Goal: Task Accomplishment & Management: Complete application form

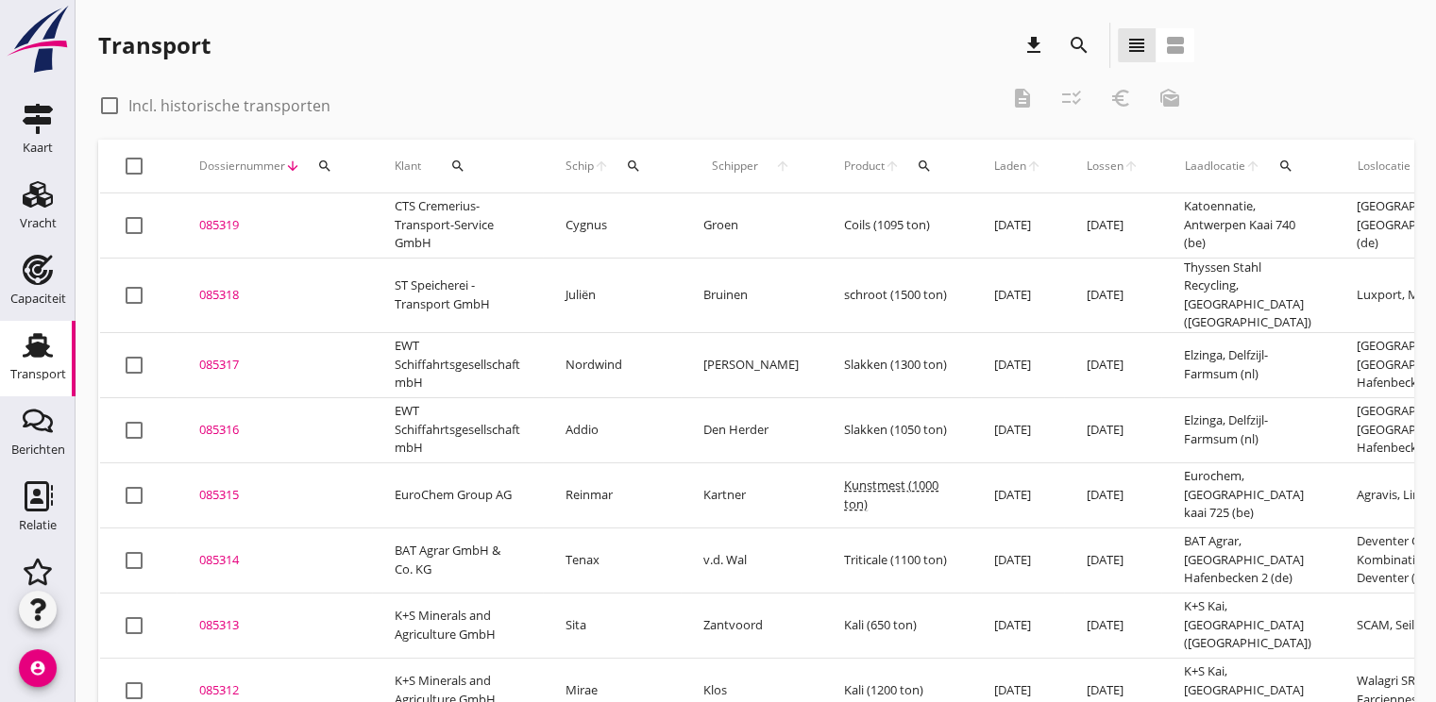
click at [313, 160] on div "search" at bounding box center [325, 166] width 34 height 15
click at [363, 219] on input "Zoeken op dossiernummer..." at bounding box center [412, 221] width 196 height 30
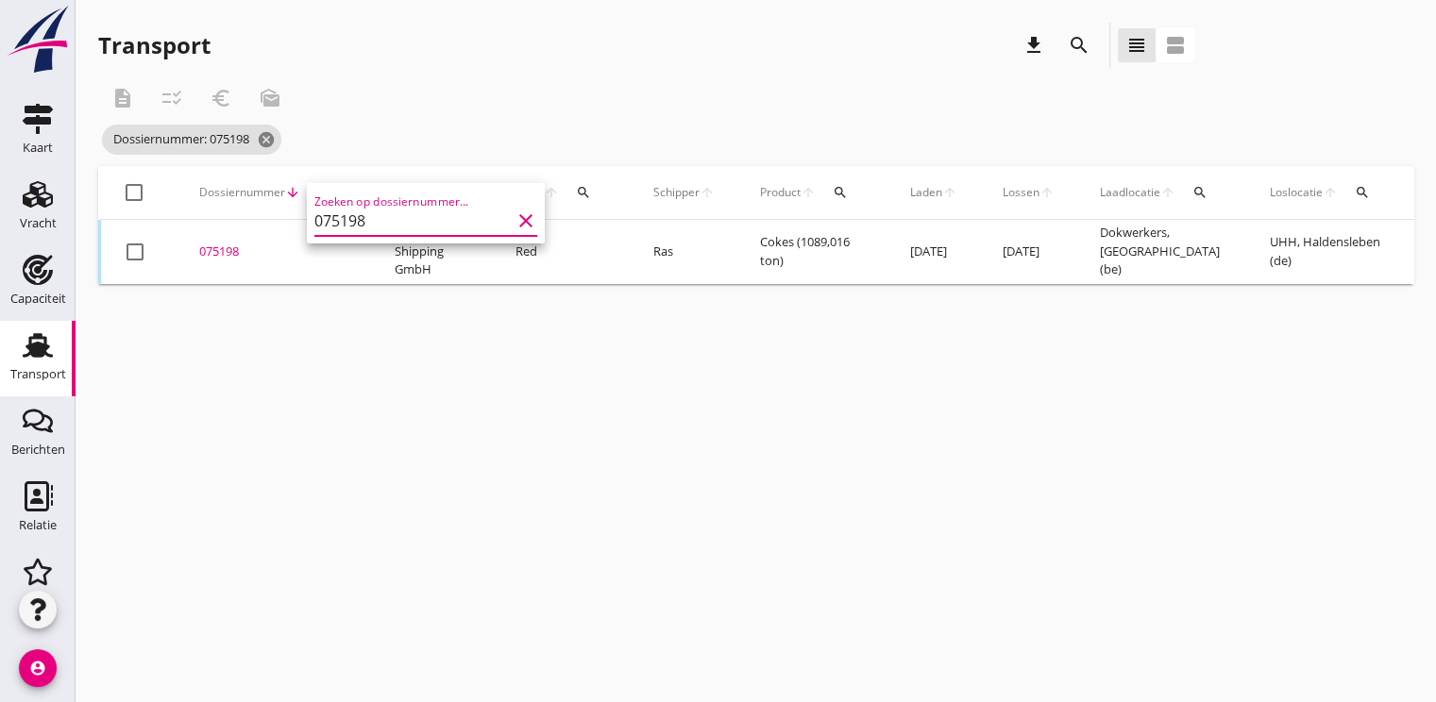
scroll to position [0, 485]
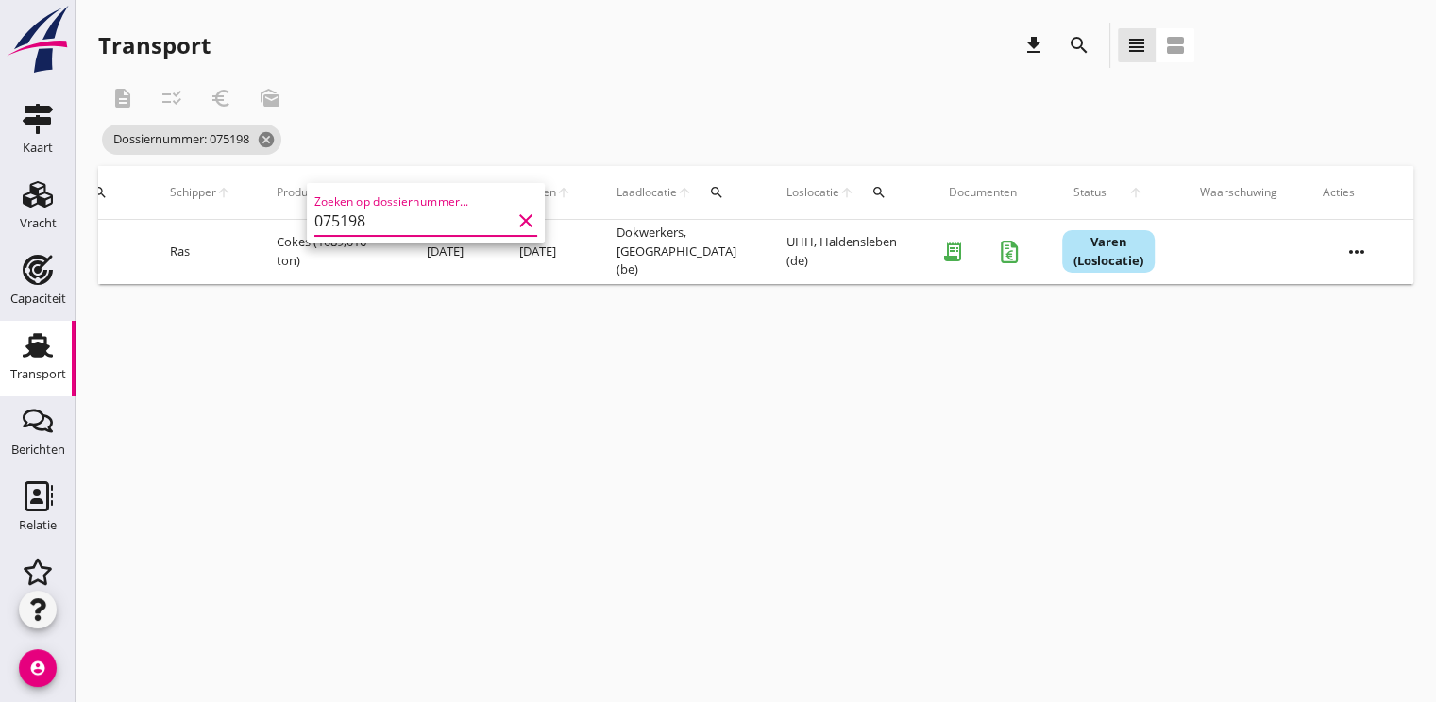
type input "075198"
click at [1376, 241] on icon "more_horiz" at bounding box center [1356, 252] width 53 height 53
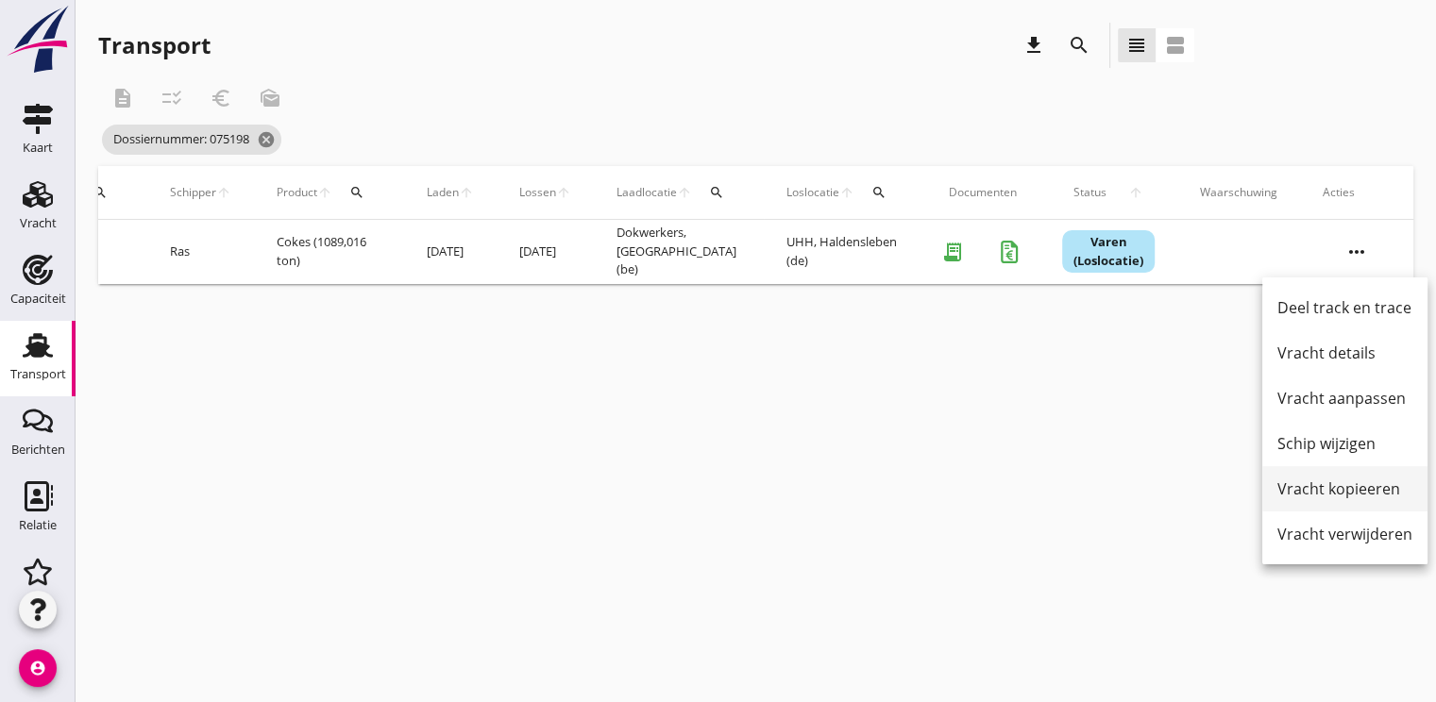
click at [1331, 498] on div "Vracht kopieeren" at bounding box center [1344, 489] width 135 height 23
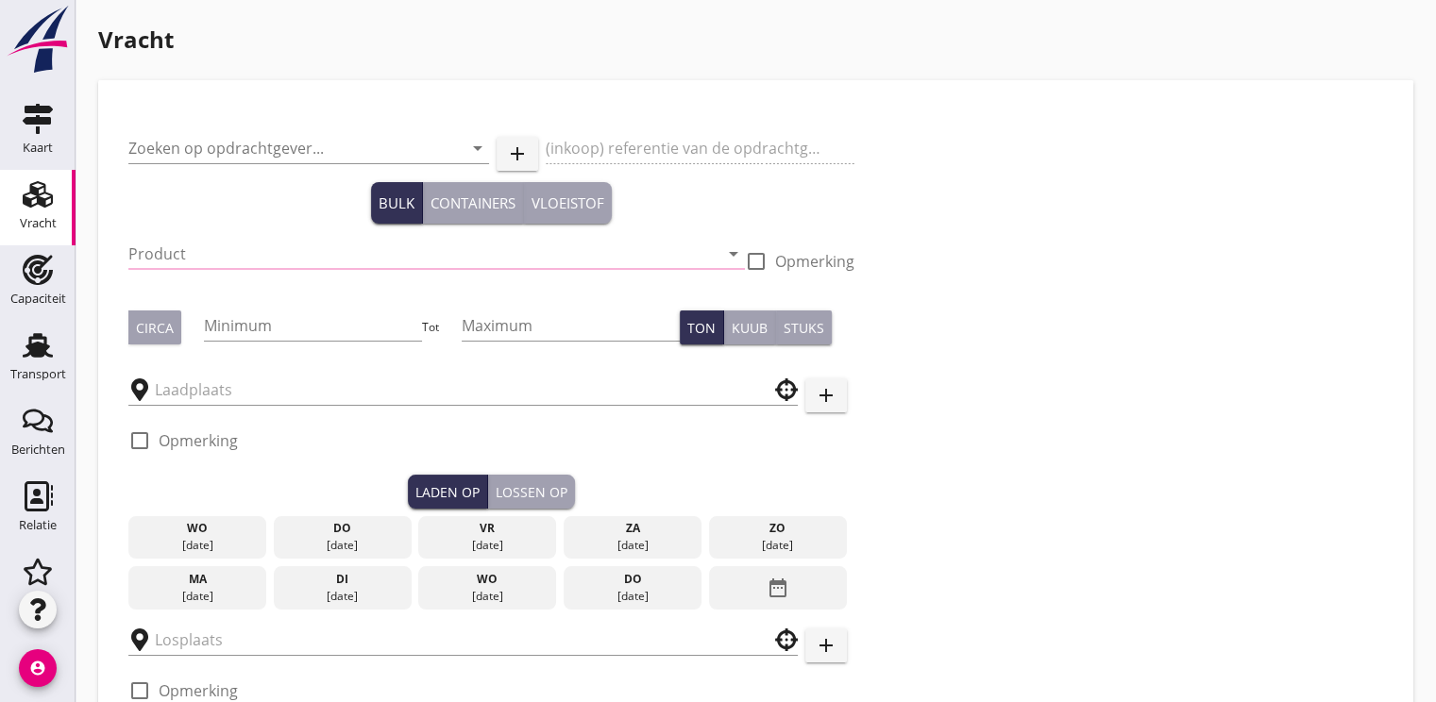
type input "HGK Dry Shipping GmbH"
type input "Cokes (2110)"
type input "1175"
type input "Dokwerkers"
type input "UHH"
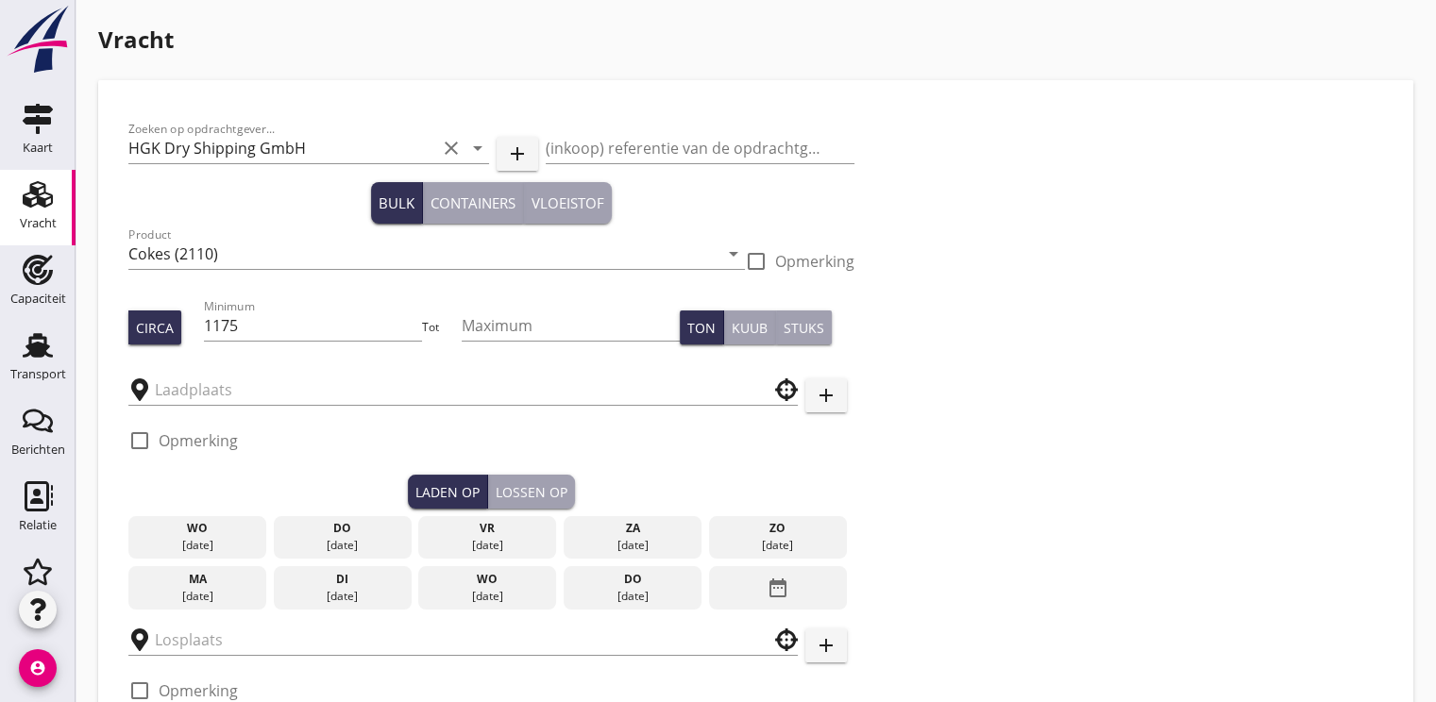
checkbox input "true"
type input "13"
radio input "false"
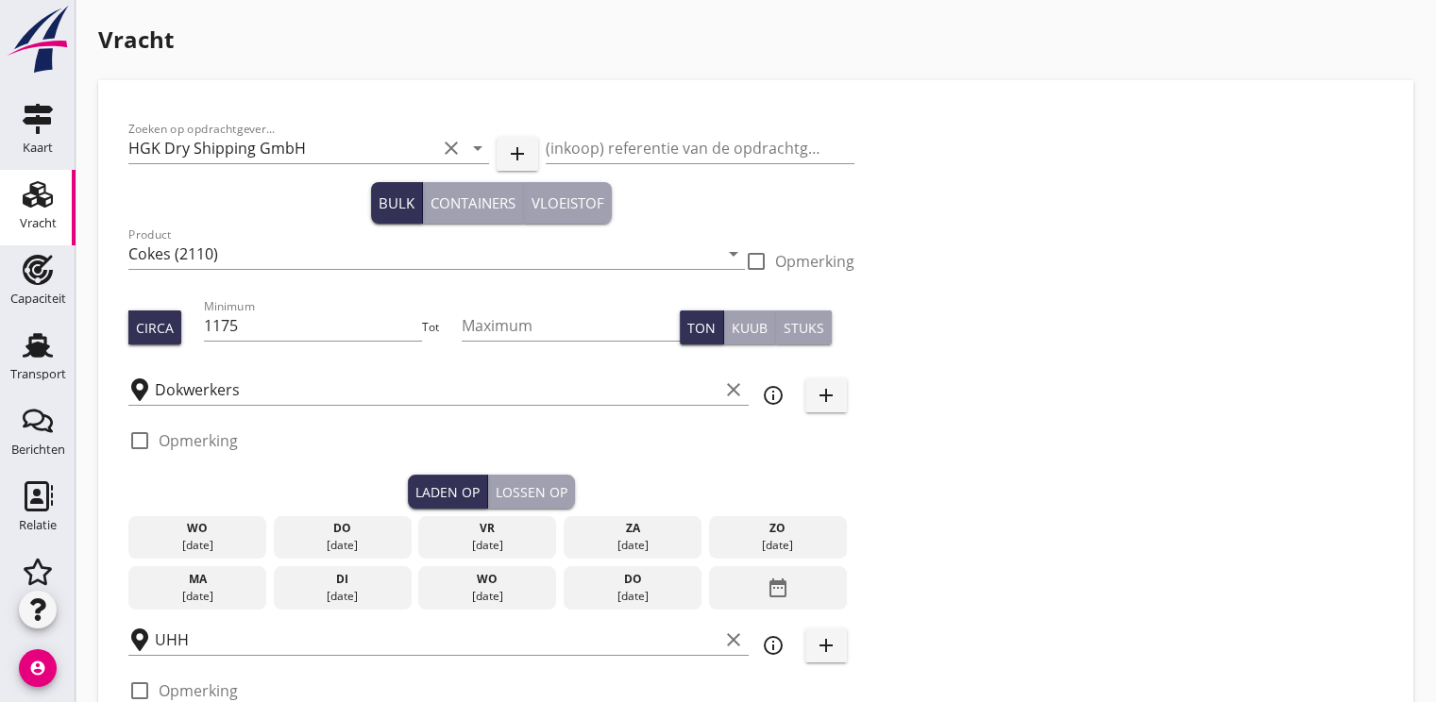
checkbox input "true"
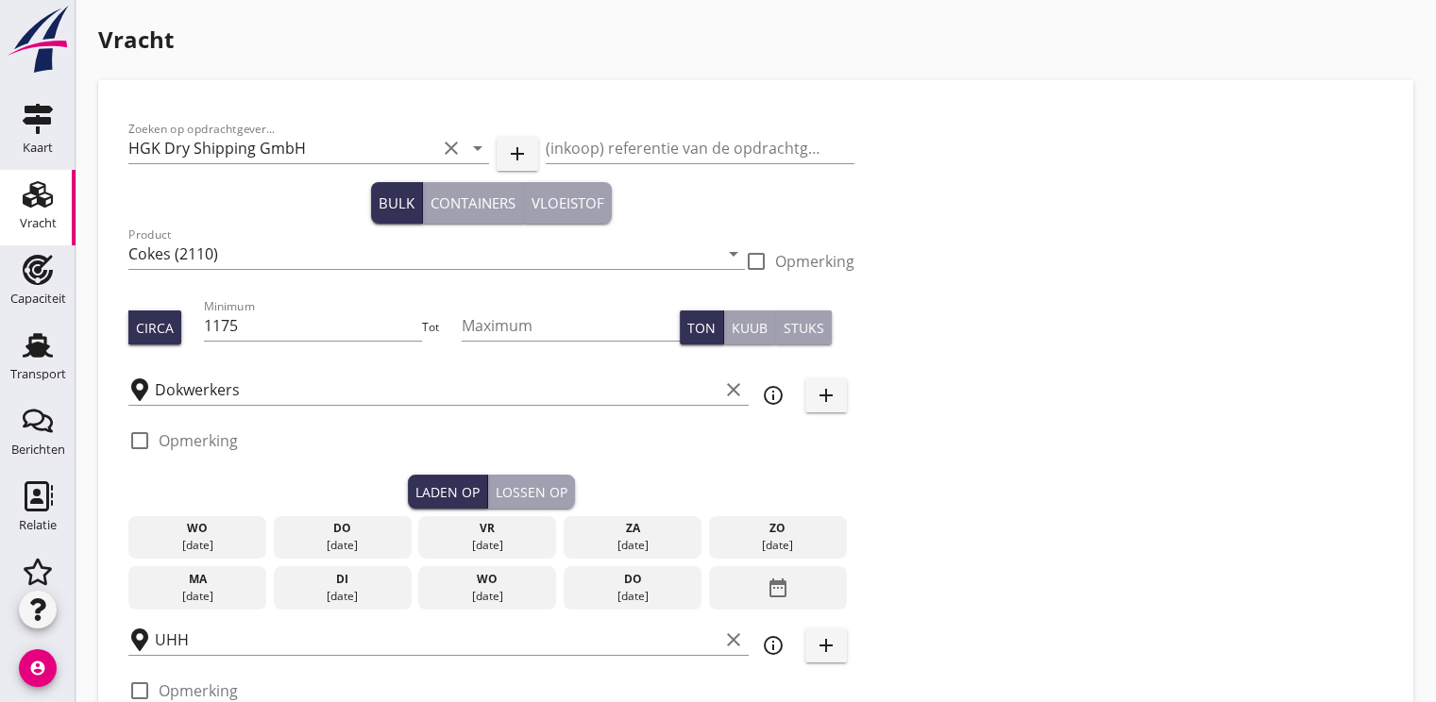
type input "2"
type input "5"
type input "14.5"
radio input "false"
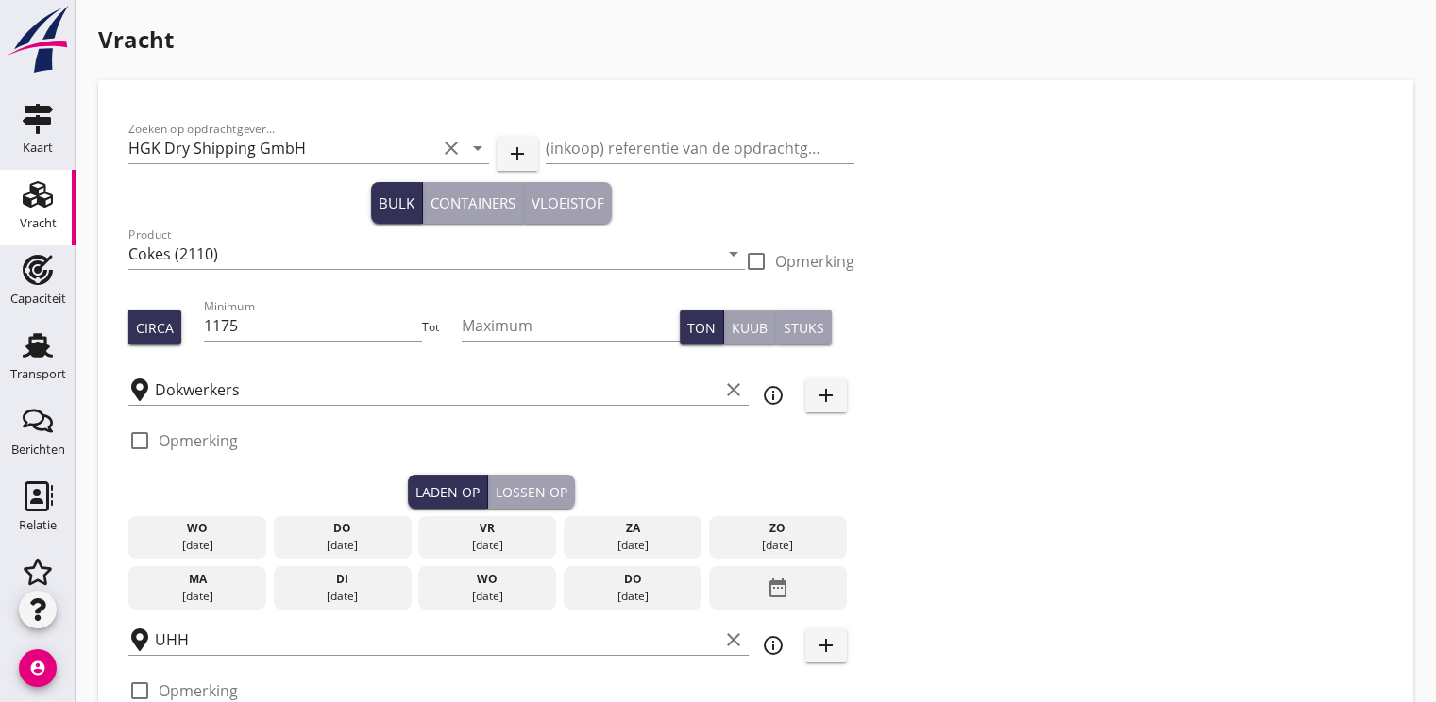
radio input "false"
checkbox input "true"
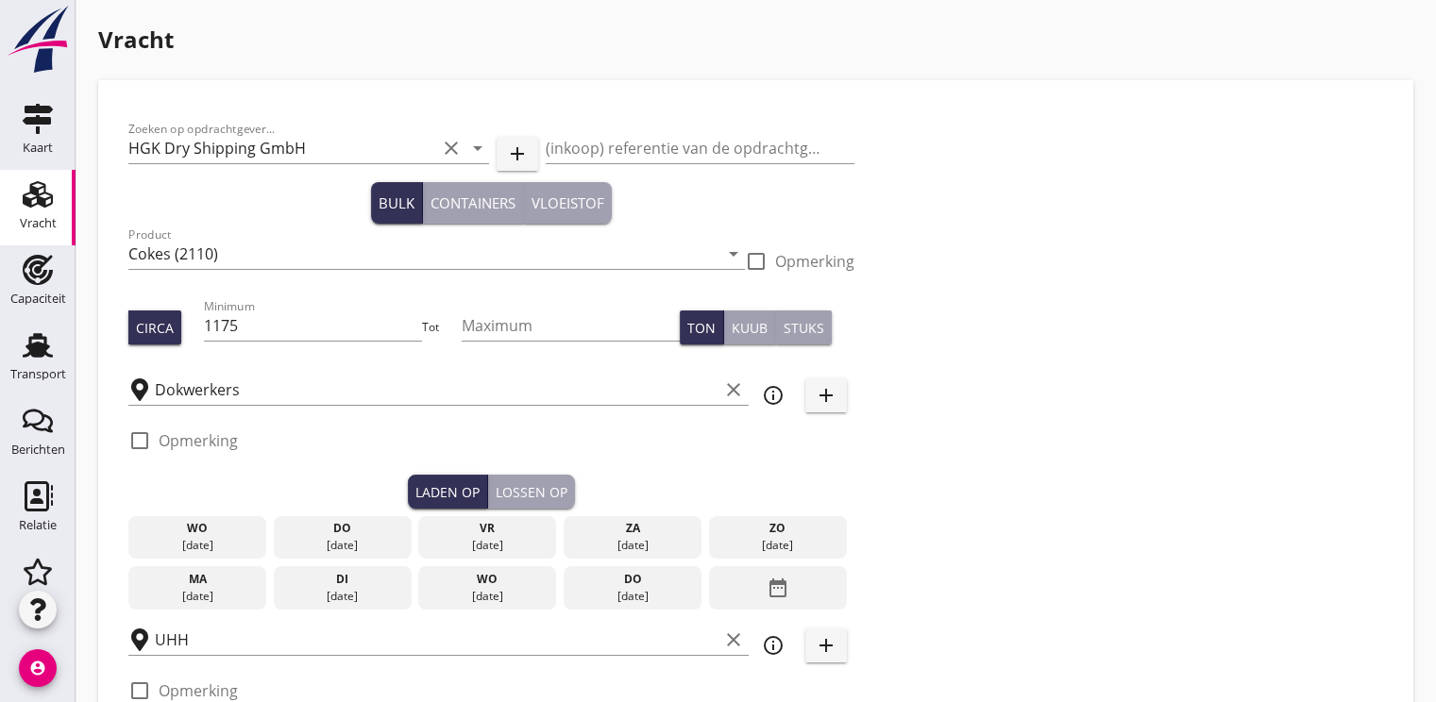
checkbox input "true"
type input "2"
drag, startPoint x: 286, startPoint y: 332, endPoint x: 215, endPoint y: 335, distance: 70.9
click at [215, 335] on input "1175" at bounding box center [313, 326] width 219 height 30
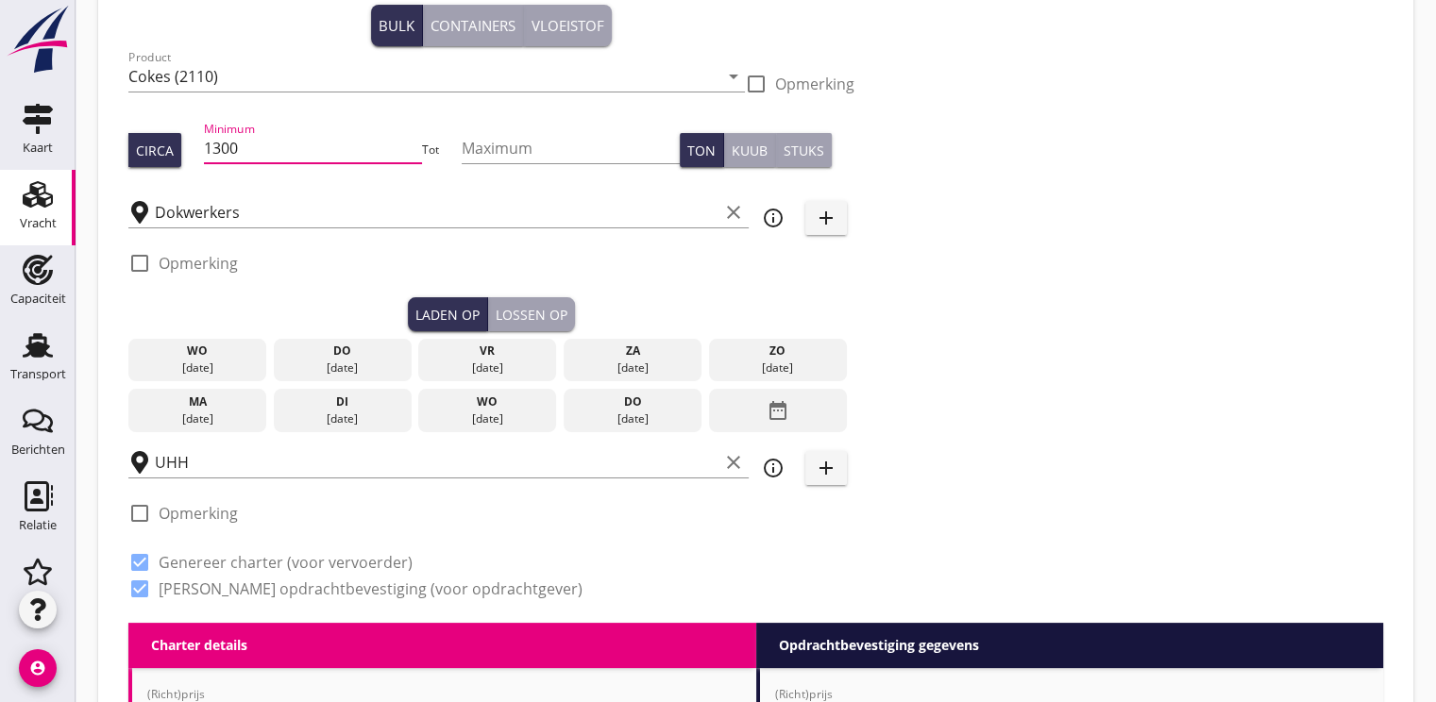
scroll to position [189, 0]
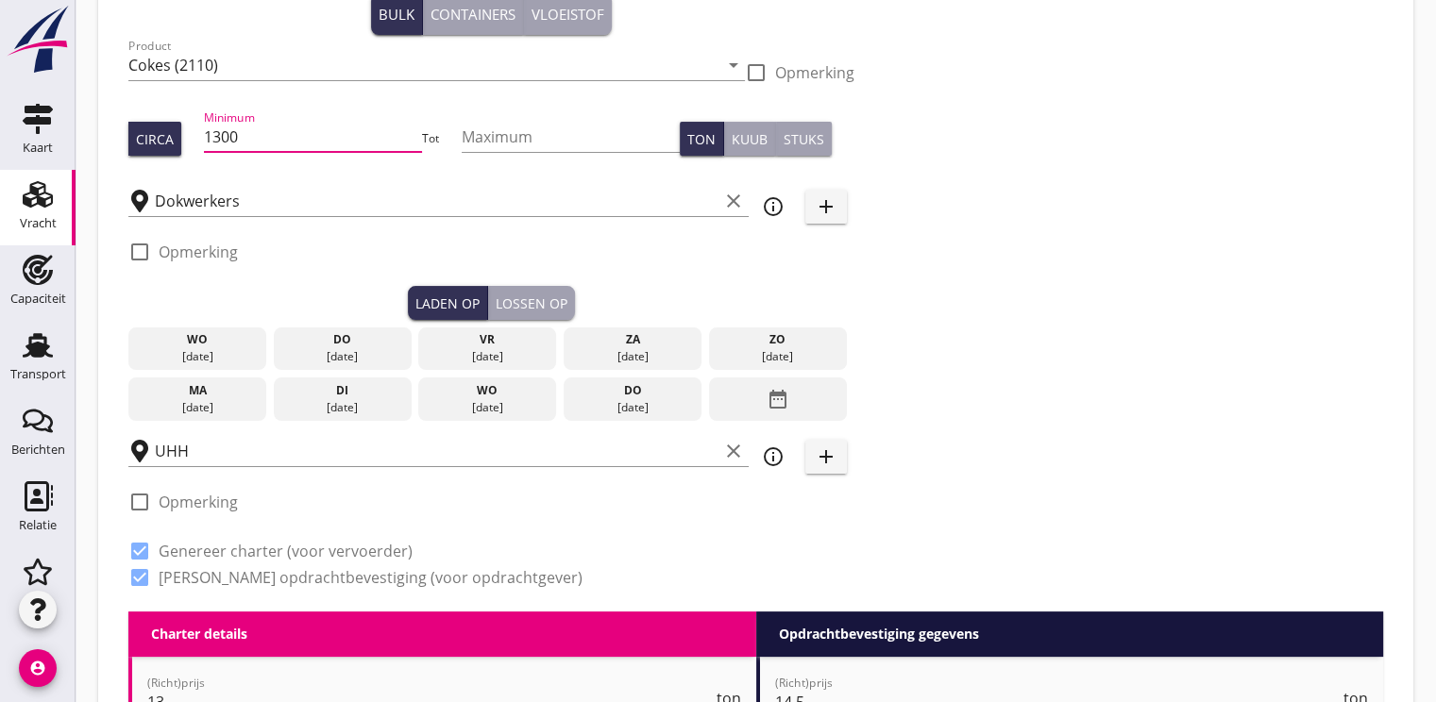
type input "1300"
click at [192, 392] on div "ma" at bounding box center [197, 390] width 128 height 17
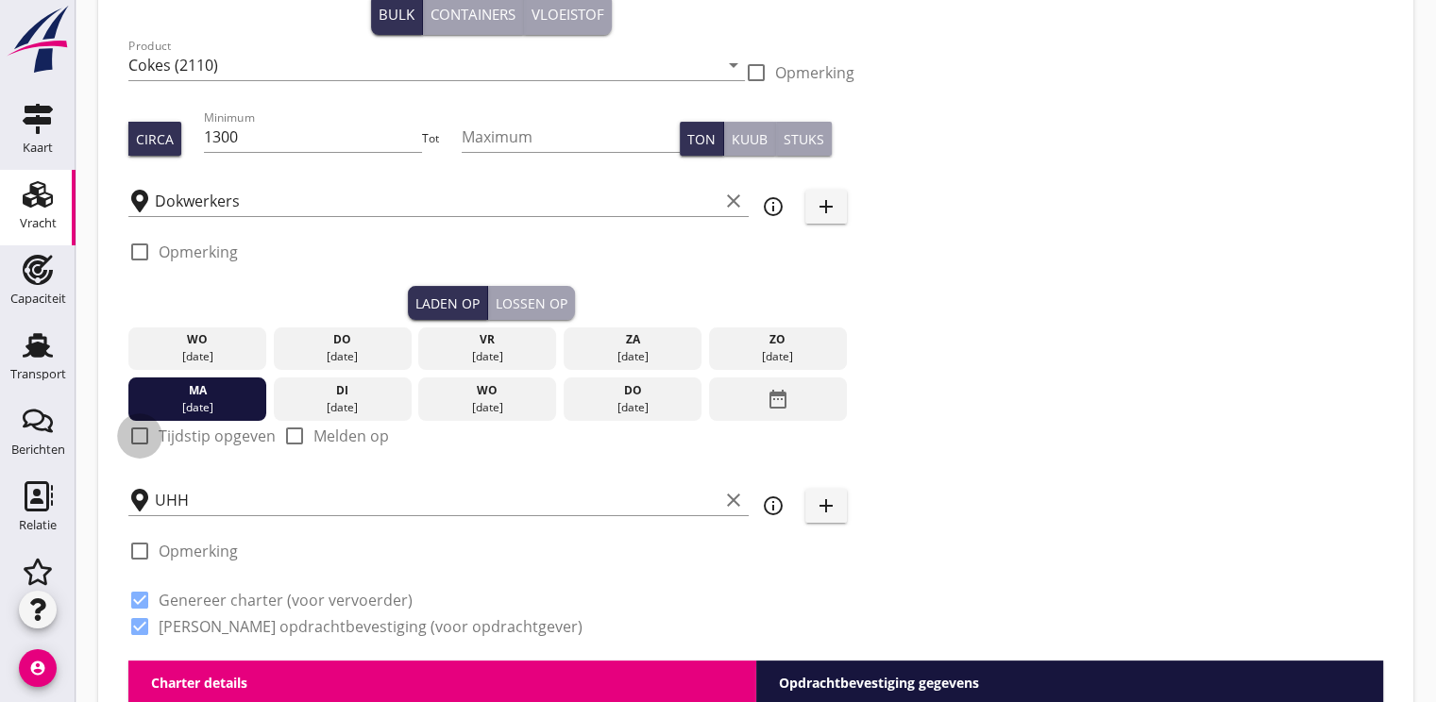
click at [144, 434] on div at bounding box center [140, 436] width 32 height 32
checkbox input "true"
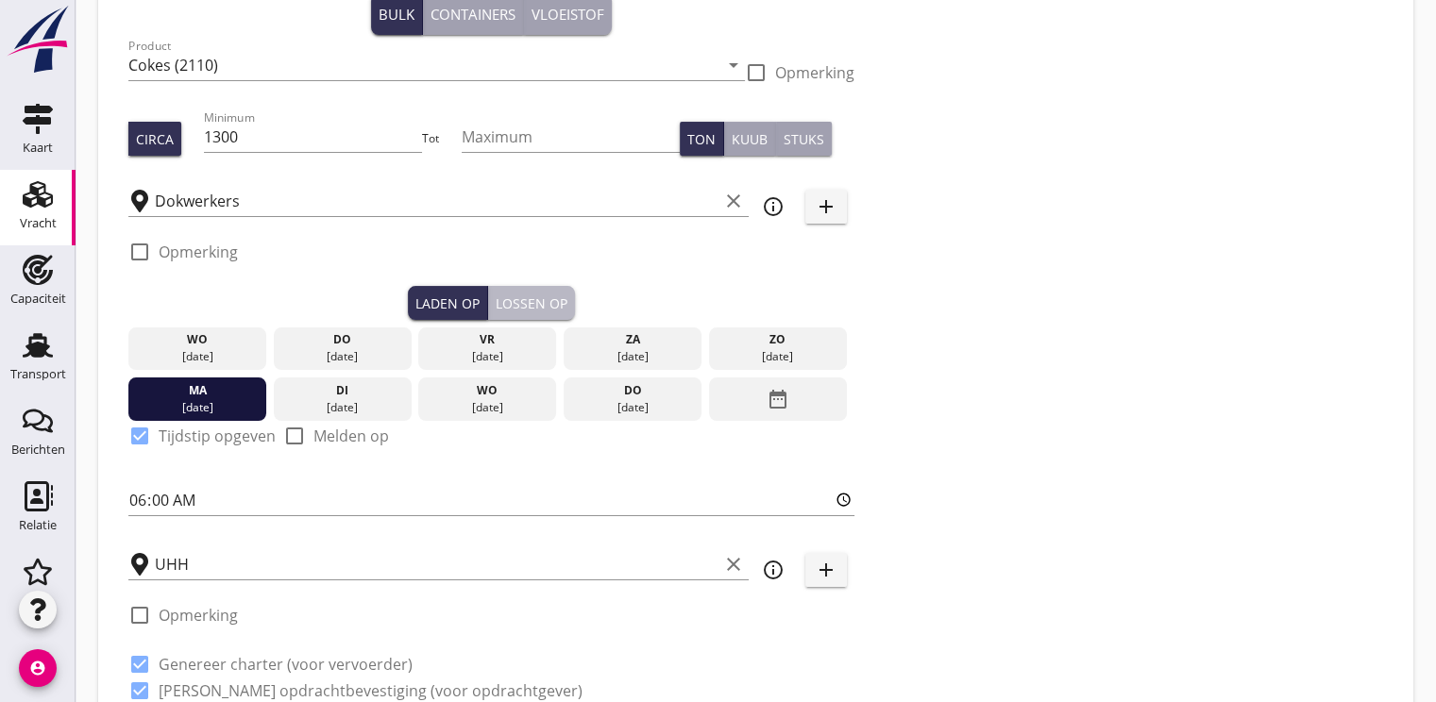
click at [561, 296] on div "Lossen op" at bounding box center [532, 304] width 72 height 20
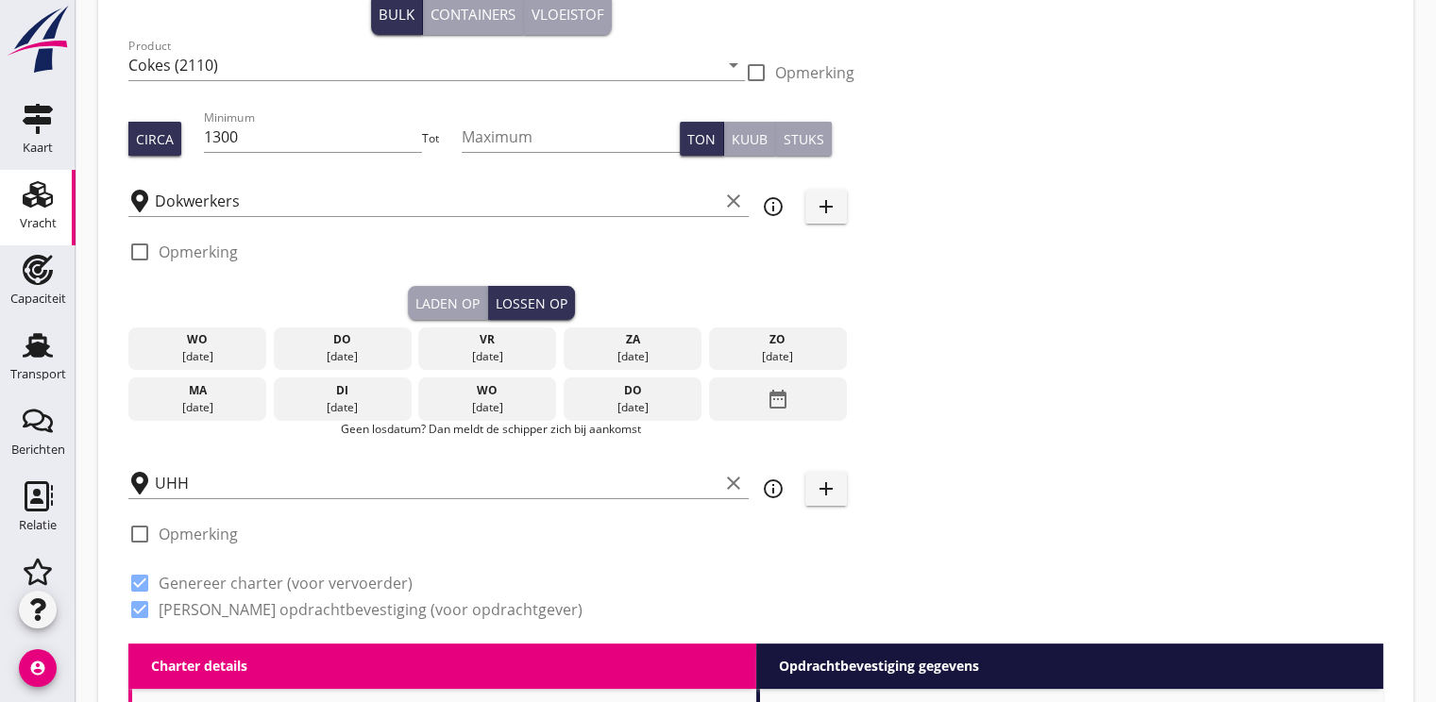
click at [794, 407] on div "date_range" at bounding box center [778, 399] width 138 height 43
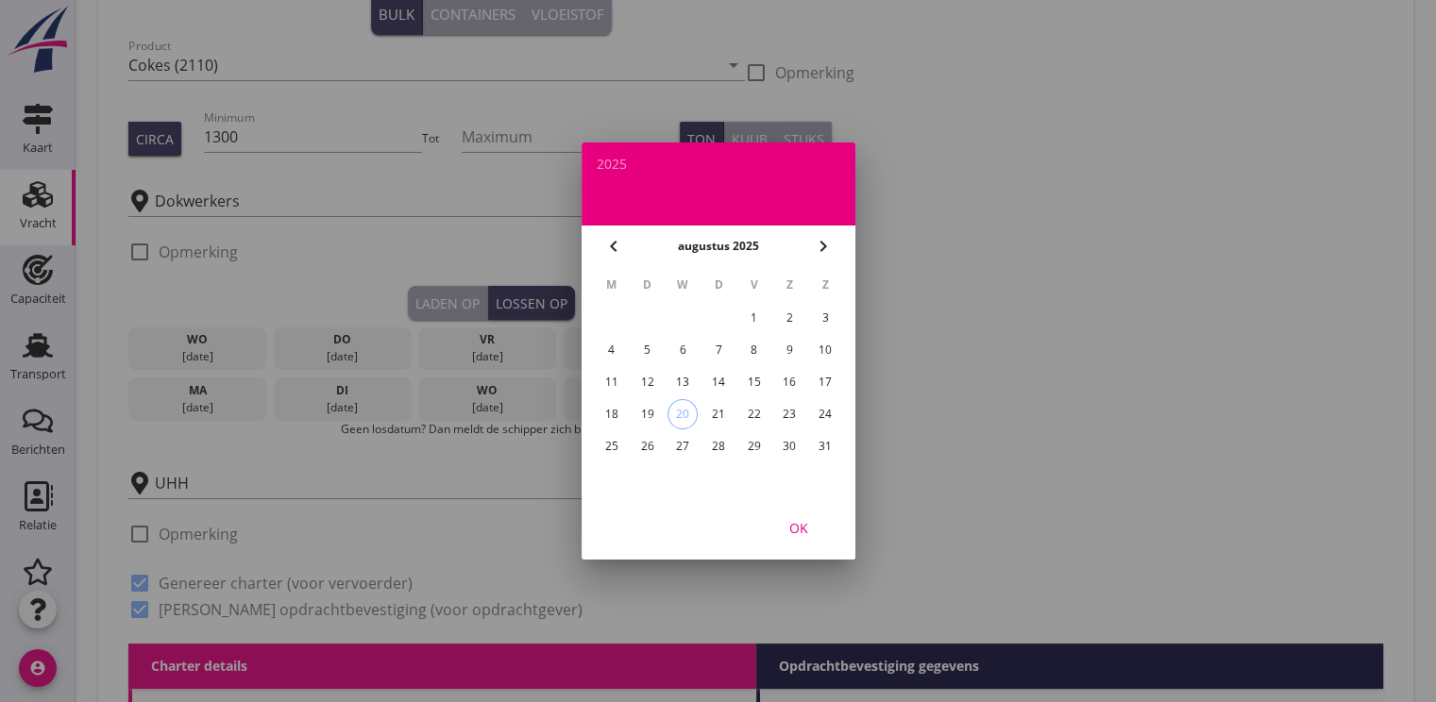
click at [831, 245] on icon "chevron_right" at bounding box center [823, 246] width 23 height 23
click at [616, 321] on div "1" at bounding box center [611, 318] width 30 height 30
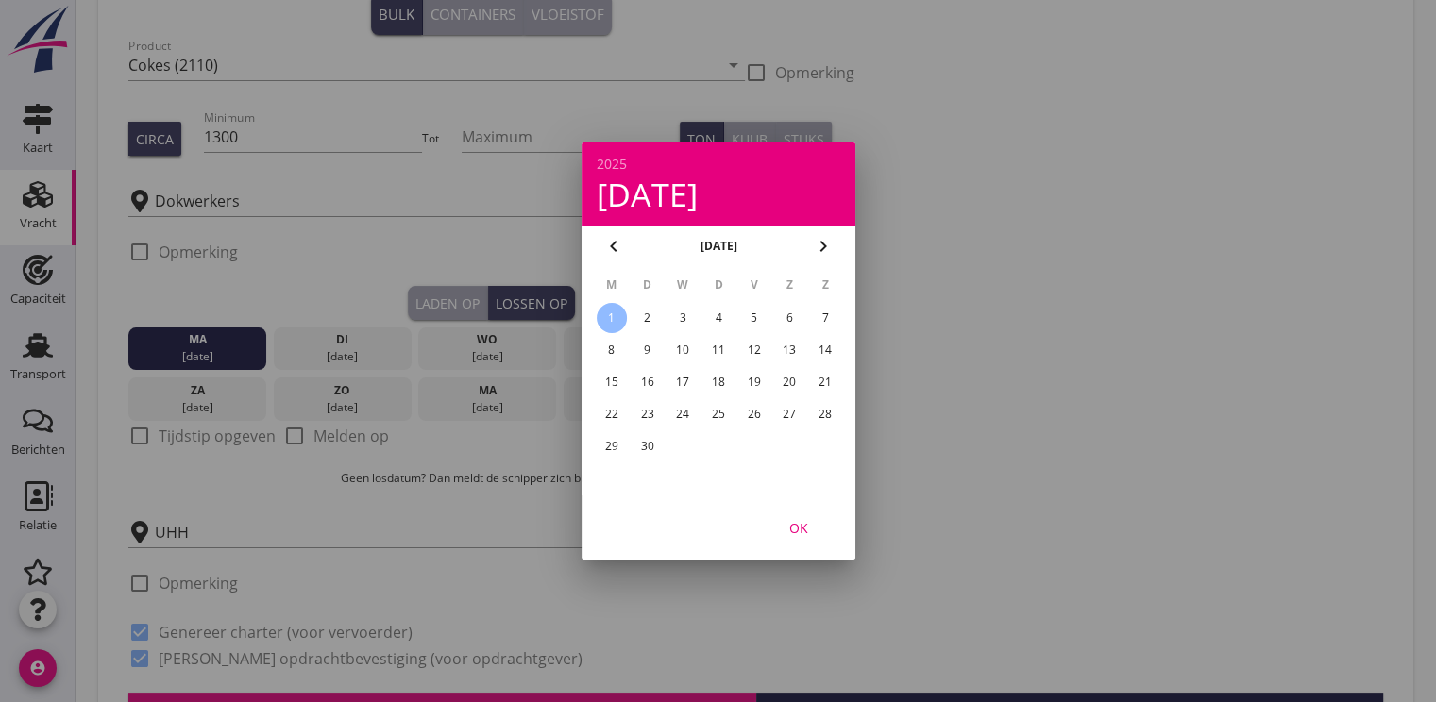
click at [786, 532] on div "OK" at bounding box center [798, 528] width 53 height 20
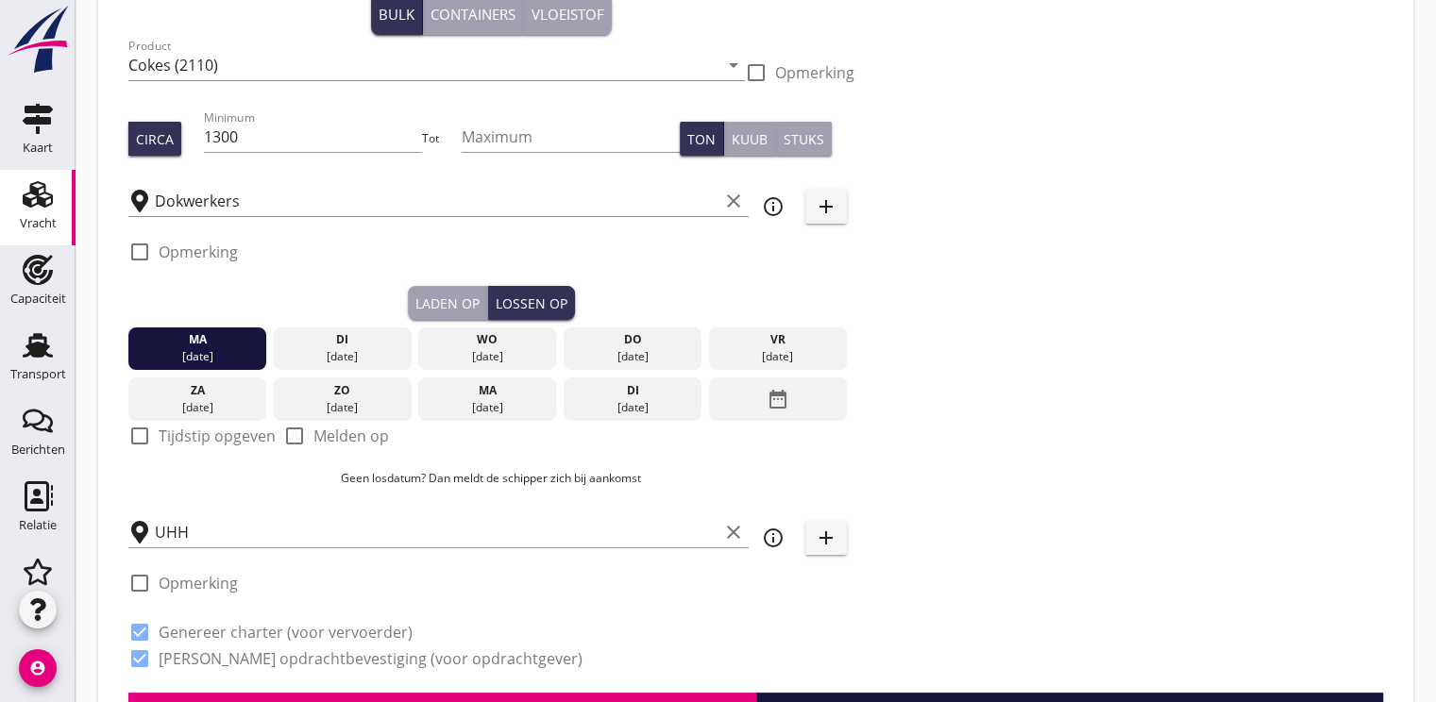
click at [137, 439] on div at bounding box center [140, 436] width 32 height 32
checkbox input "true"
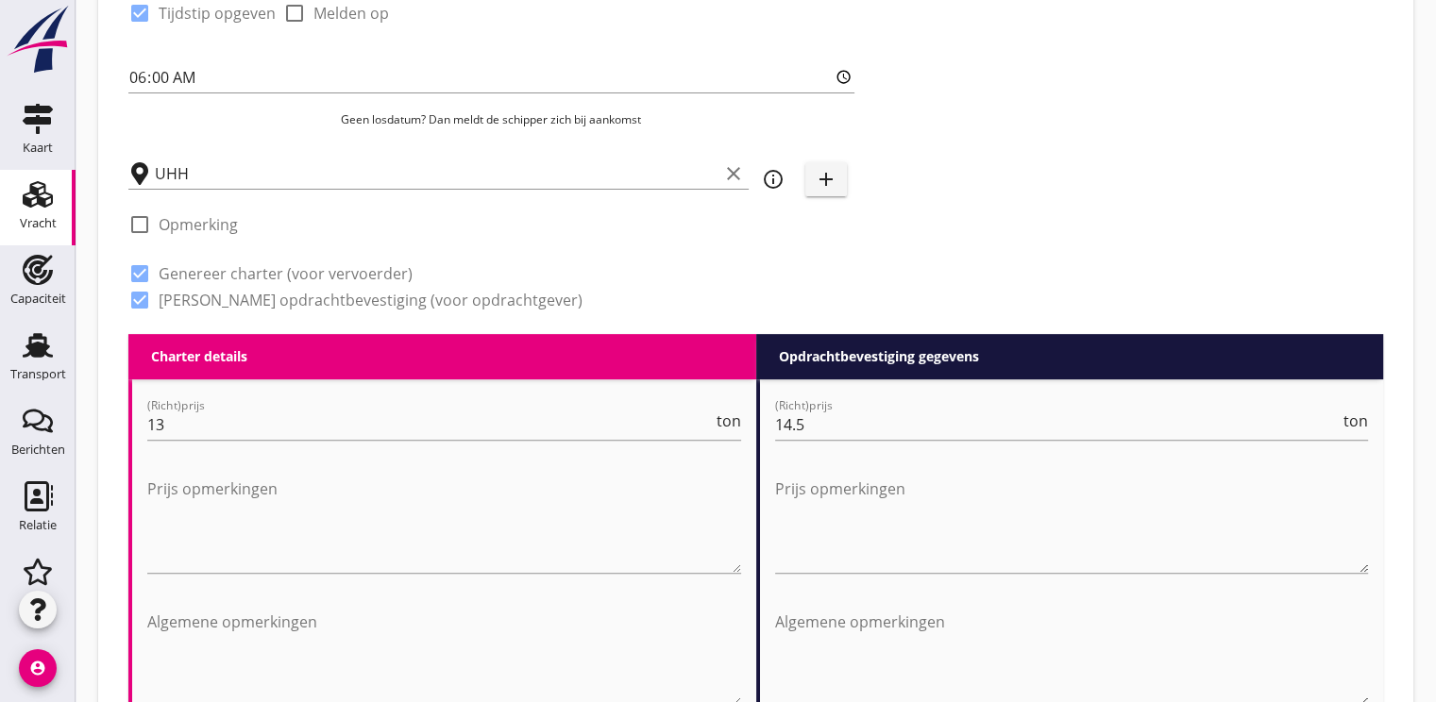
scroll to position [661, 0]
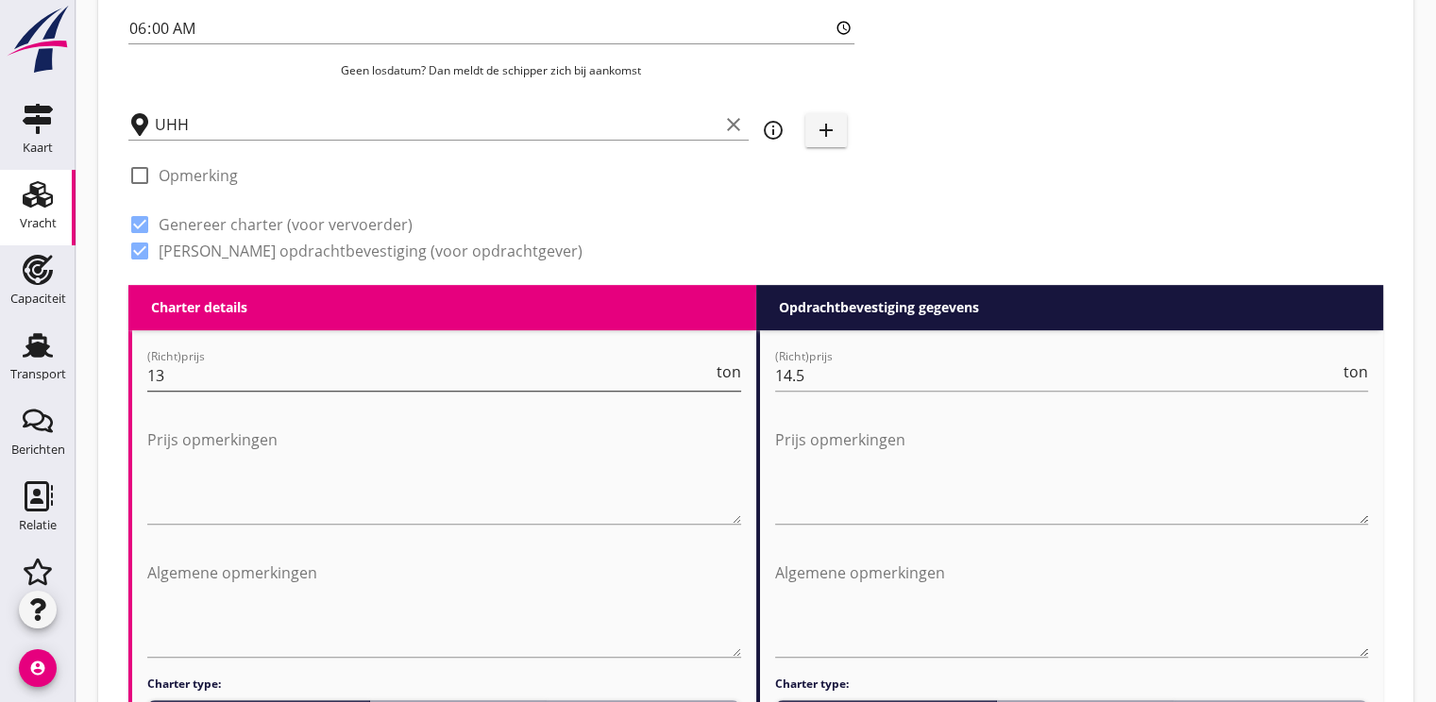
click at [205, 387] on input "13" at bounding box center [430, 376] width 566 height 30
click at [186, 379] on input "13" at bounding box center [430, 376] width 566 height 30
type input "13.25"
click at [793, 372] on input "14.5" at bounding box center [1058, 376] width 566 height 30
click at [852, 380] on input "13.5" at bounding box center [1058, 376] width 566 height 30
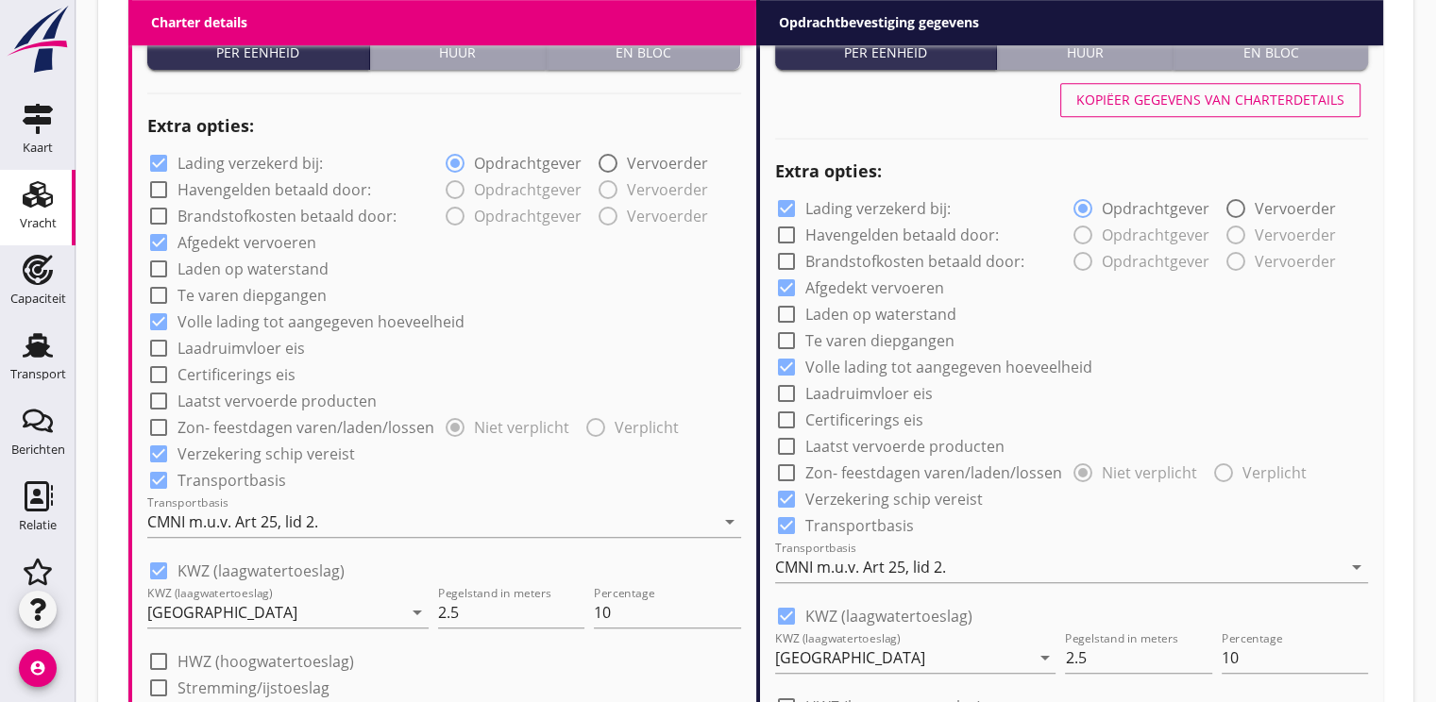
scroll to position [1416, 0]
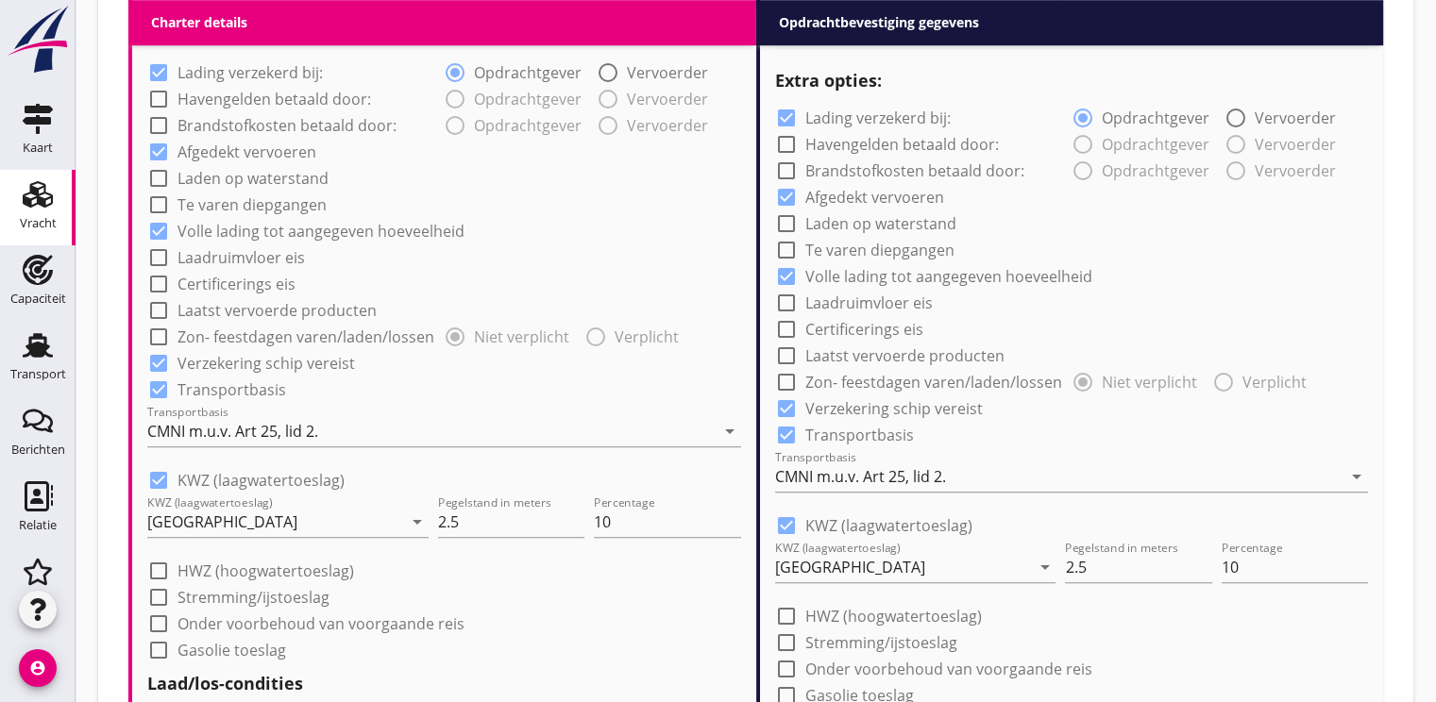
type input "13.50"
click at [162, 484] on div at bounding box center [159, 481] width 32 height 32
checkbox input "false"
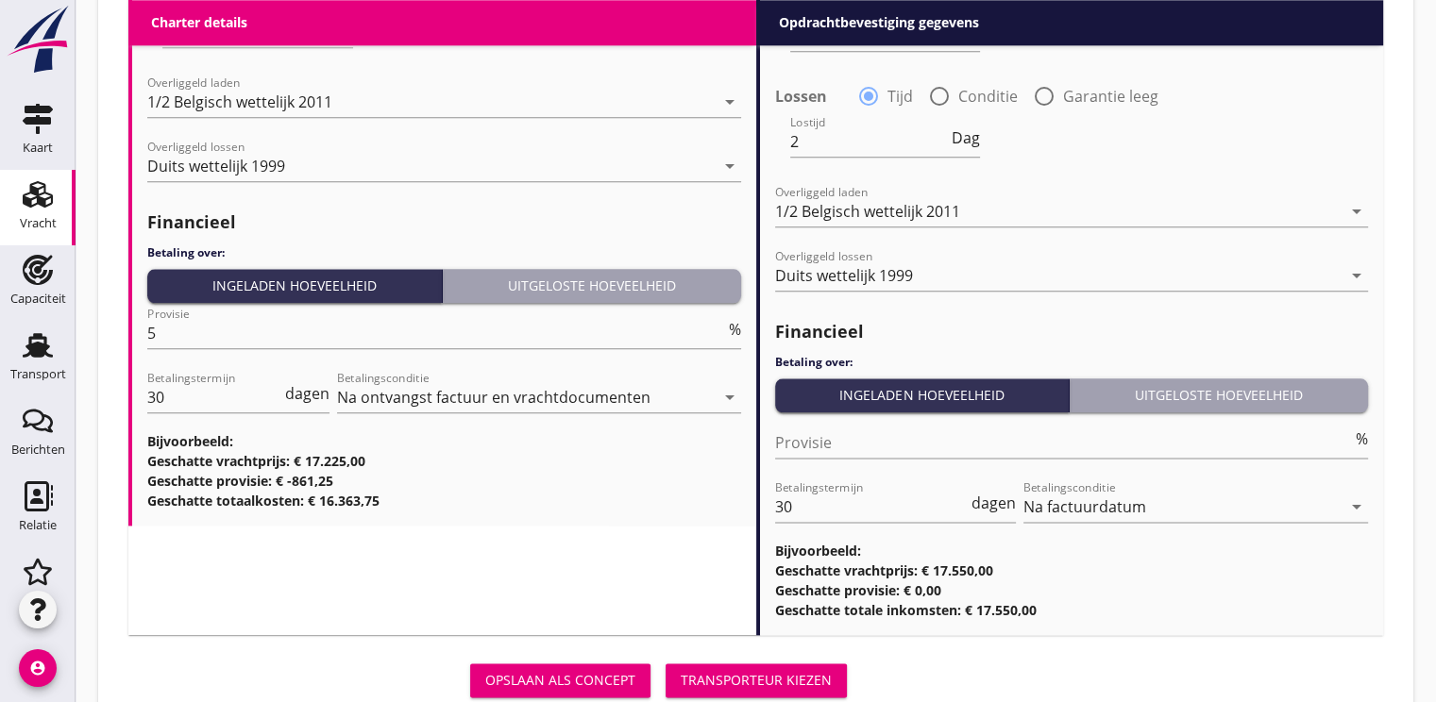
scroll to position [2296, 0]
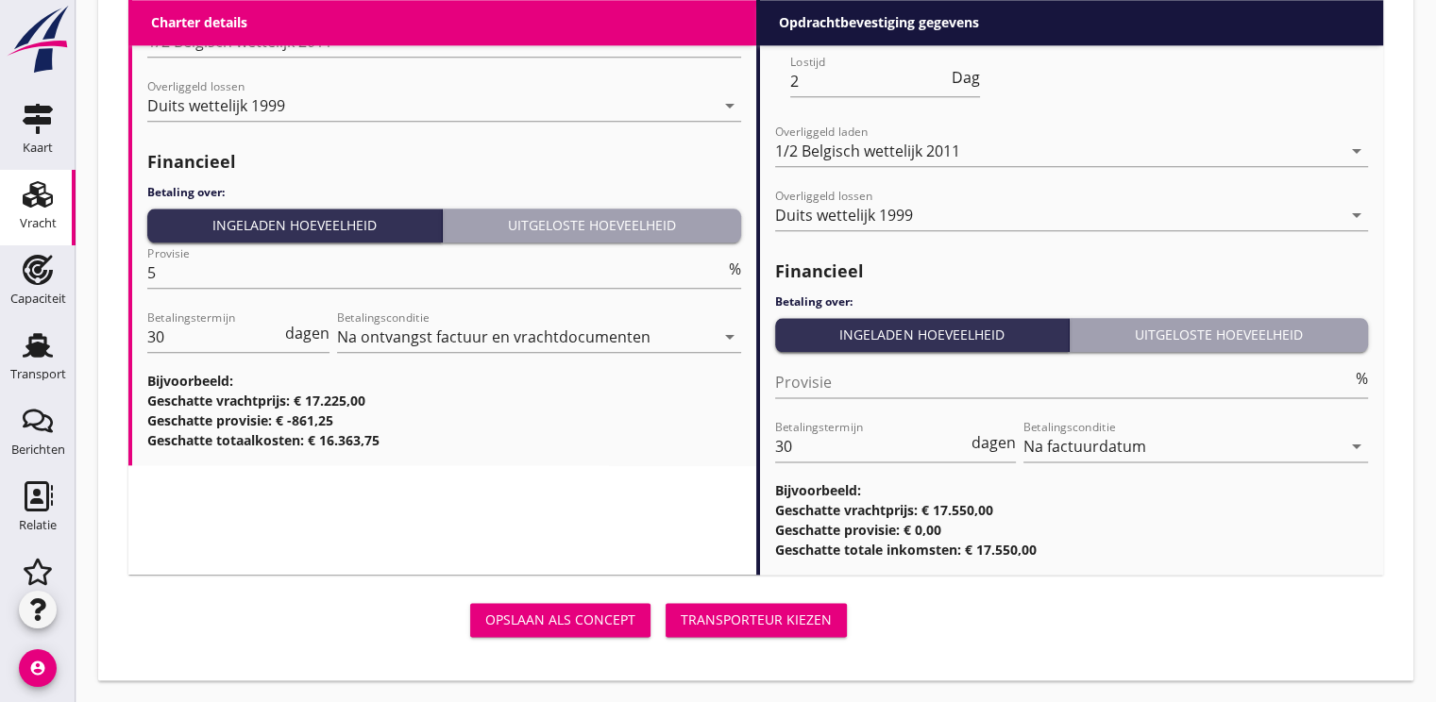
click at [794, 600] on div "Opslaan als concept Transporteur kiezen" at bounding box center [491, 620] width 726 height 45
click at [789, 604] on button "Transporteur kiezen" at bounding box center [756, 620] width 181 height 34
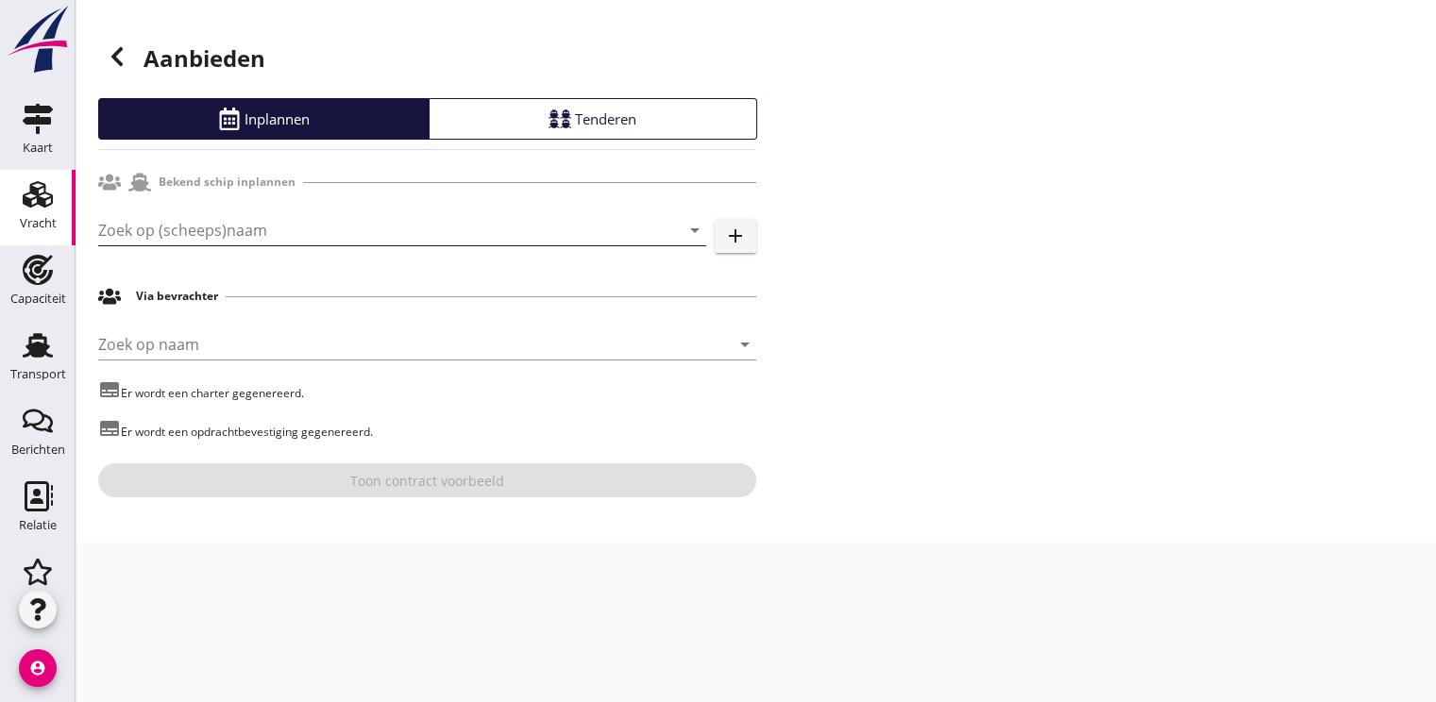
click at [135, 219] on input "Zoek op (scheeps)naam" at bounding box center [375, 230] width 555 height 30
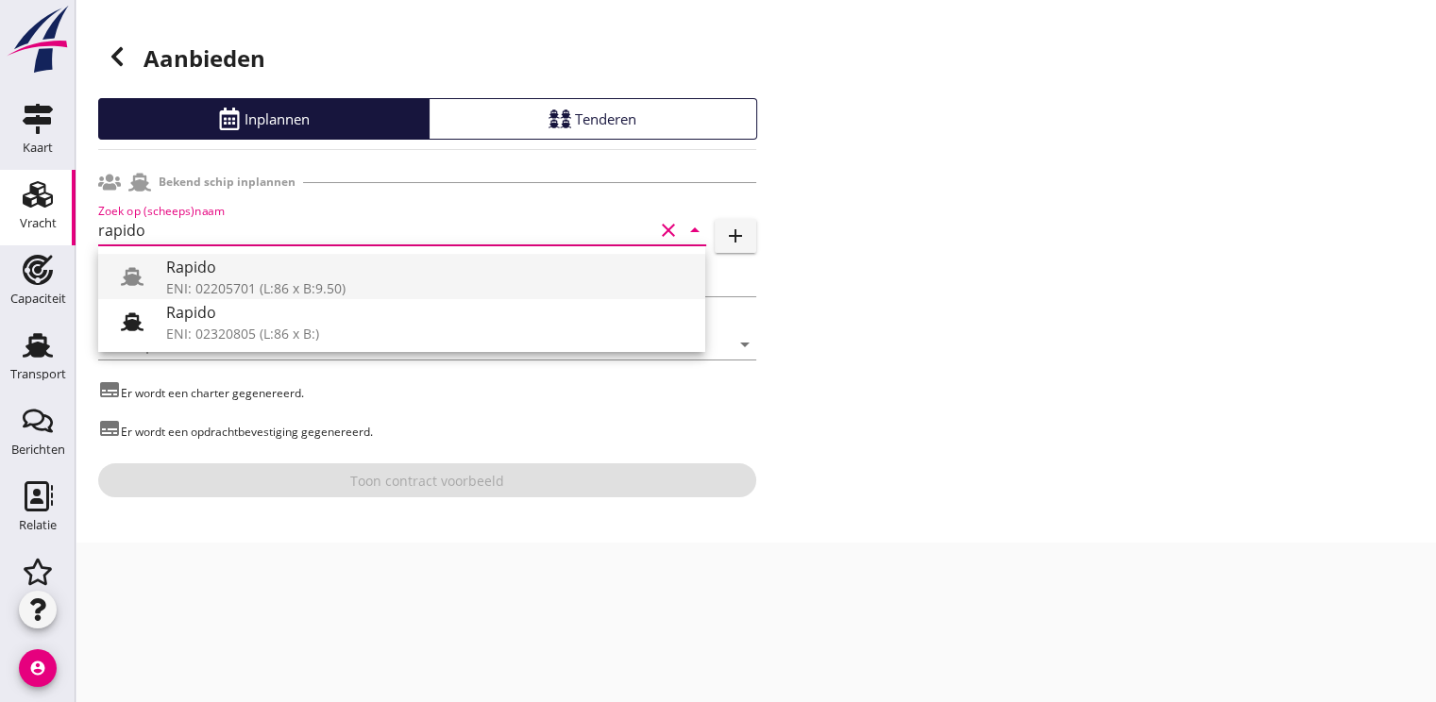
click at [297, 264] on div "Rapido" at bounding box center [428, 267] width 524 height 23
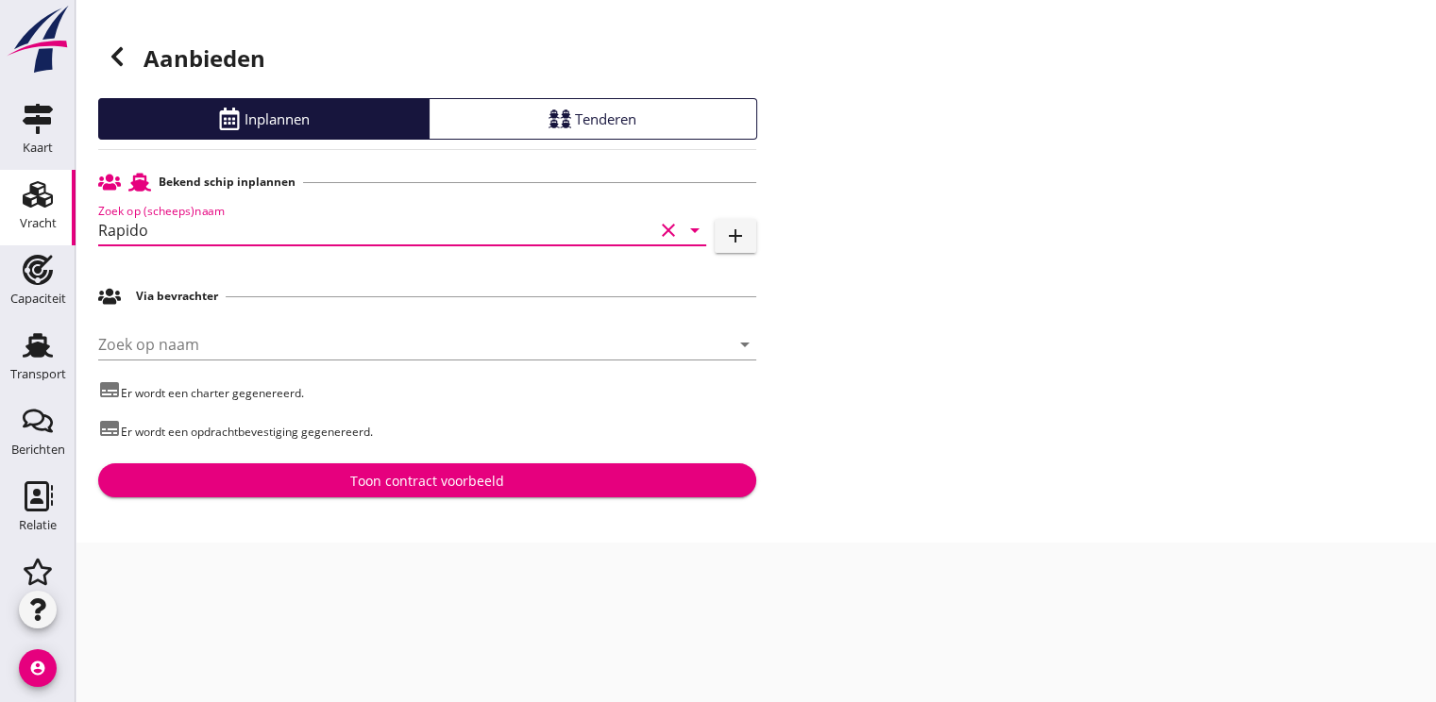
type input "Rapido"
click at [431, 483] on div "Toon contract voorbeeld" at bounding box center [427, 481] width 154 height 20
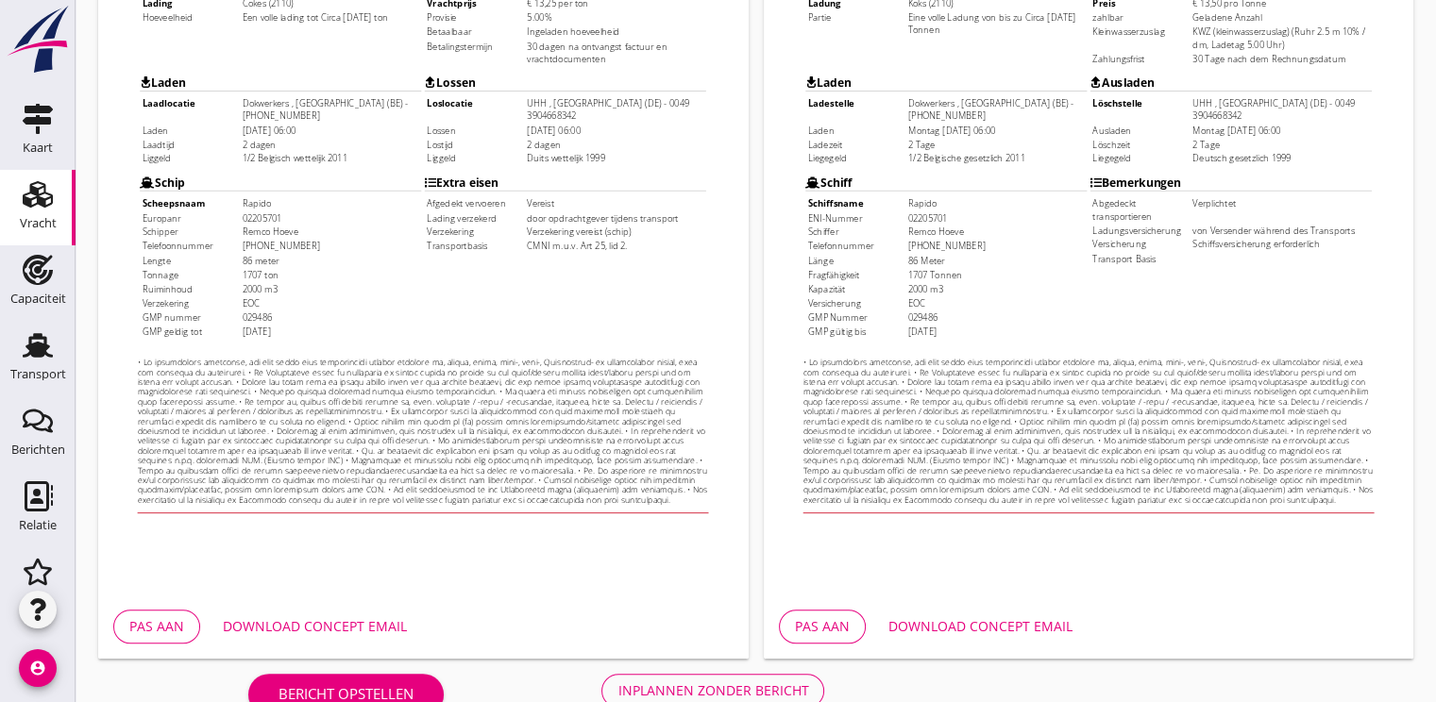
scroll to position [554, 0]
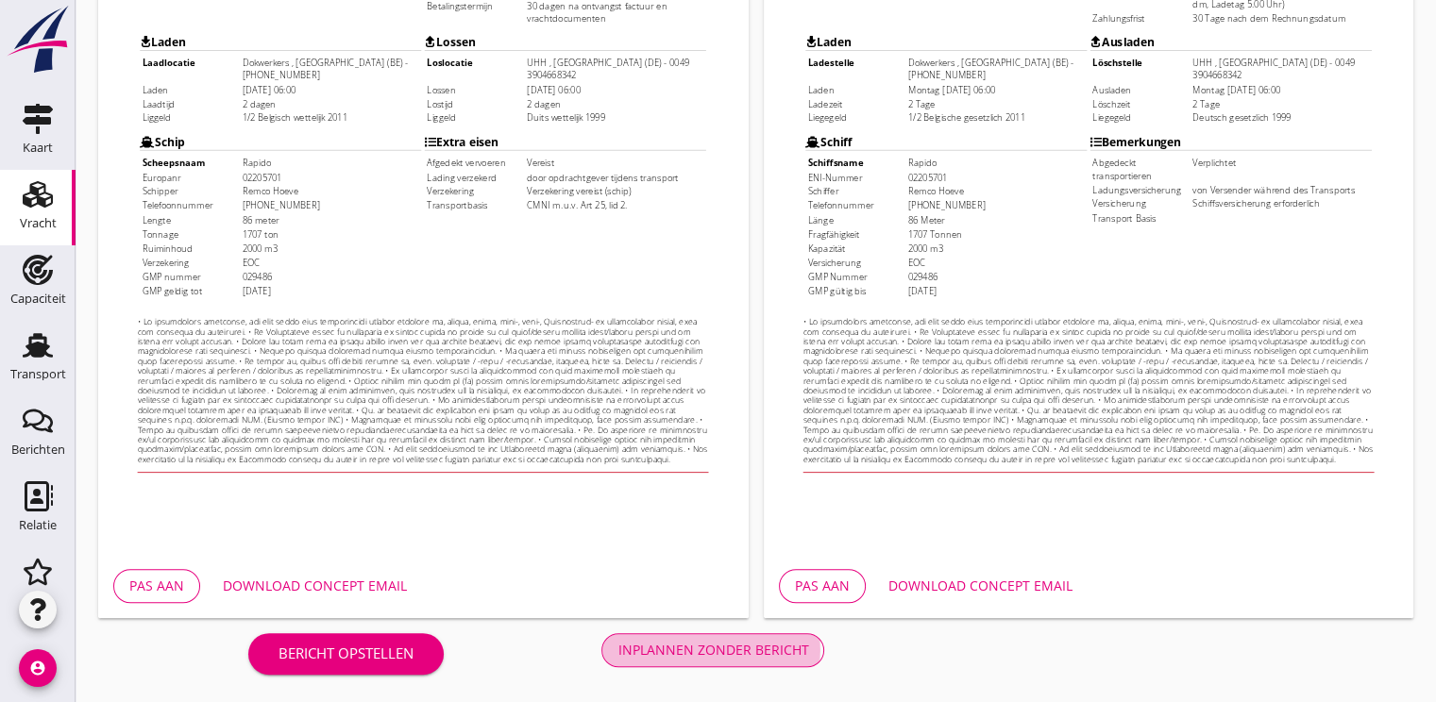
click at [690, 644] on div "Inplannen zonder bericht" at bounding box center [712, 650] width 191 height 20
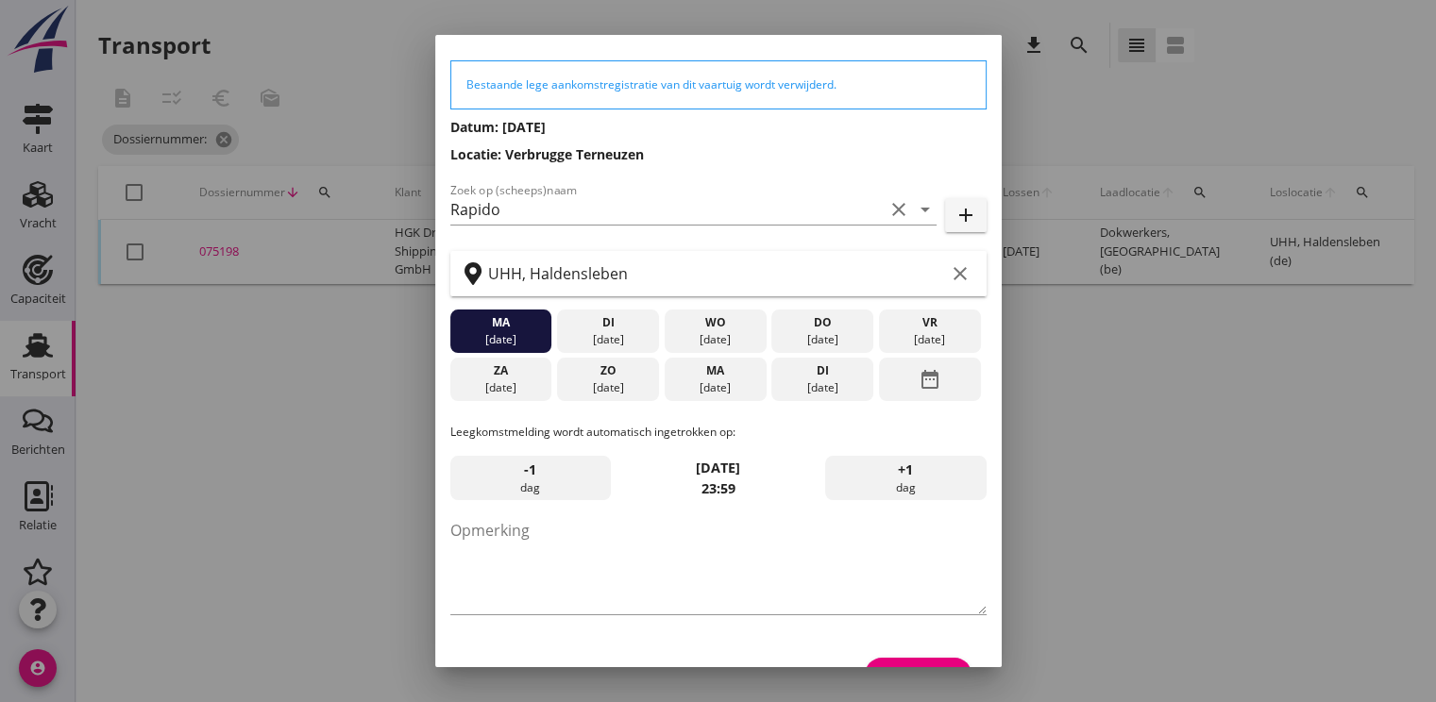
scroll to position [98, 0]
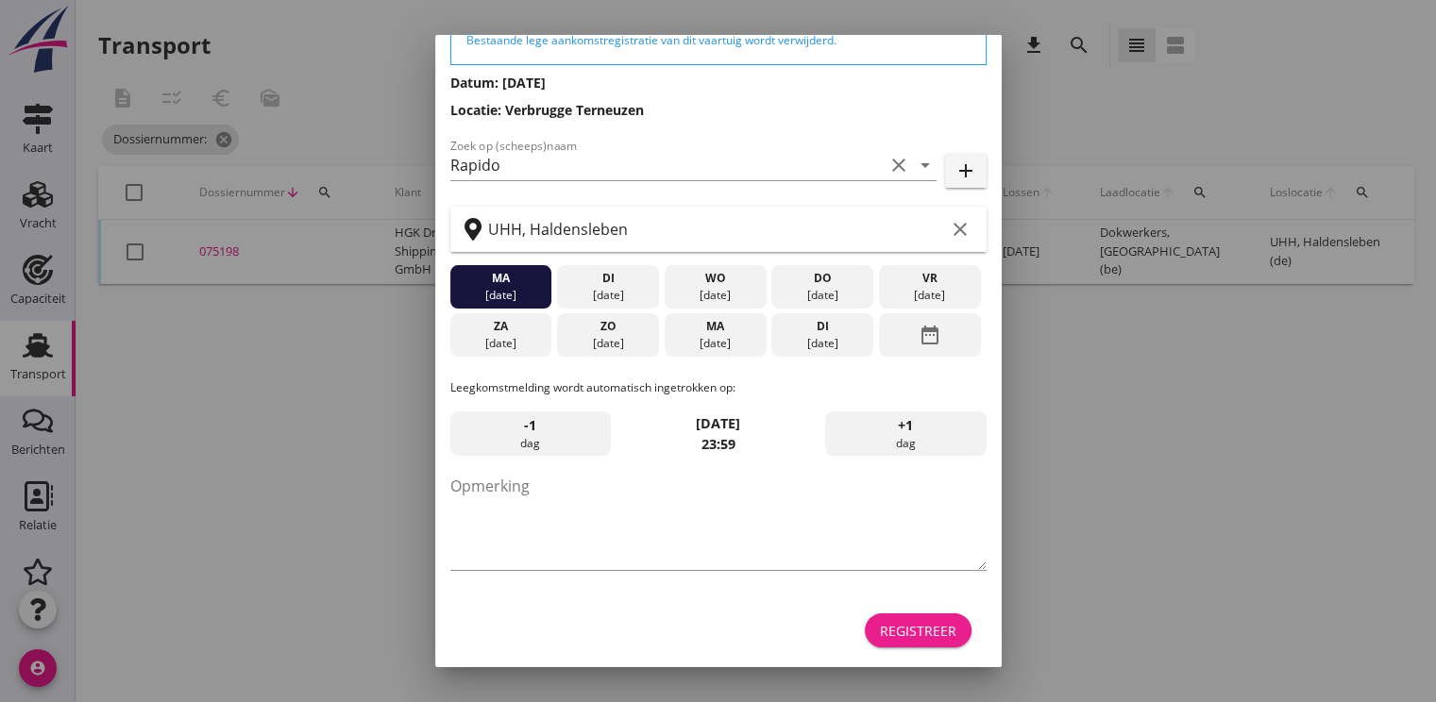
drag, startPoint x: 929, startPoint y: 632, endPoint x: 881, endPoint y: 588, distance: 64.8
click at [930, 631] on div "Registreer" at bounding box center [918, 631] width 76 height 20
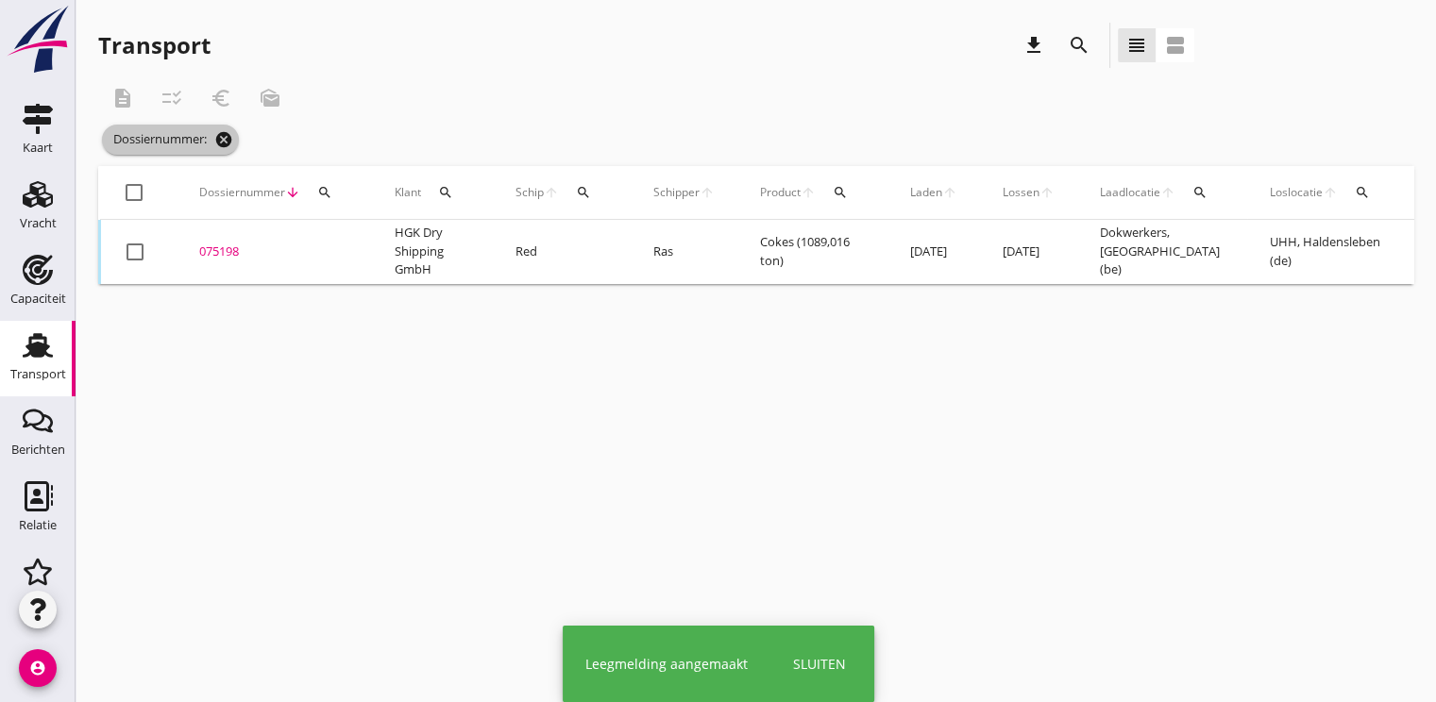
click at [227, 141] on icon "cancel" at bounding box center [223, 139] width 19 height 19
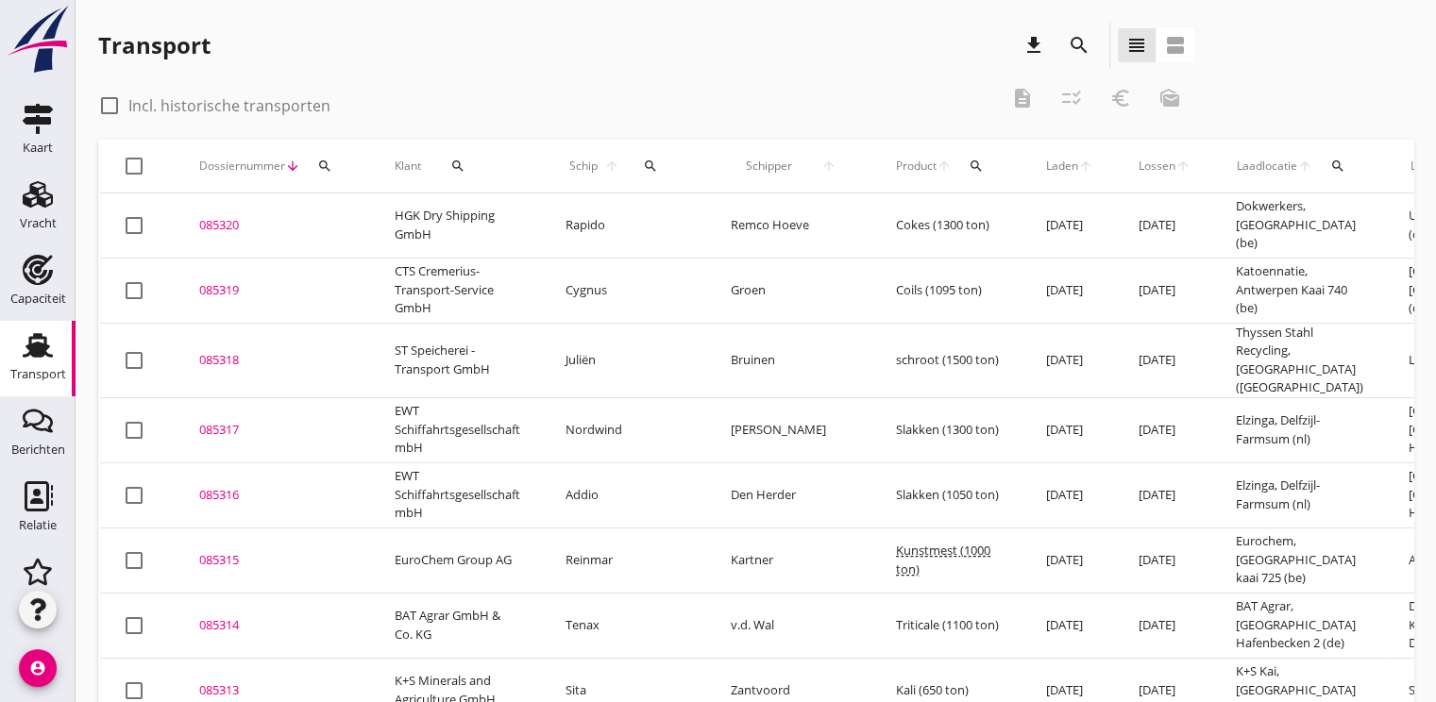
click at [315, 157] on button "search" at bounding box center [325, 166] width 34 height 34
click at [383, 234] on input "Zoeken op dossiernummer..." at bounding box center [412, 221] width 196 height 30
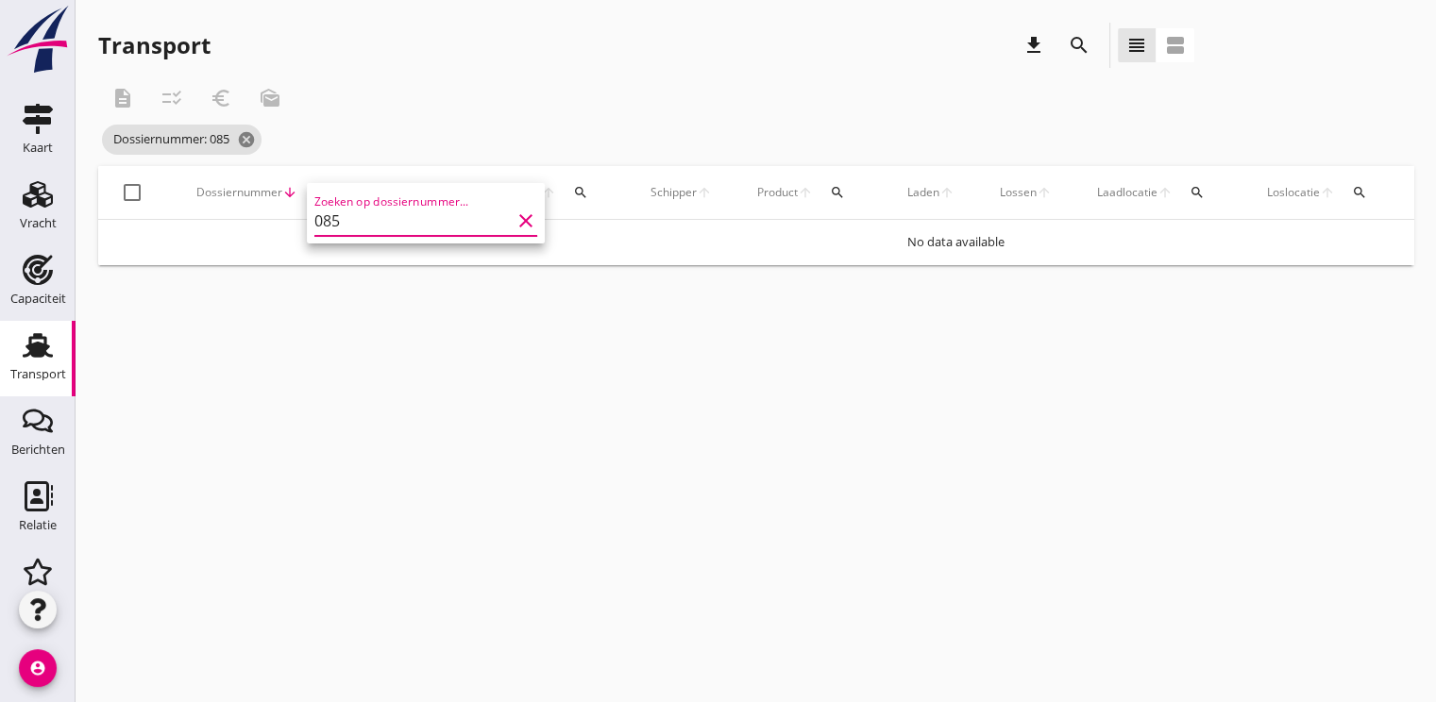
type input "0853"
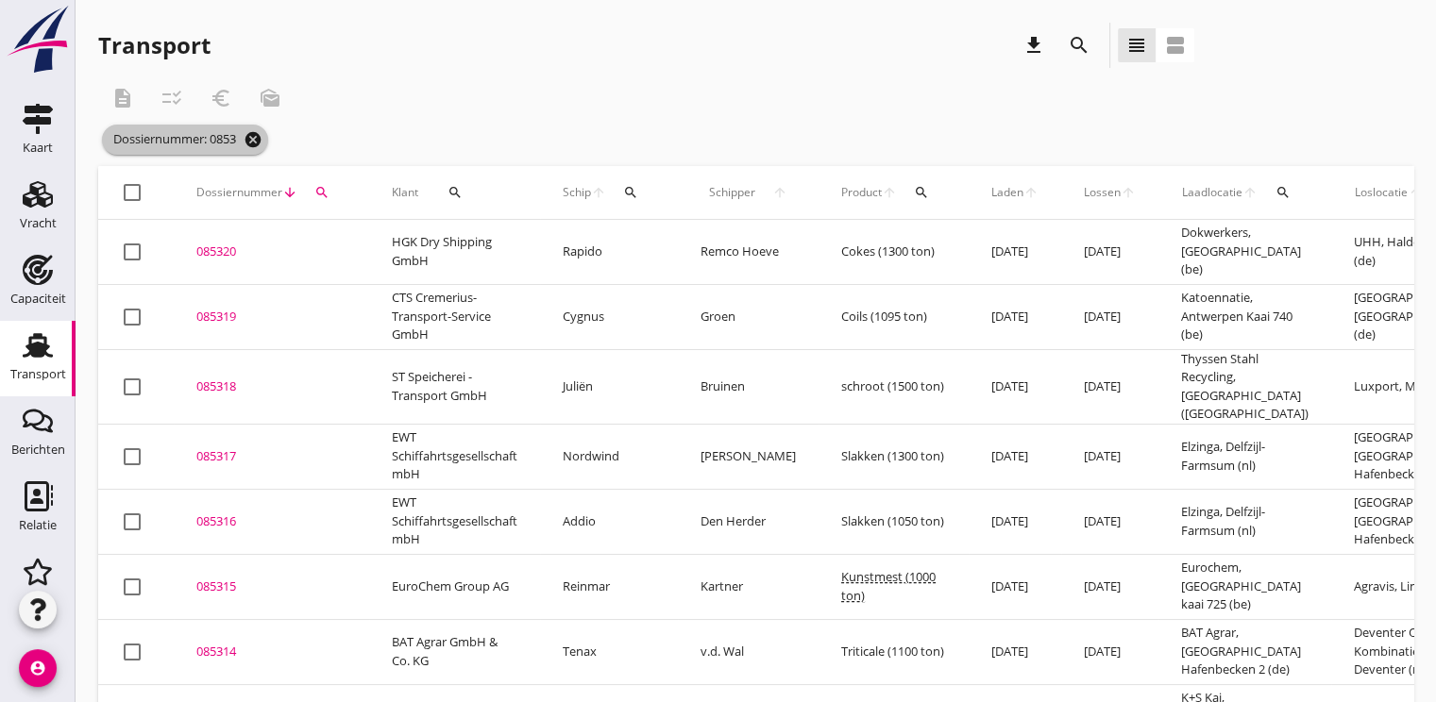
click at [259, 144] on icon "cancel" at bounding box center [253, 139] width 19 height 19
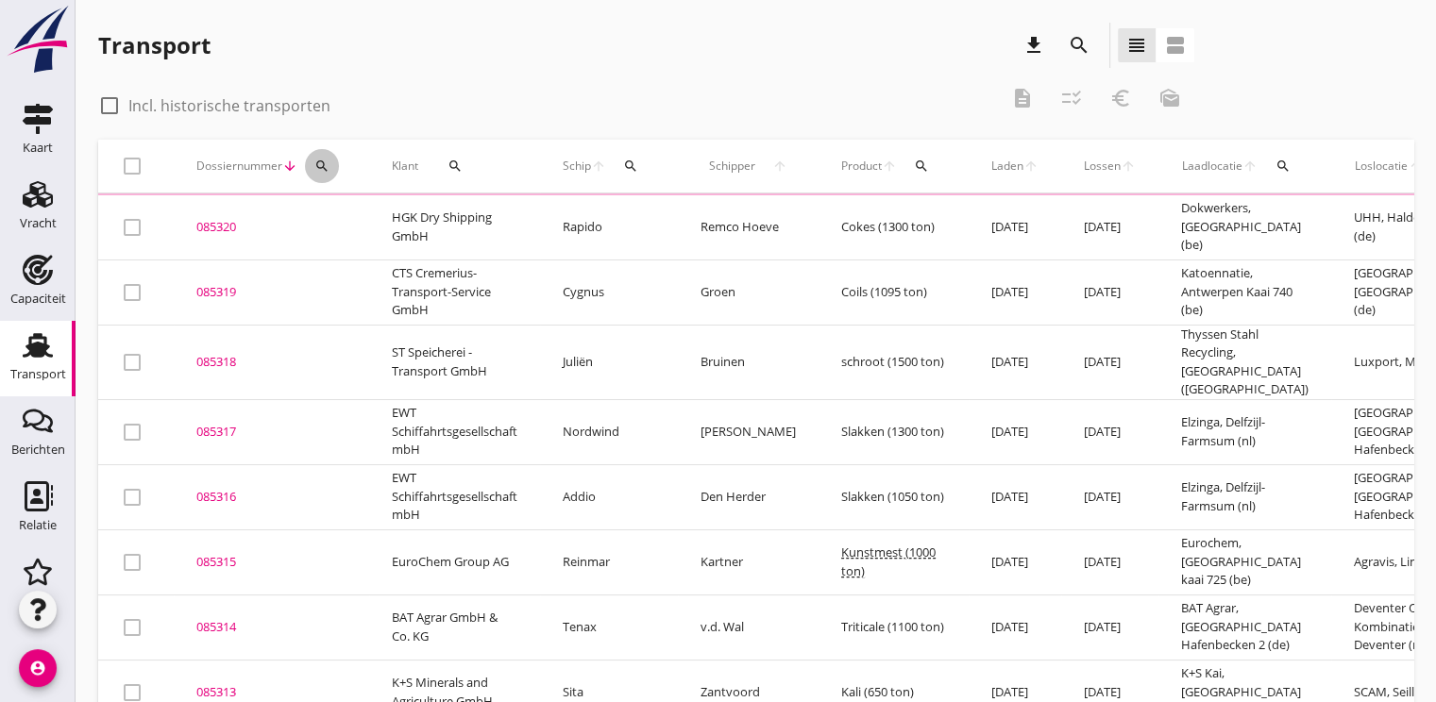
click at [317, 170] on icon "search" at bounding box center [321, 166] width 15 height 15
click at [329, 218] on input "Zoeken op dossiernummer..." at bounding box center [411, 221] width 196 height 30
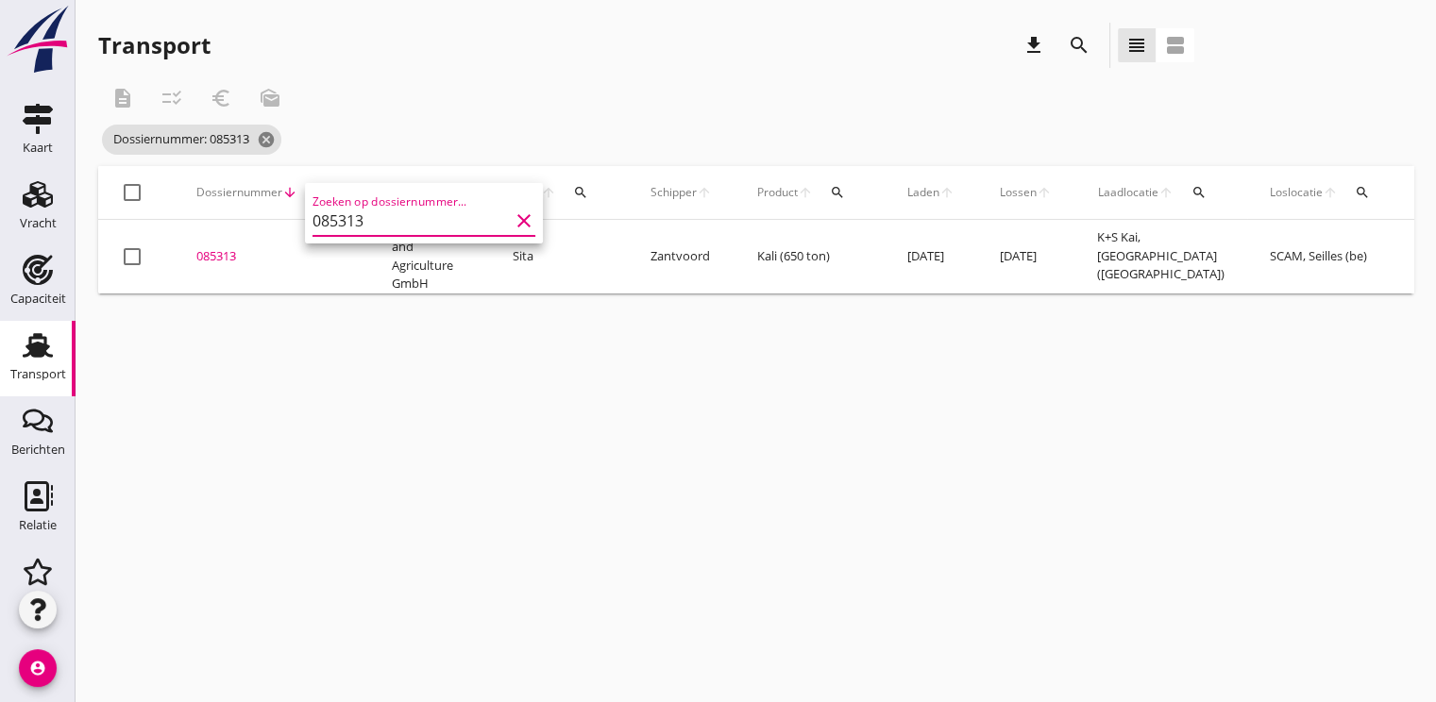
scroll to position [0, 438]
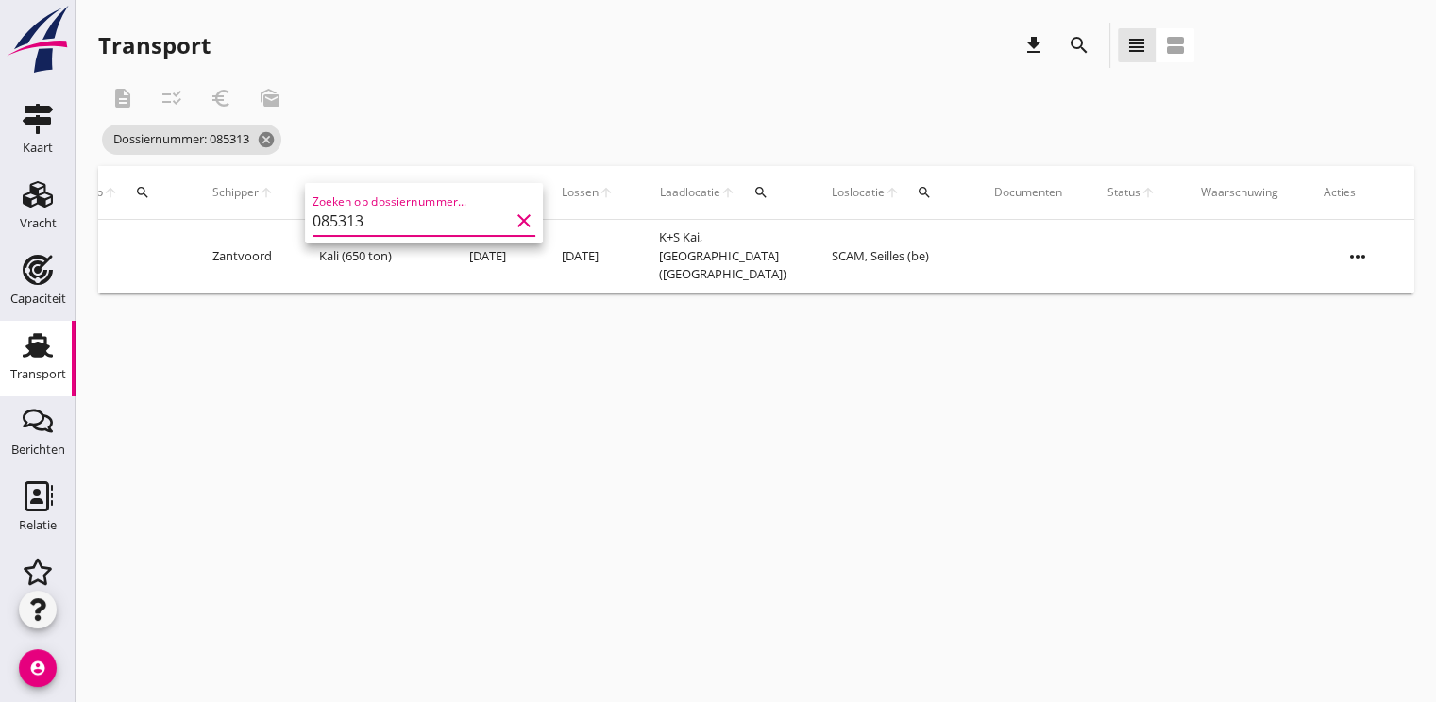
type input "085313"
click at [1348, 252] on icon "more_horiz" at bounding box center [1357, 256] width 53 height 53
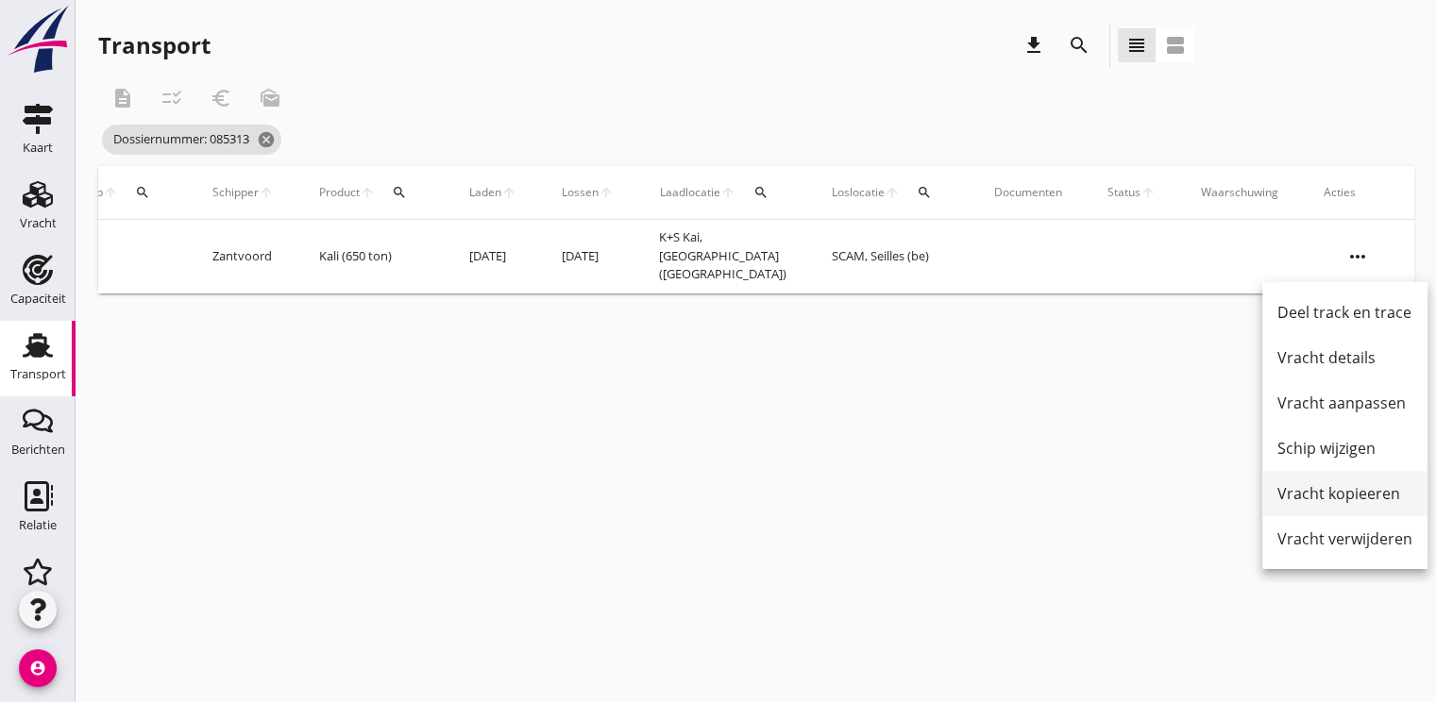
click at [1345, 486] on div "Vracht kopieeren" at bounding box center [1344, 493] width 135 height 23
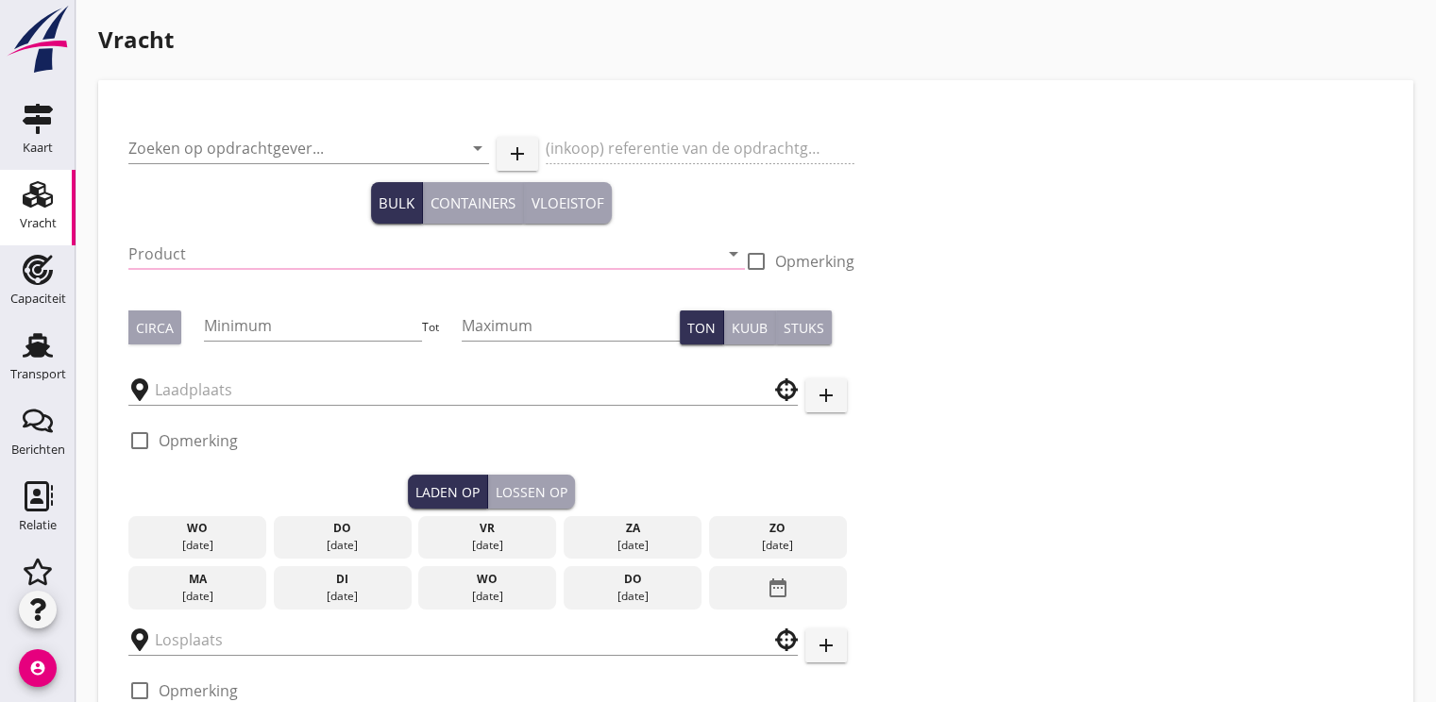
type input "K+S Minerals and Agriculture GmbH"
type input "Kali (7231)"
type input "650"
type input "K+S Kai"
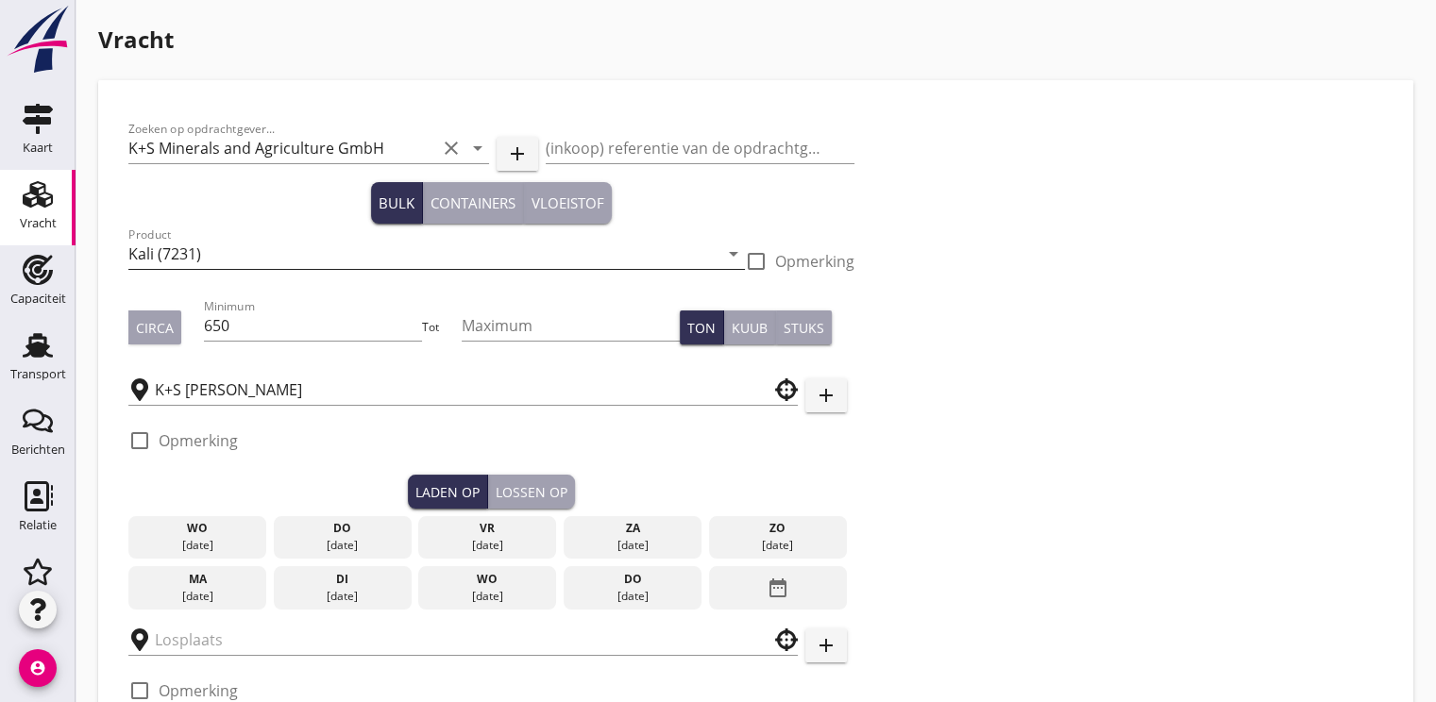
type input "SCAM"
checkbox input "true"
type input "15000"
checkbox input "false"
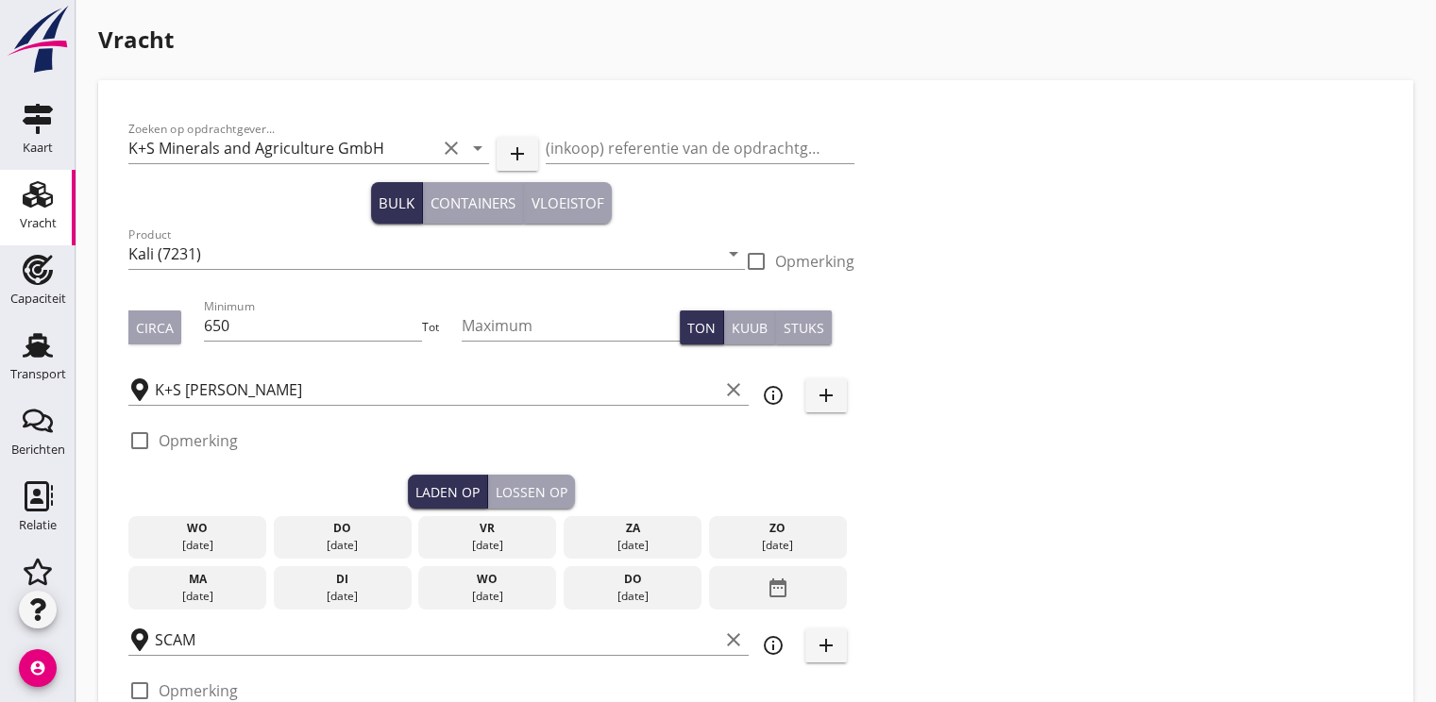
radio input "false"
checkbox input "true"
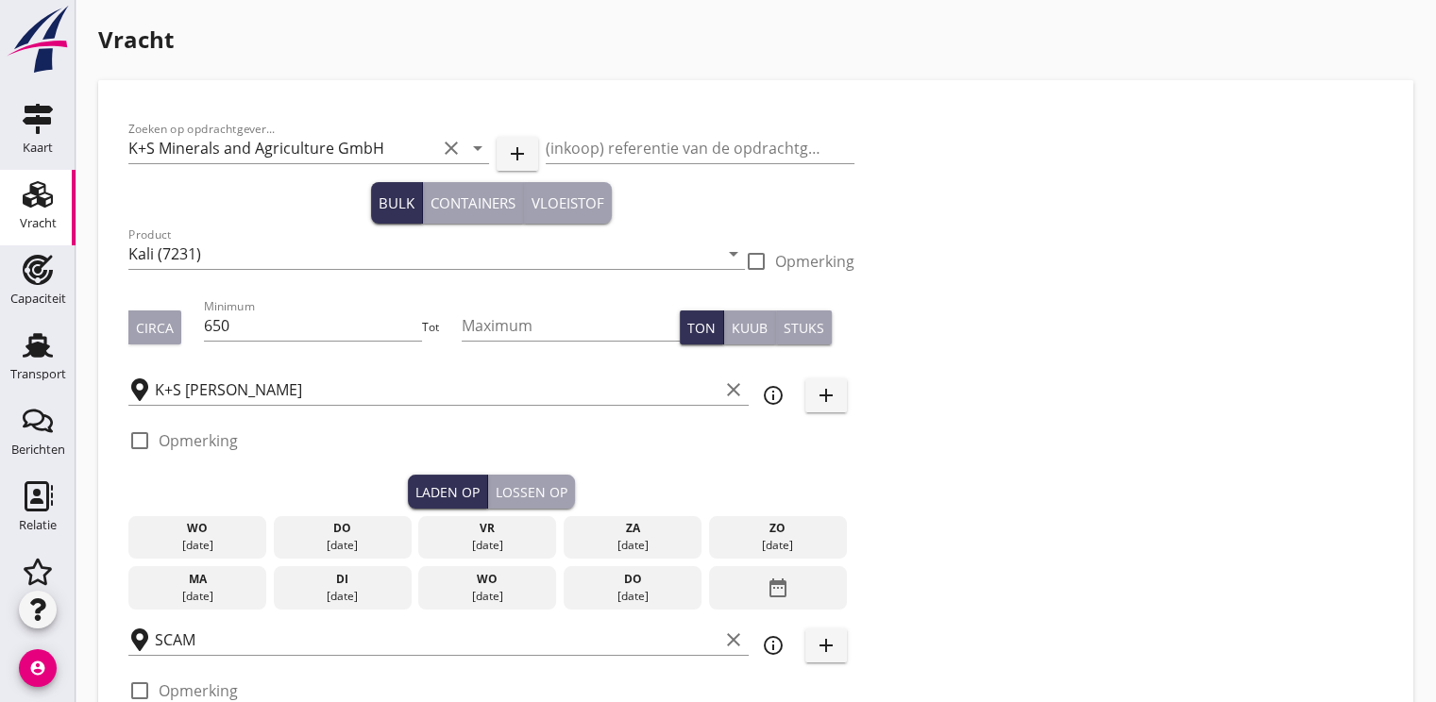
checkbox input "true"
type input "2"
type input "24"
type input "5"
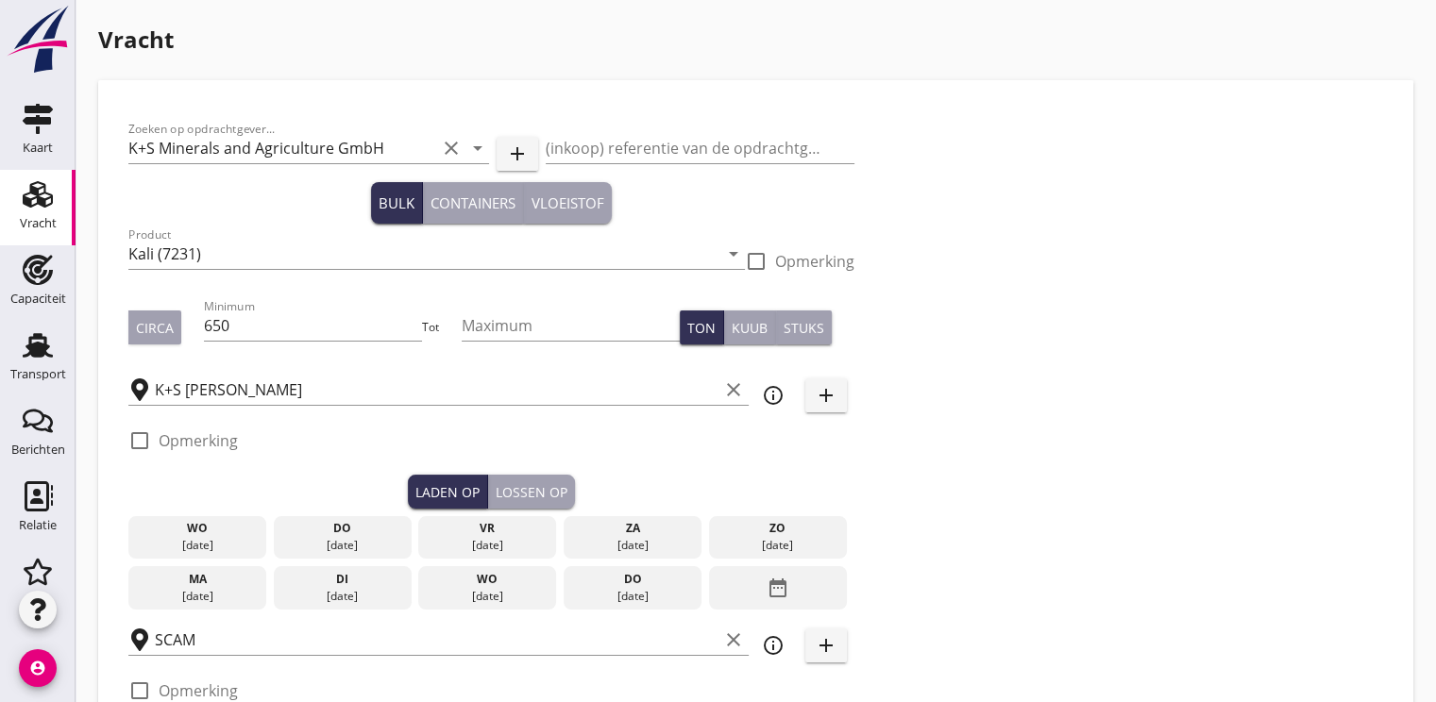
type input "24.5"
checkbox input "false"
radio input "false"
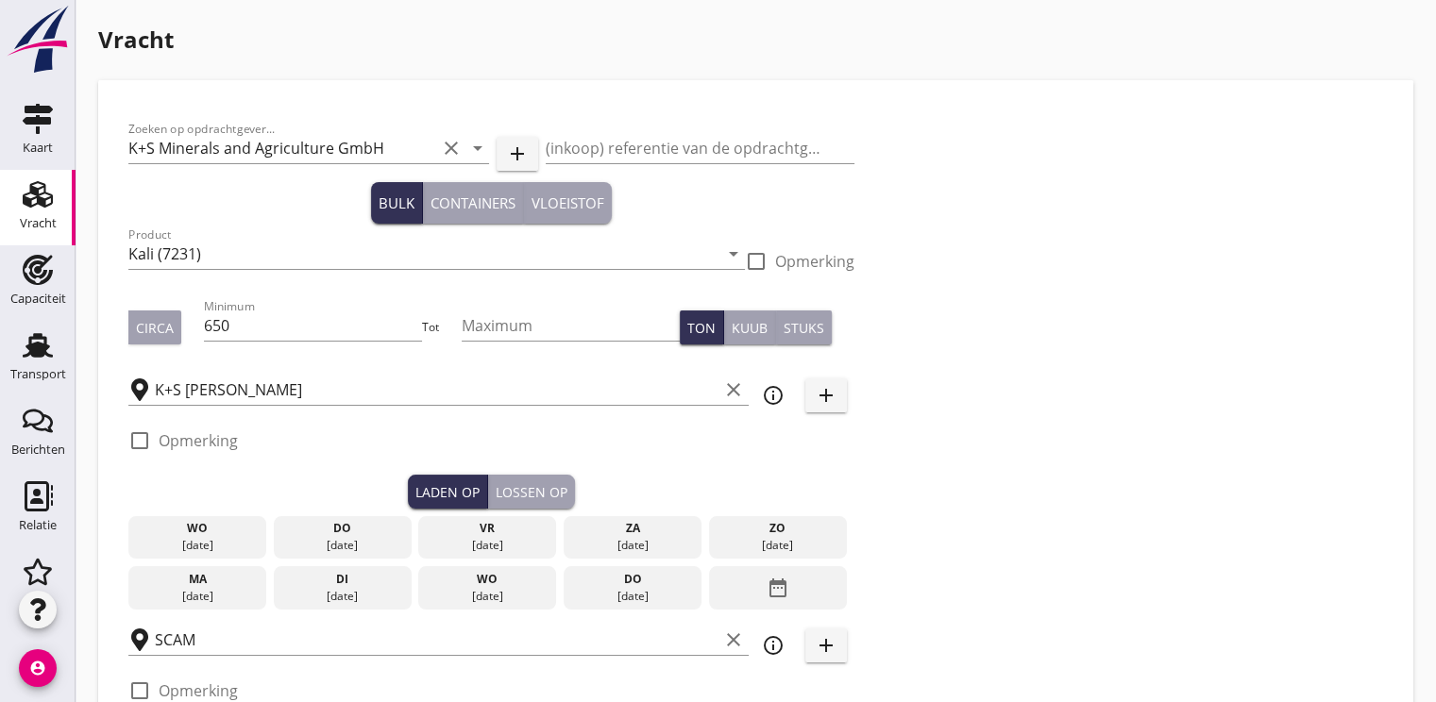
checkbox input "true"
type input "2"
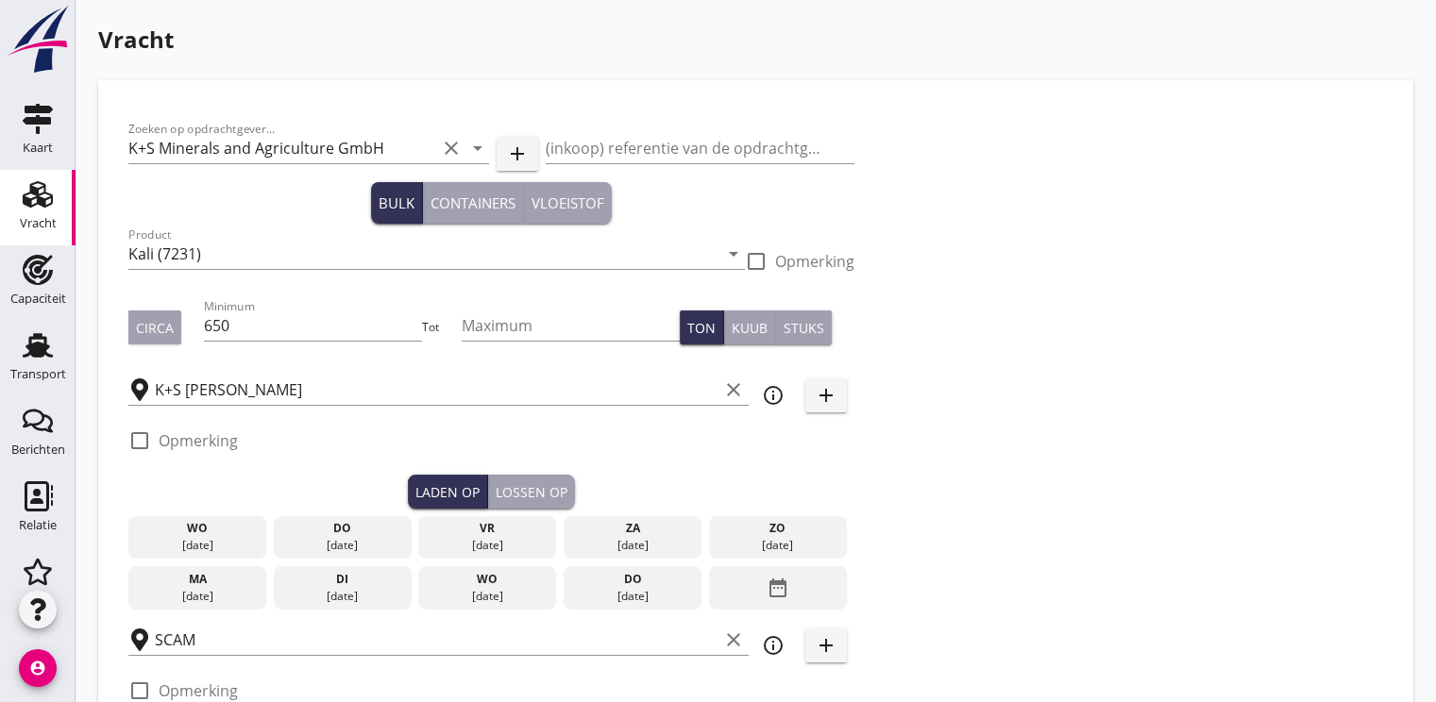
type input "2"
click at [272, 329] on input "650" at bounding box center [313, 326] width 219 height 30
type input "6"
type input "1000"
click at [352, 588] on div "[DATE]" at bounding box center [342, 596] width 128 height 17
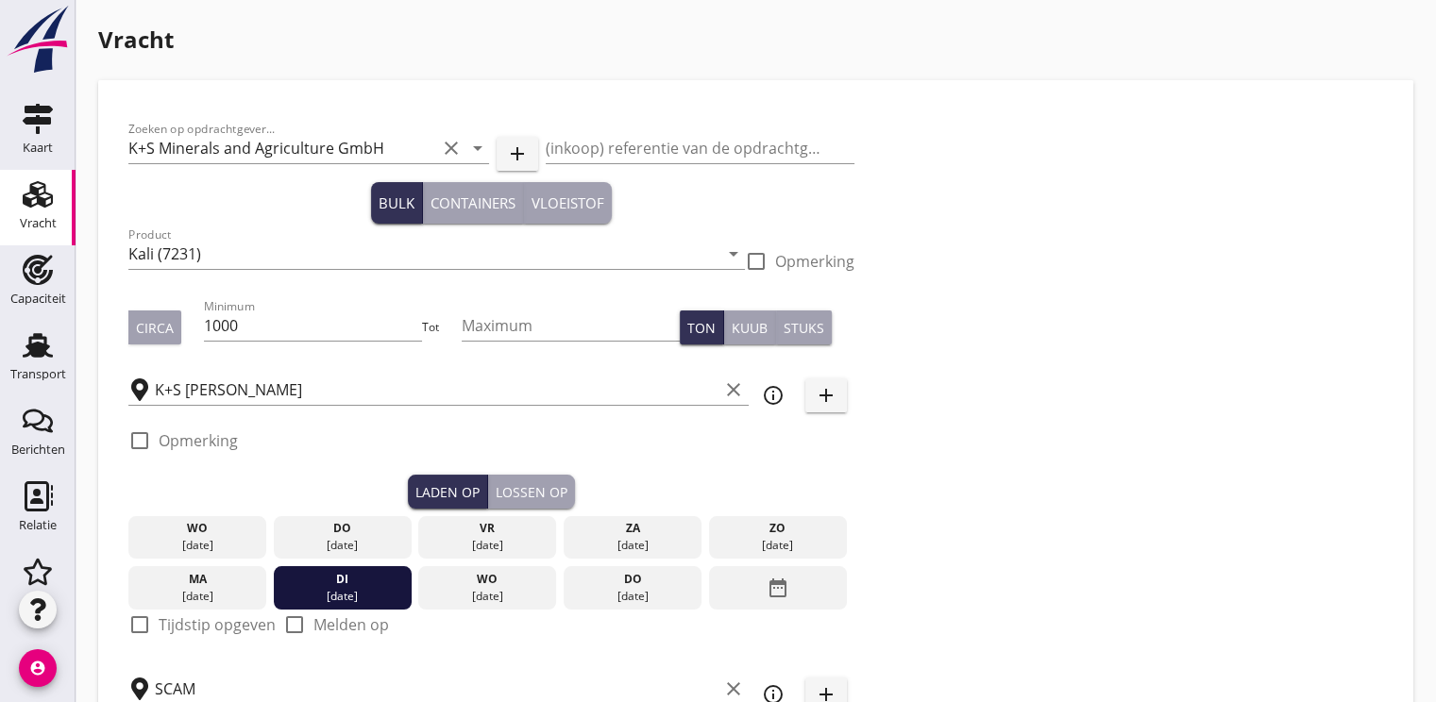
click at [144, 623] on div at bounding box center [140, 625] width 32 height 32
checkbox input "true"
click at [528, 487] on div "Lossen op" at bounding box center [532, 492] width 72 height 20
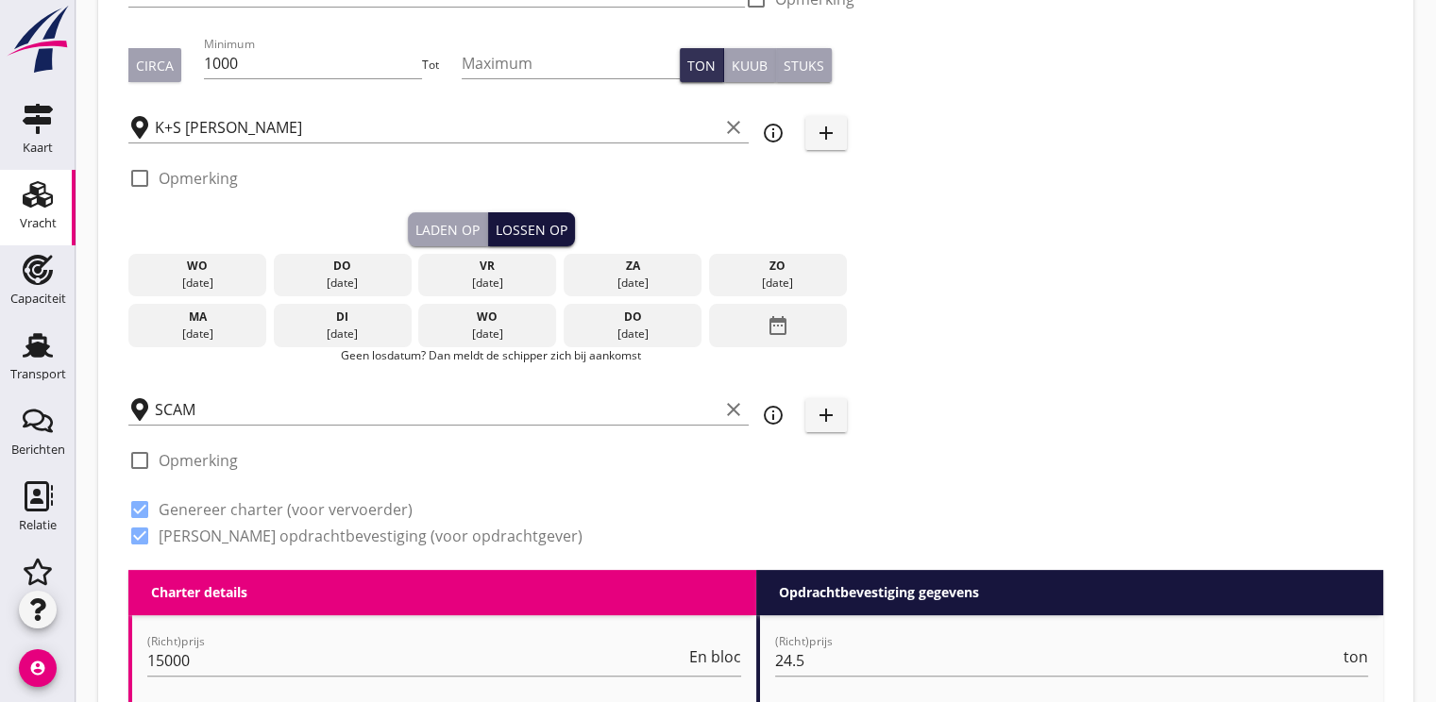
scroll to position [378, 0]
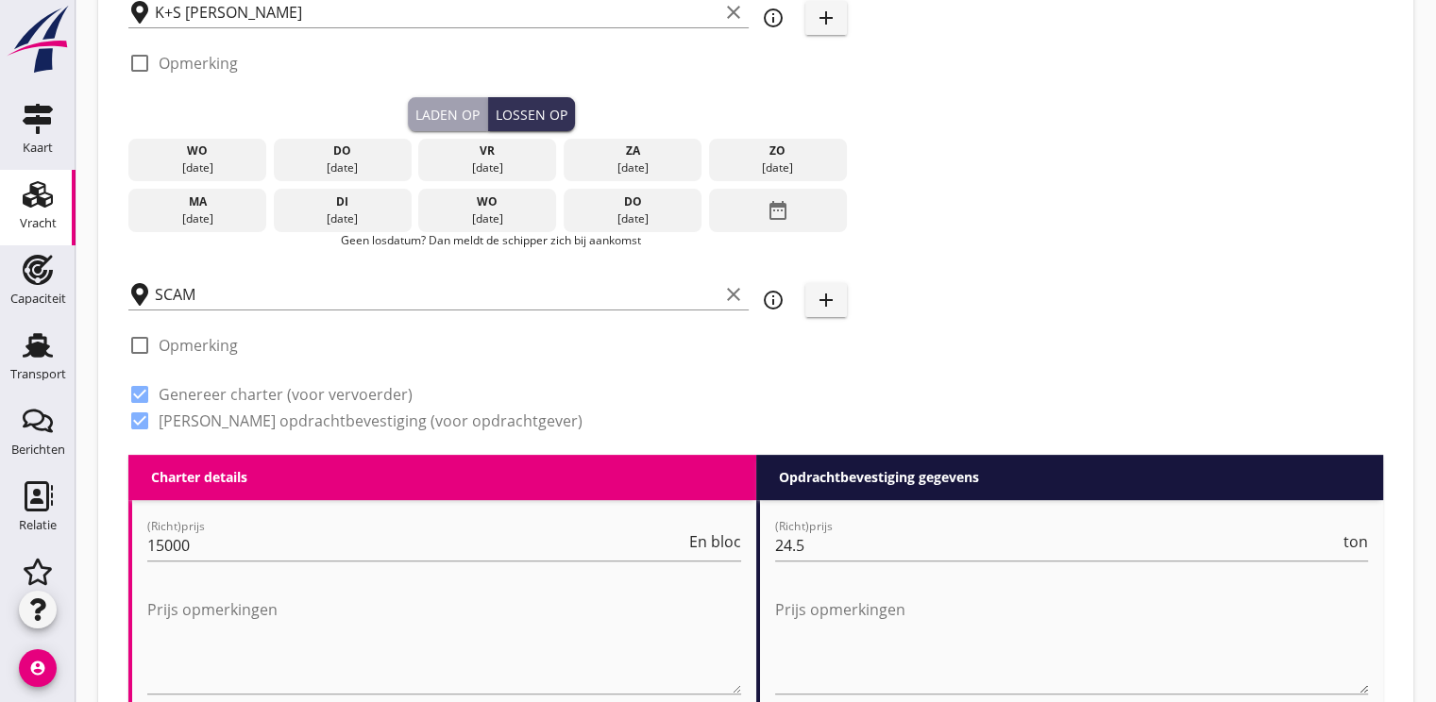
click at [786, 205] on icon "date_range" at bounding box center [778, 211] width 23 height 34
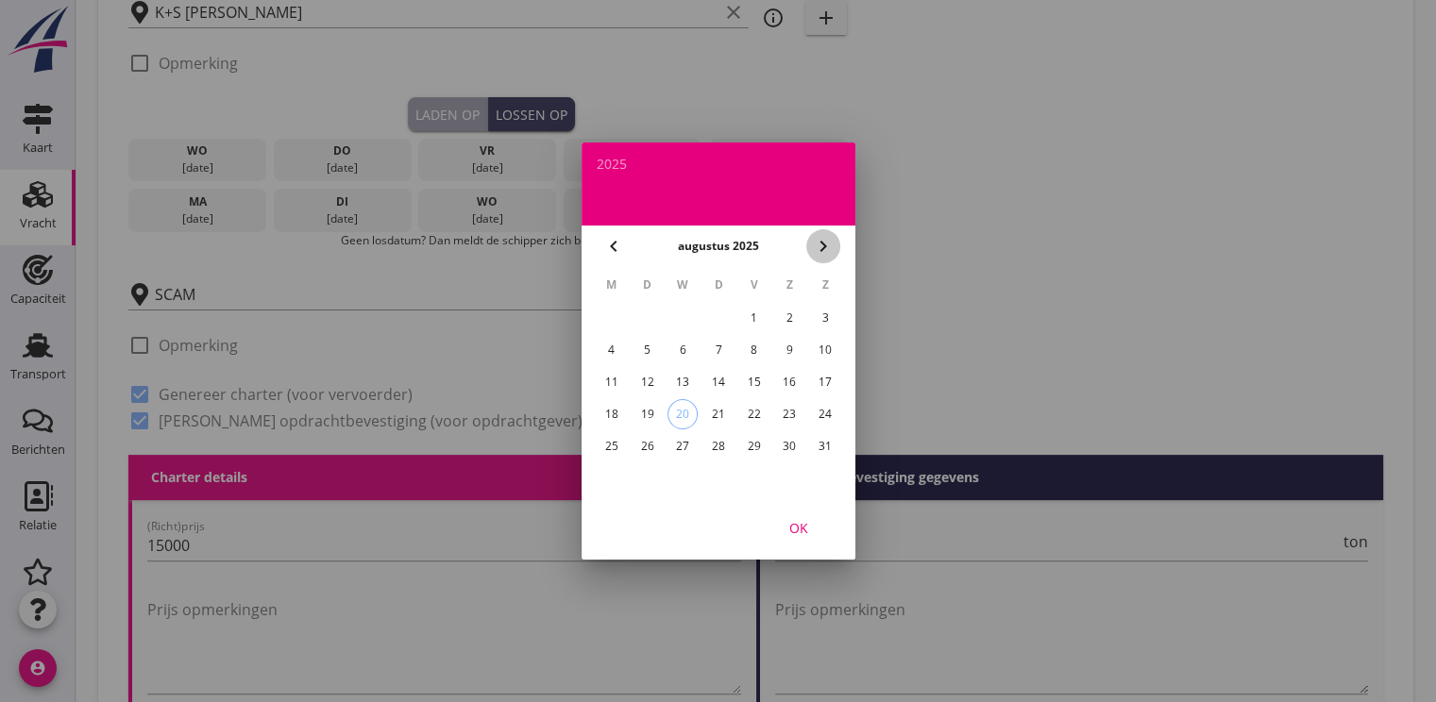
click at [819, 247] on icon "chevron_right" at bounding box center [823, 246] width 23 height 23
click at [756, 315] on div "5" at bounding box center [753, 318] width 30 height 30
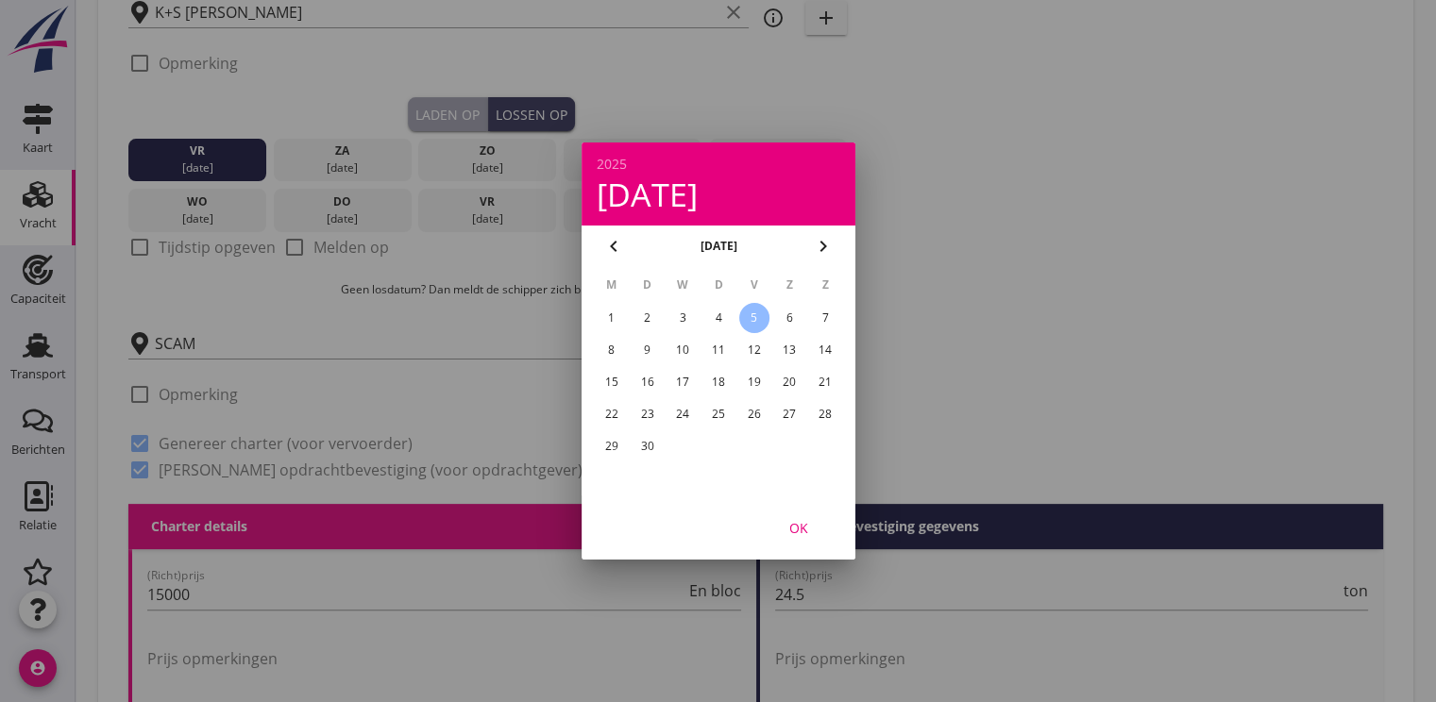
click at [798, 535] on div "OK" at bounding box center [798, 528] width 53 height 20
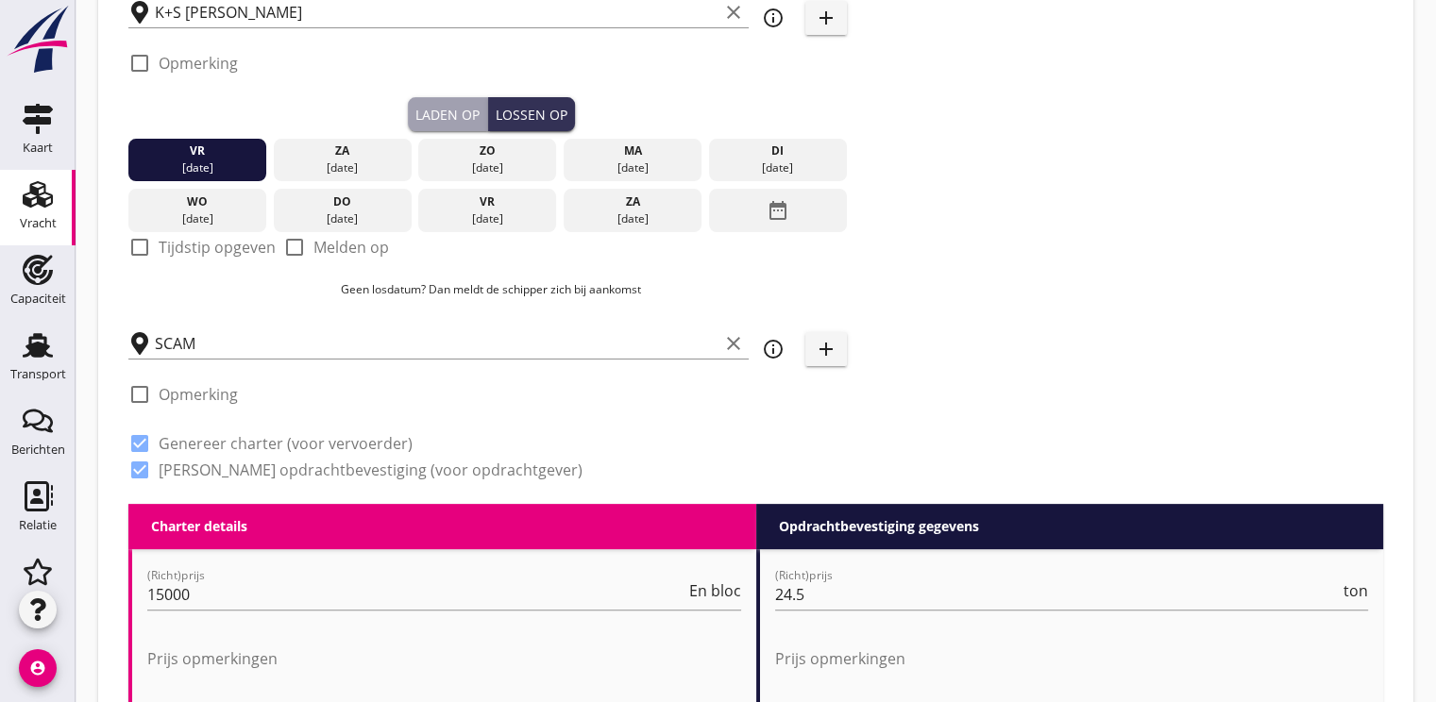
click at [133, 243] on div at bounding box center [140, 247] width 32 height 32
checkbox input "true"
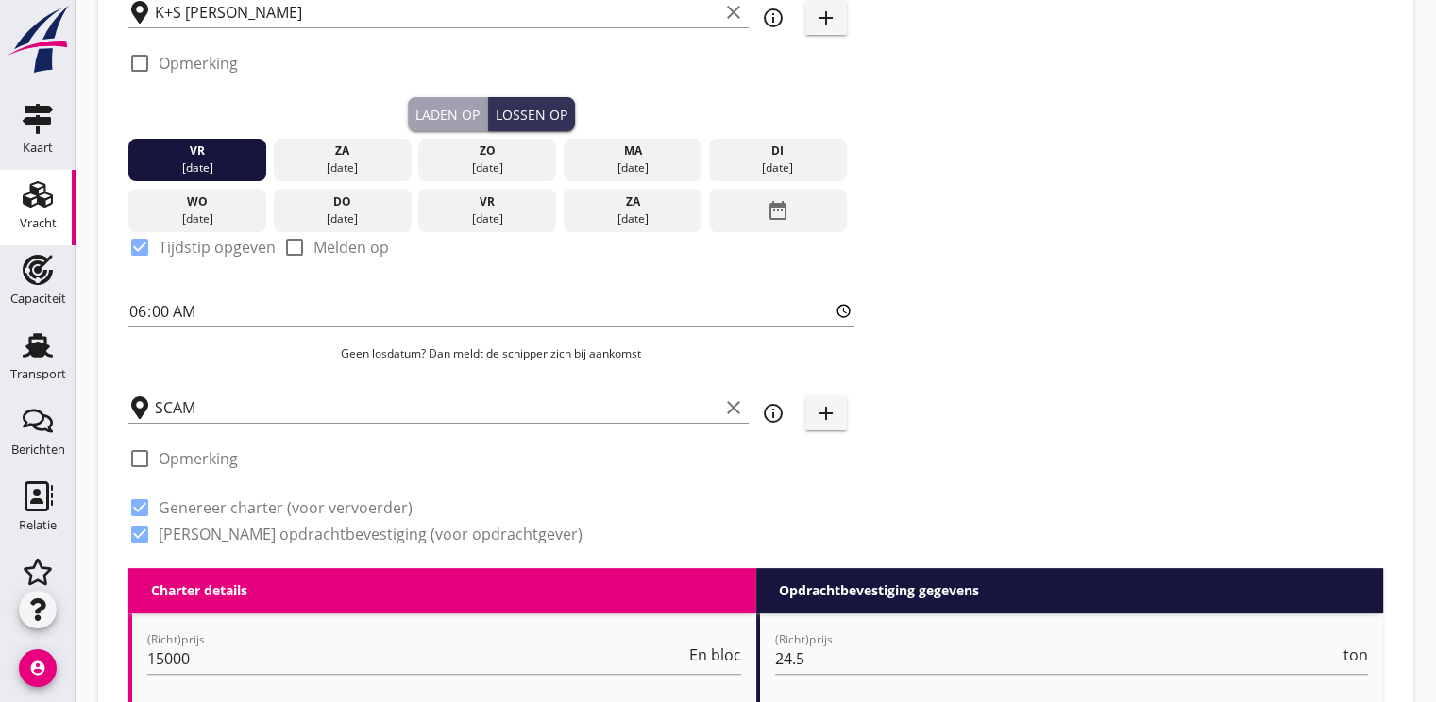
click at [394, 441] on div "check_box_outline_blank Opmerking" at bounding box center [491, 464] width 726 height 57
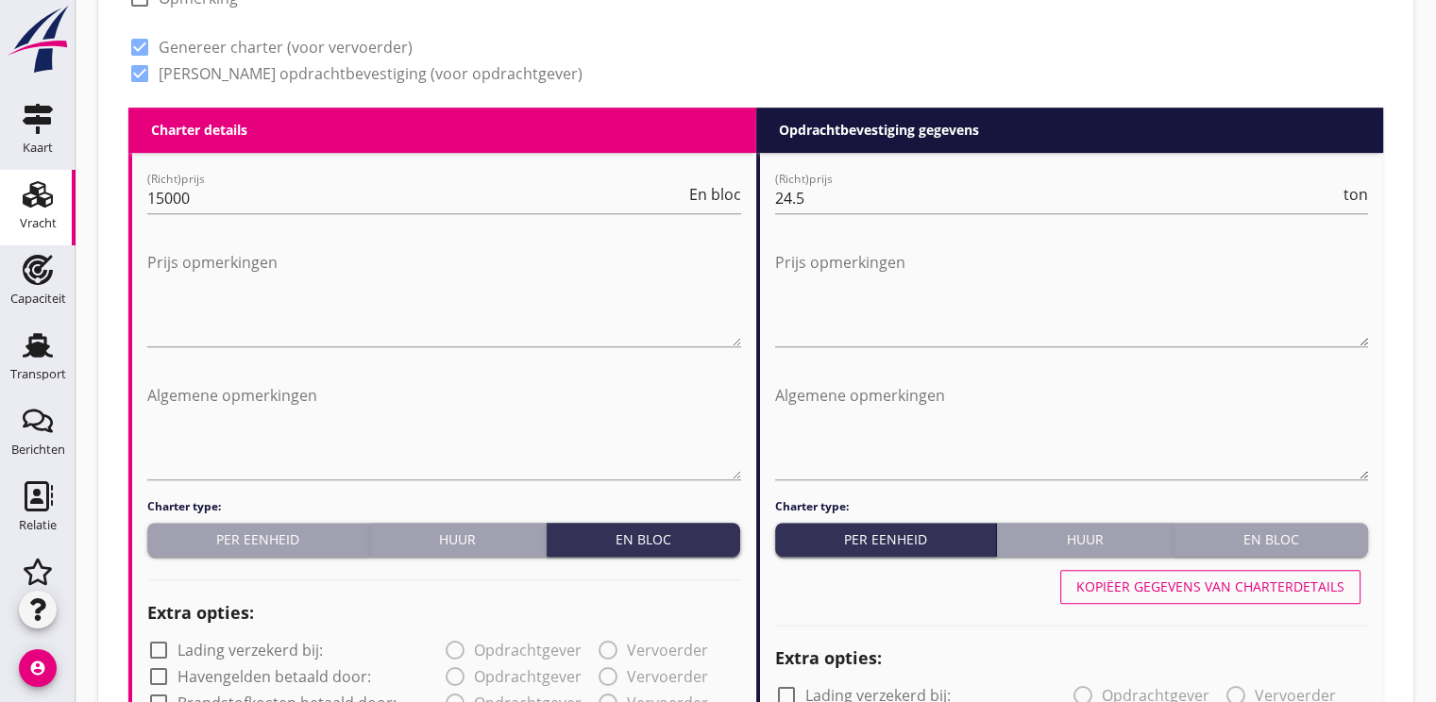
scroll to position [850, 0]
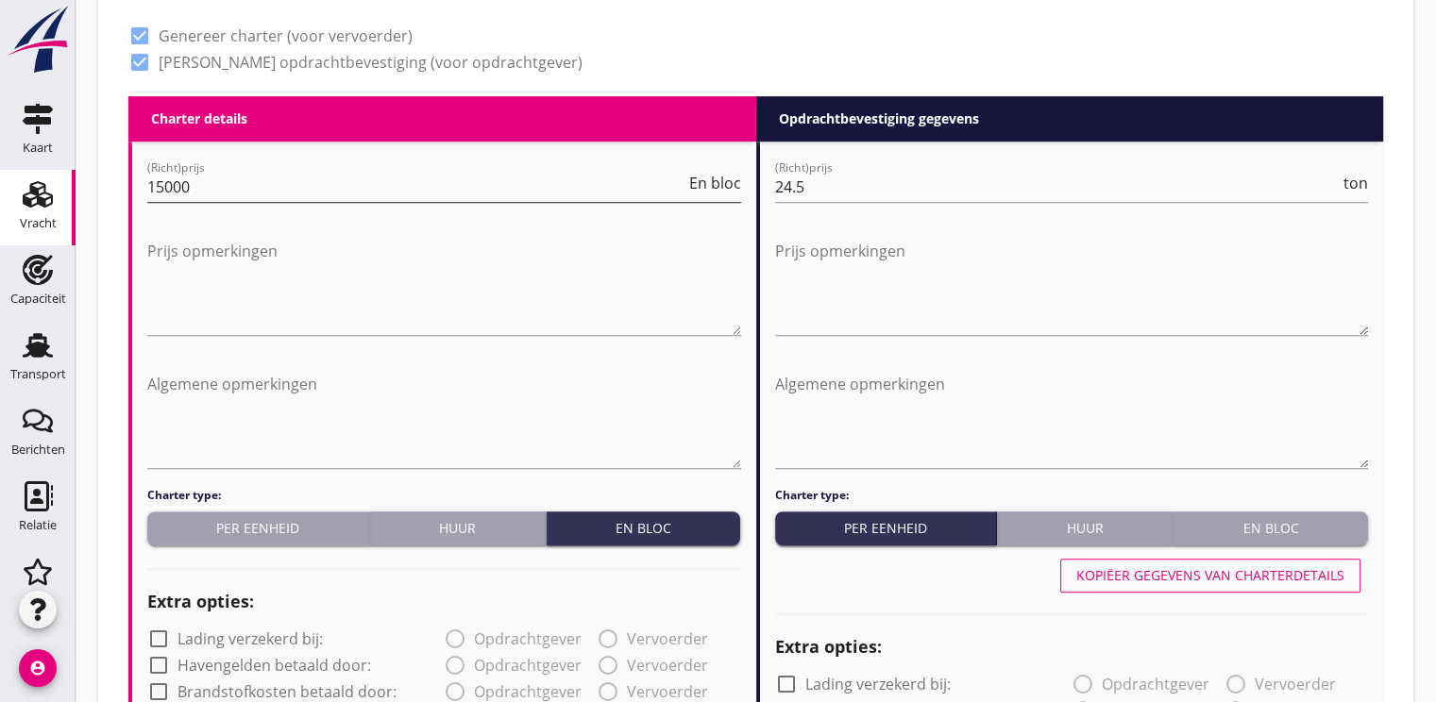
click at [222, 193] on input "15000" at bounding box center [416, 187] width 538 height 30
type input "1"
type input "20"
click at [212, 506] on div "Charter type: Per eenheid Huur En bloc" at bounding box center [444, 516] width 594 height 59
click at [212, 522] on div "Per eenheid" at bounding box center [258, 528] width 207 height 20
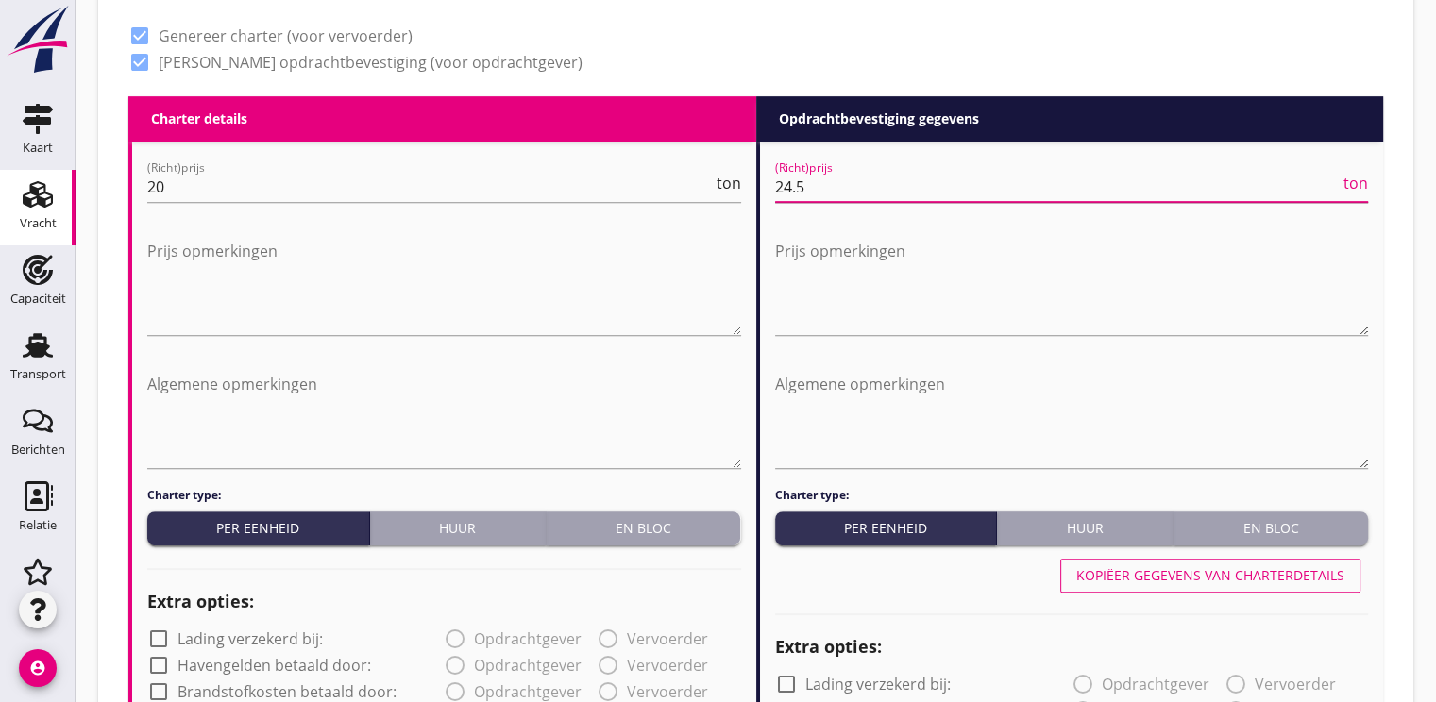
click at [819, 191] on input "24.5" at bounding box center [1058, 187] width 566 height 30
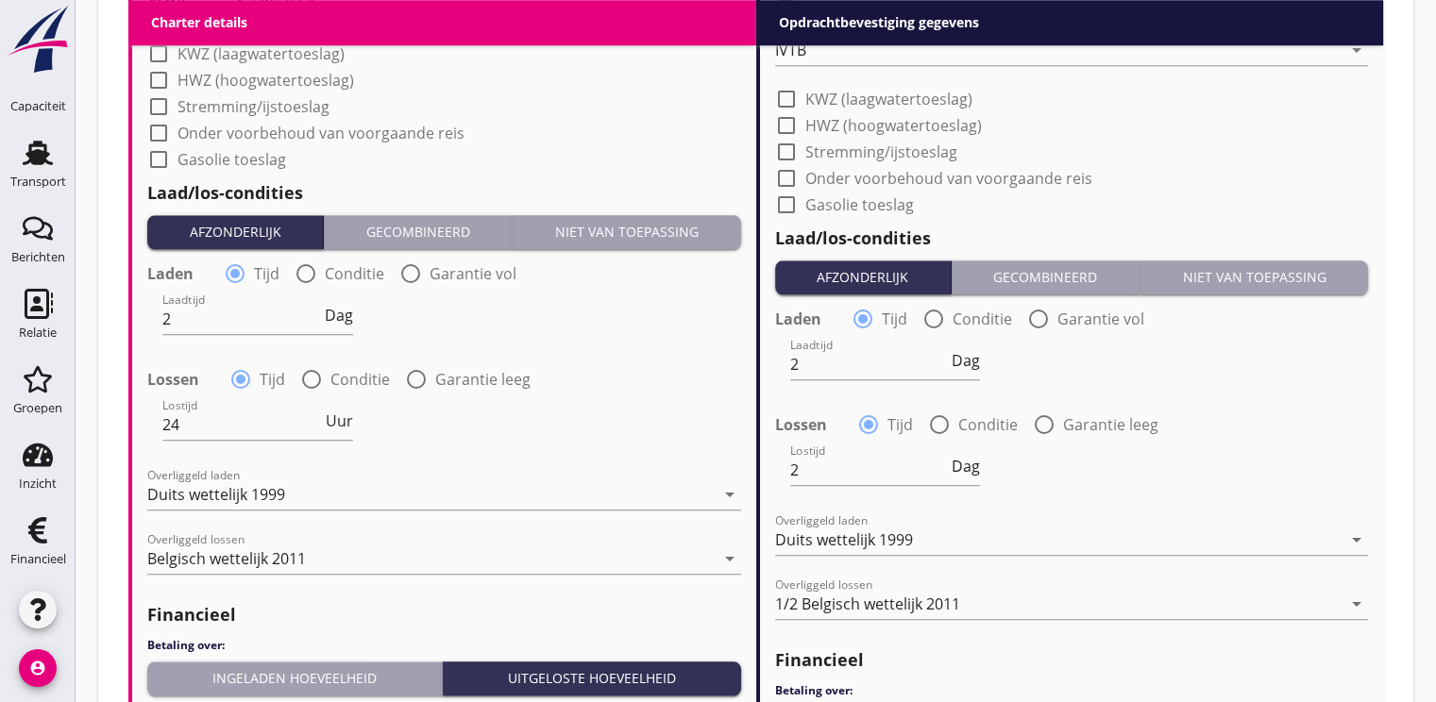
scroll to position [1983, 0]
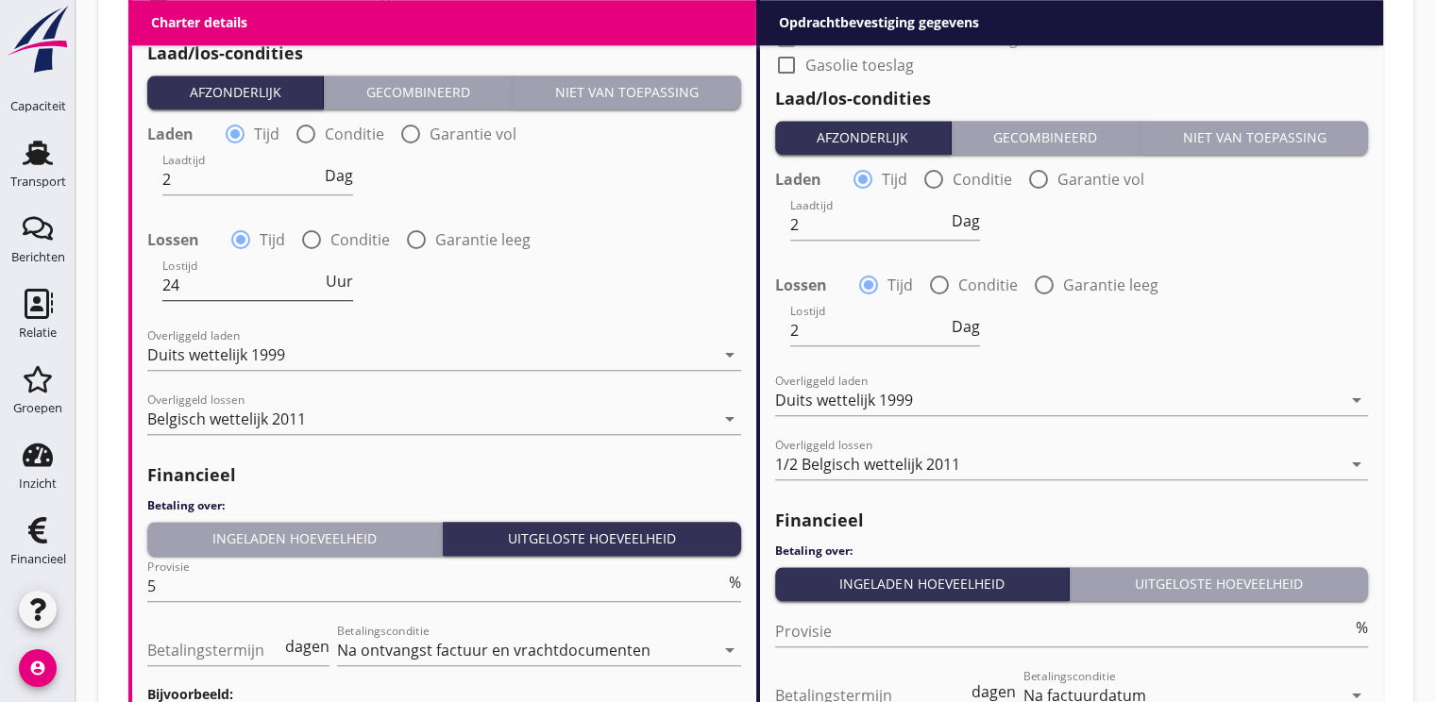
type input "24.00"
click at [240, 288] on input "24" at bounding box center [242, 285] width 160 height 30
click at [336, 274] on span "Uur" at bounding box center [339, 281] width 27 height 15
type input "2"
click at [208, 422] on div "Belgisch wettelijk 2011" at bounding box center [226, 419] width 159 height 17
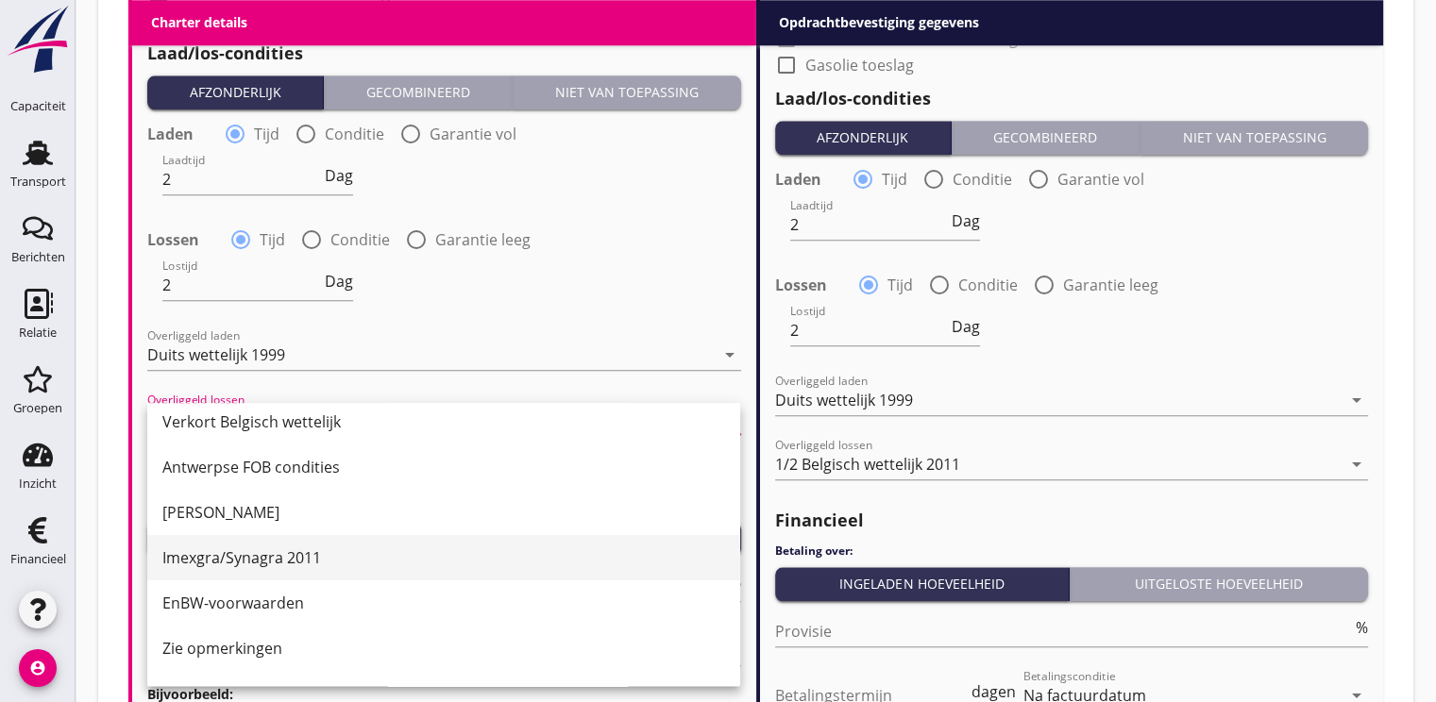
scroll to position [378, 0]
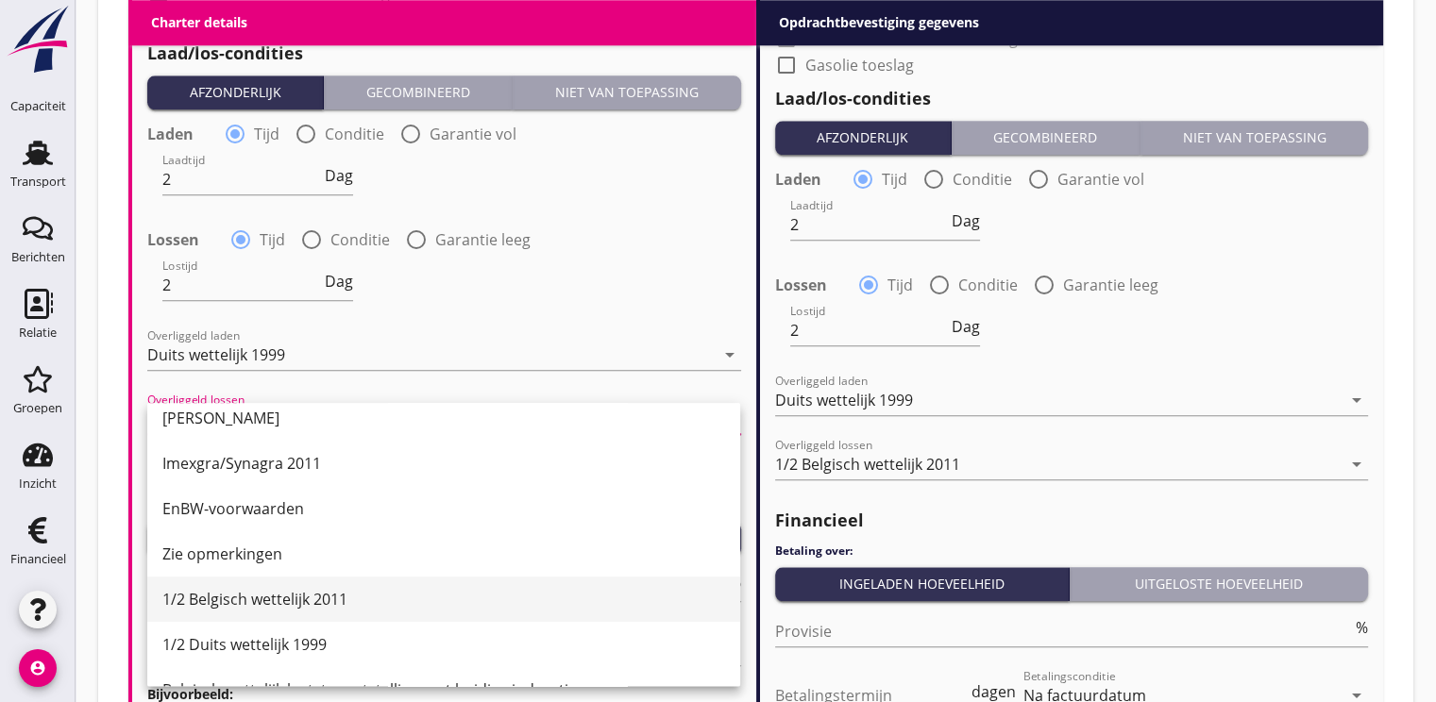
click at [215, 598] on div "1/2 Belgisch wettelijk 2011" at bounding box center [443, 599] width 563 height 23
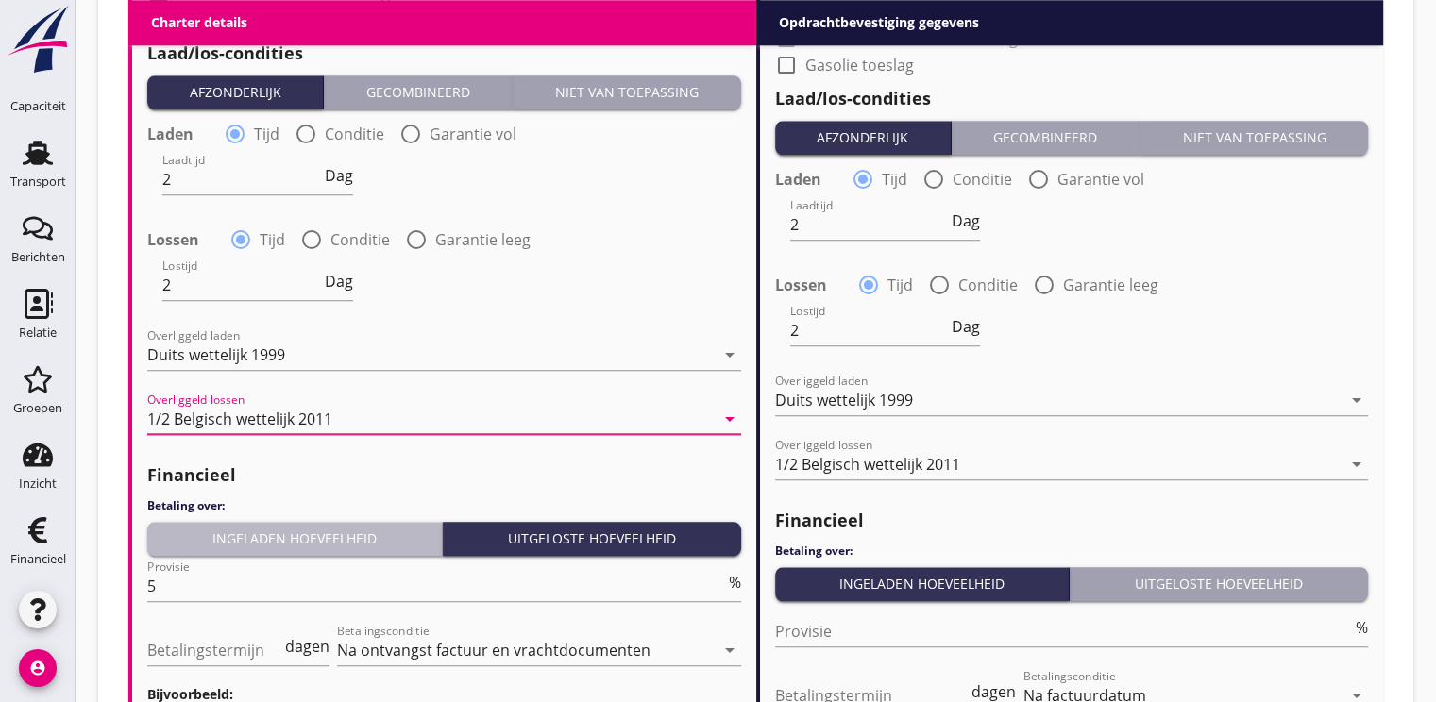
click at [263, 544] on div "Ingeladen hoeveelheid" at bounding box center [294, 539] width 279 height 20
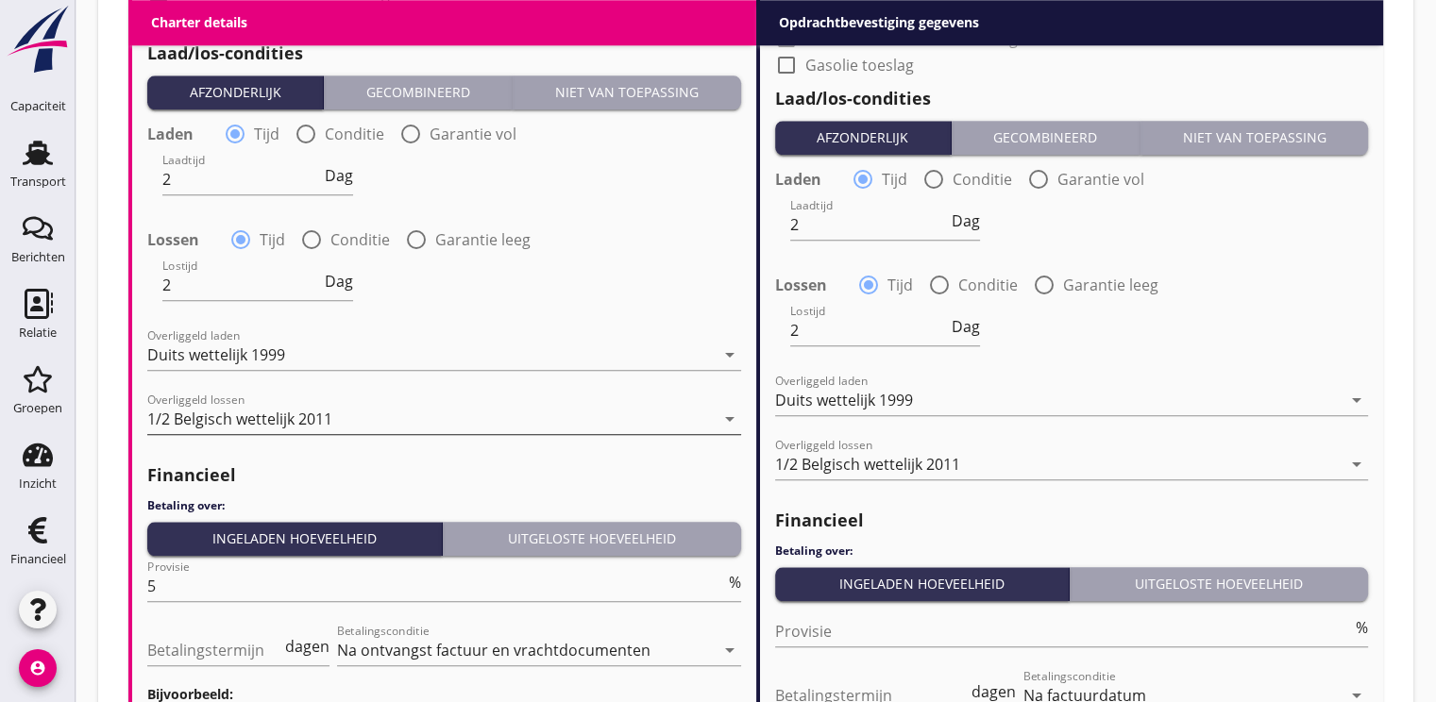
scroll to position [2232, 0]
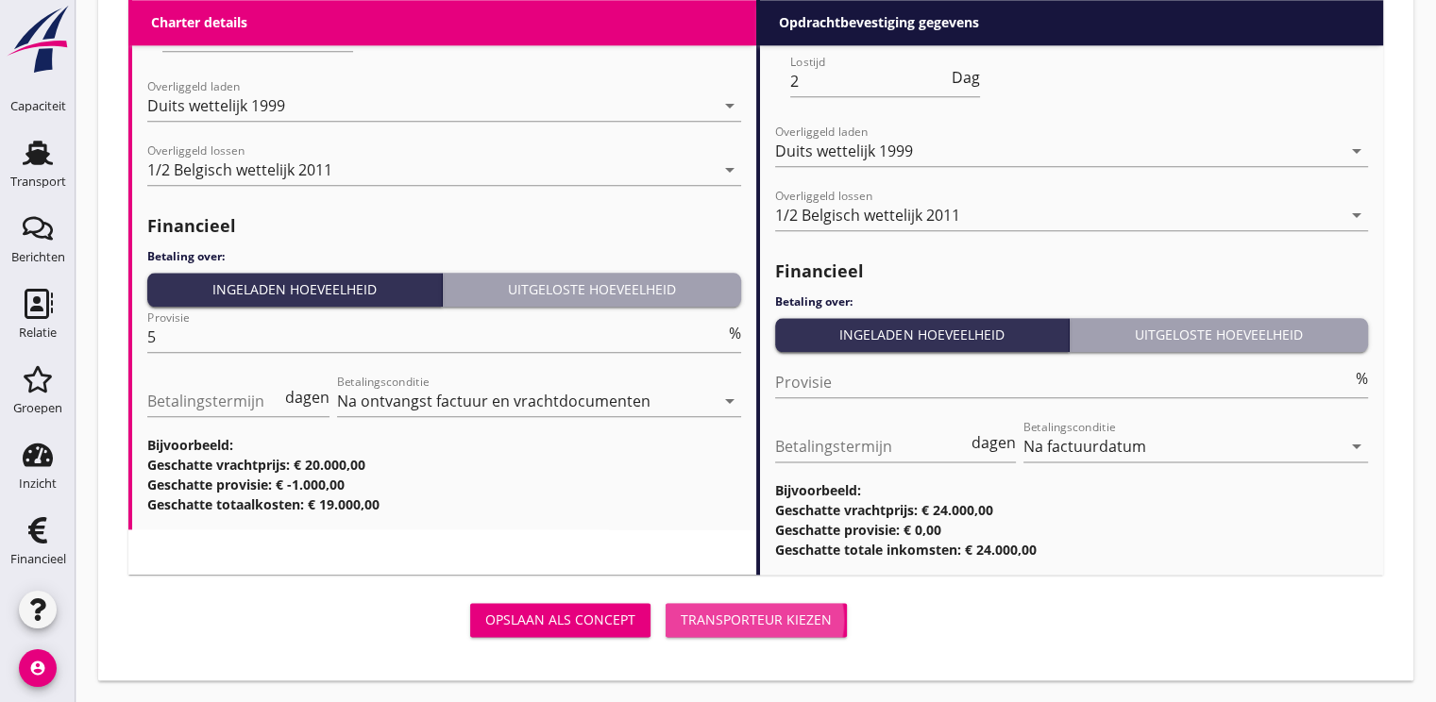
click at [731, 622] on div "Transporteur kiezen" at bounding box center [756, 620] width 151 height 20
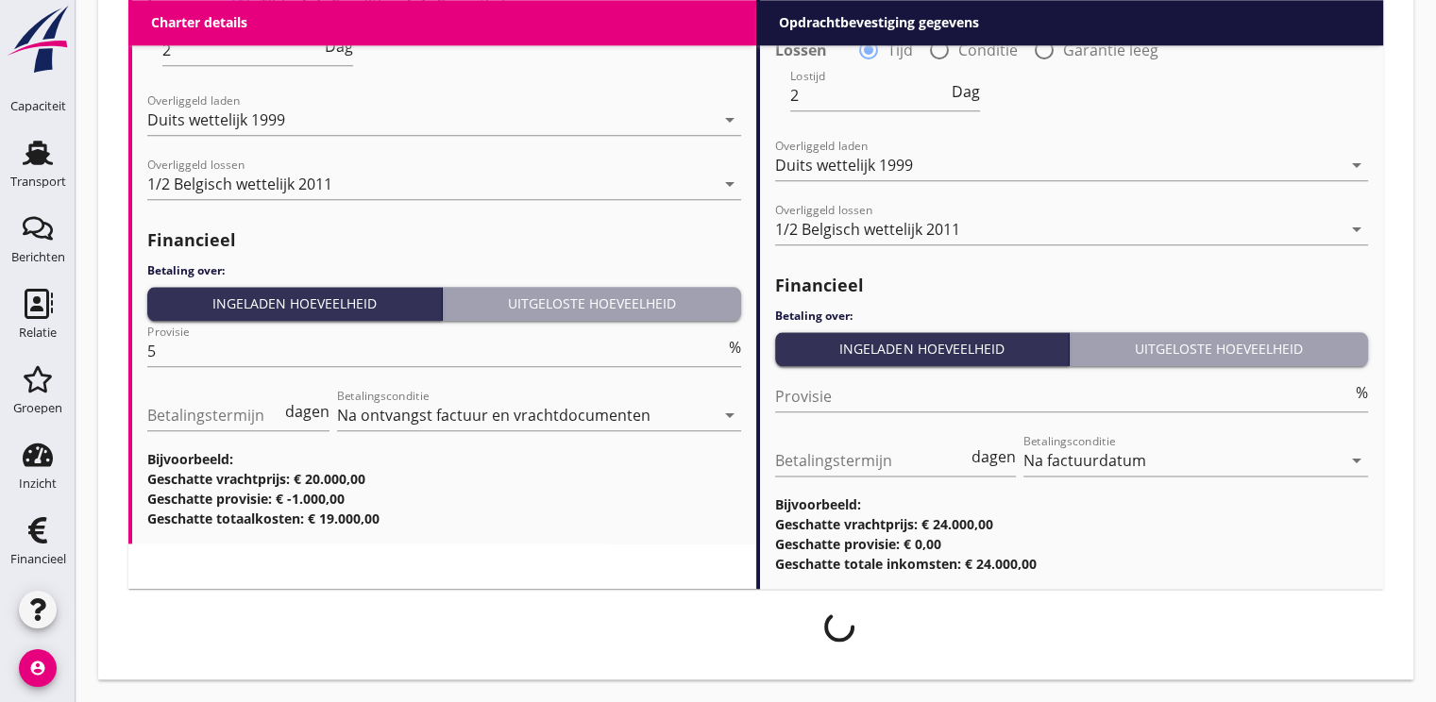
scroll to position [2217, 0]
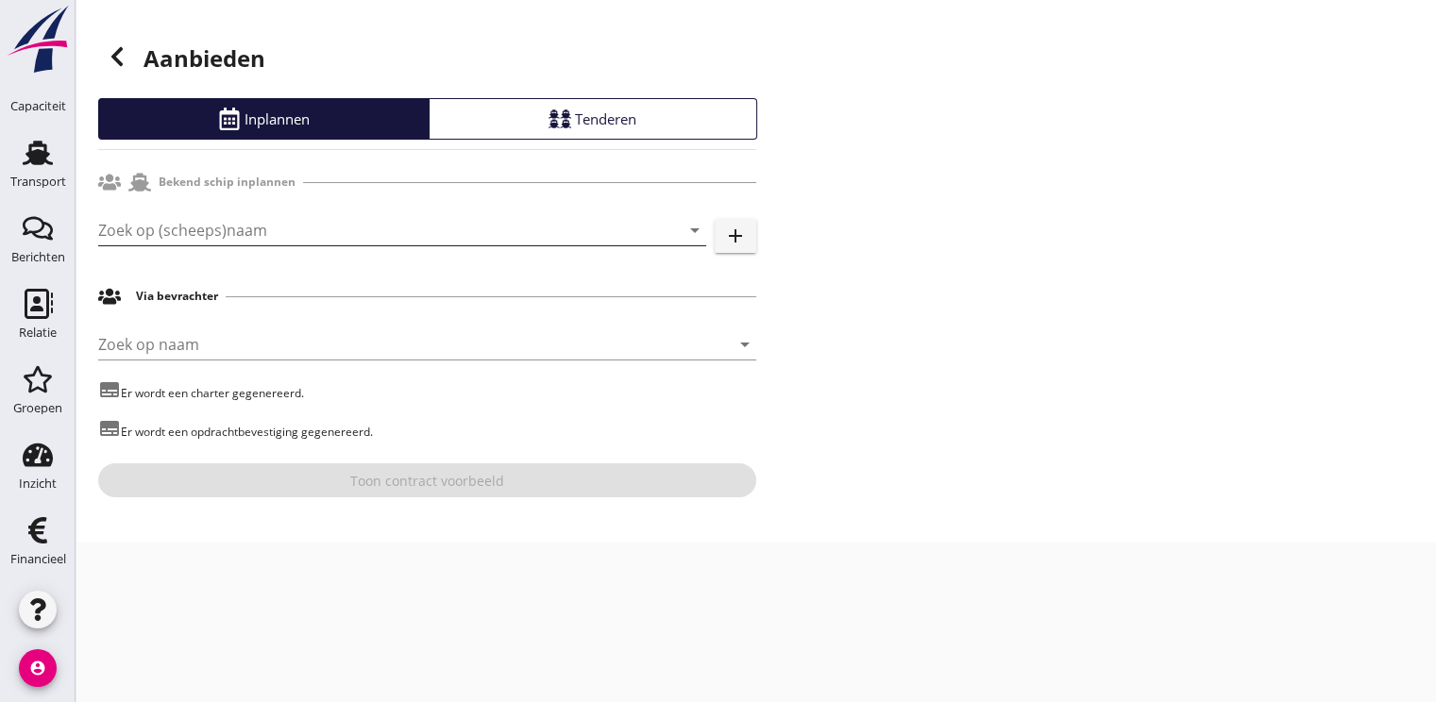
click at [177, 230] on input "Zoek op (scheeps)naam" at bounding box center [375, 230] width 555 height 30
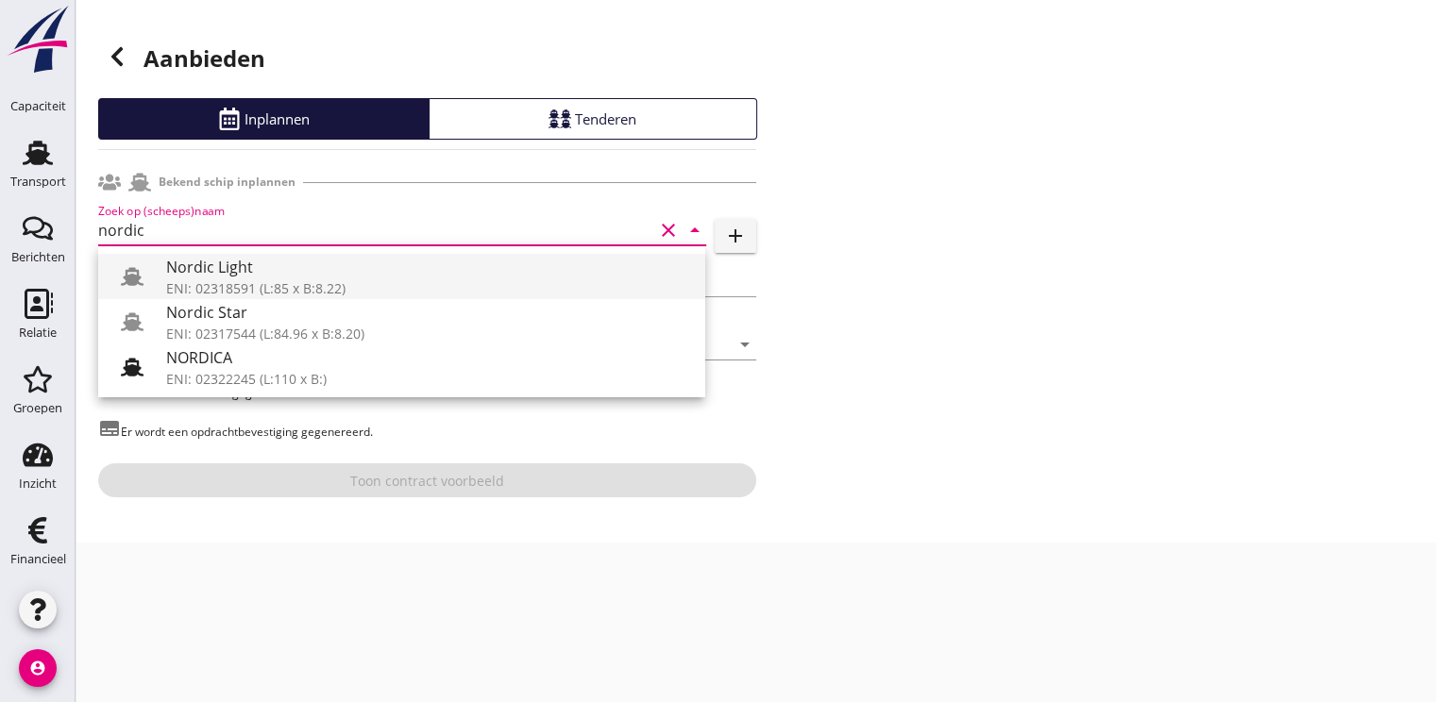
click at [231, 272] on div "Nordic Light" at bounding box center [428, 267] width 524 height 23
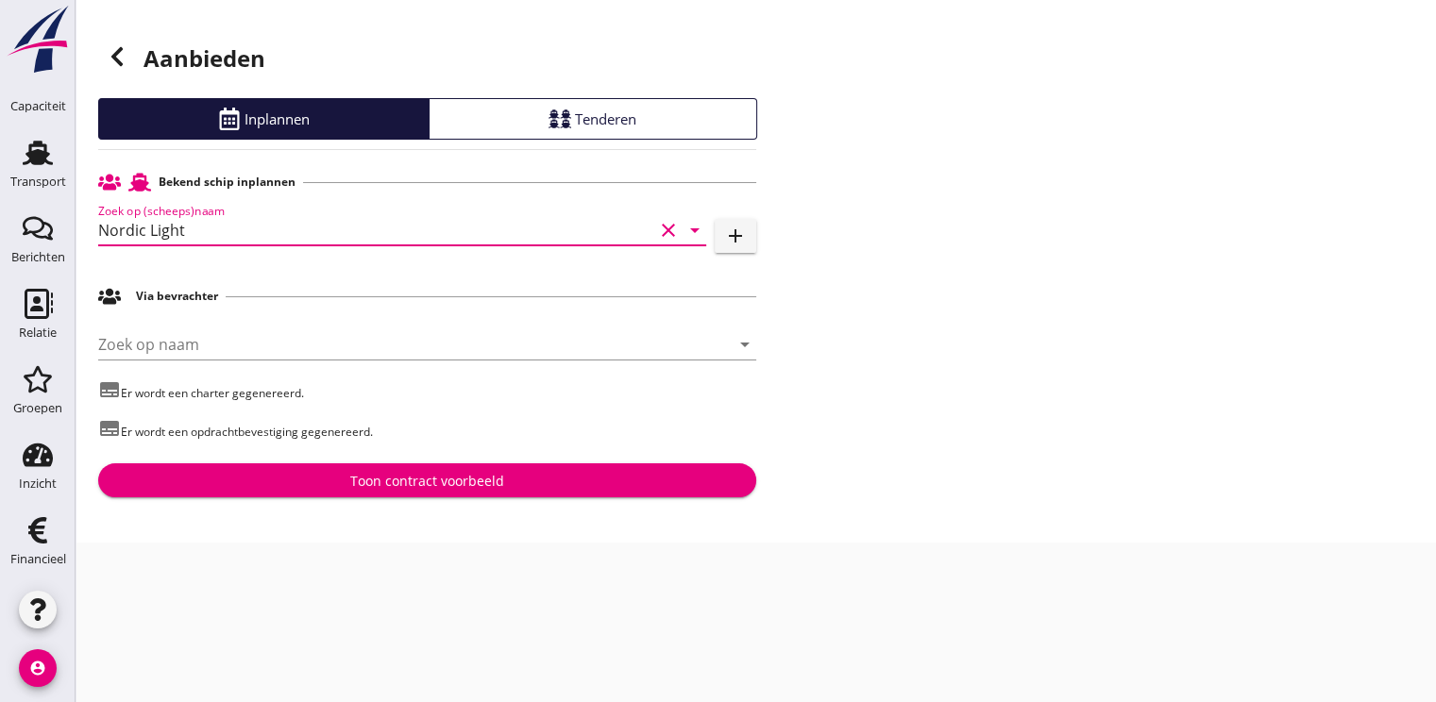
type input "Nordic Light"
click at [435, 483] on div "Toon contract voorbeeld" at bounding box center [427, 481] width 154 height 20
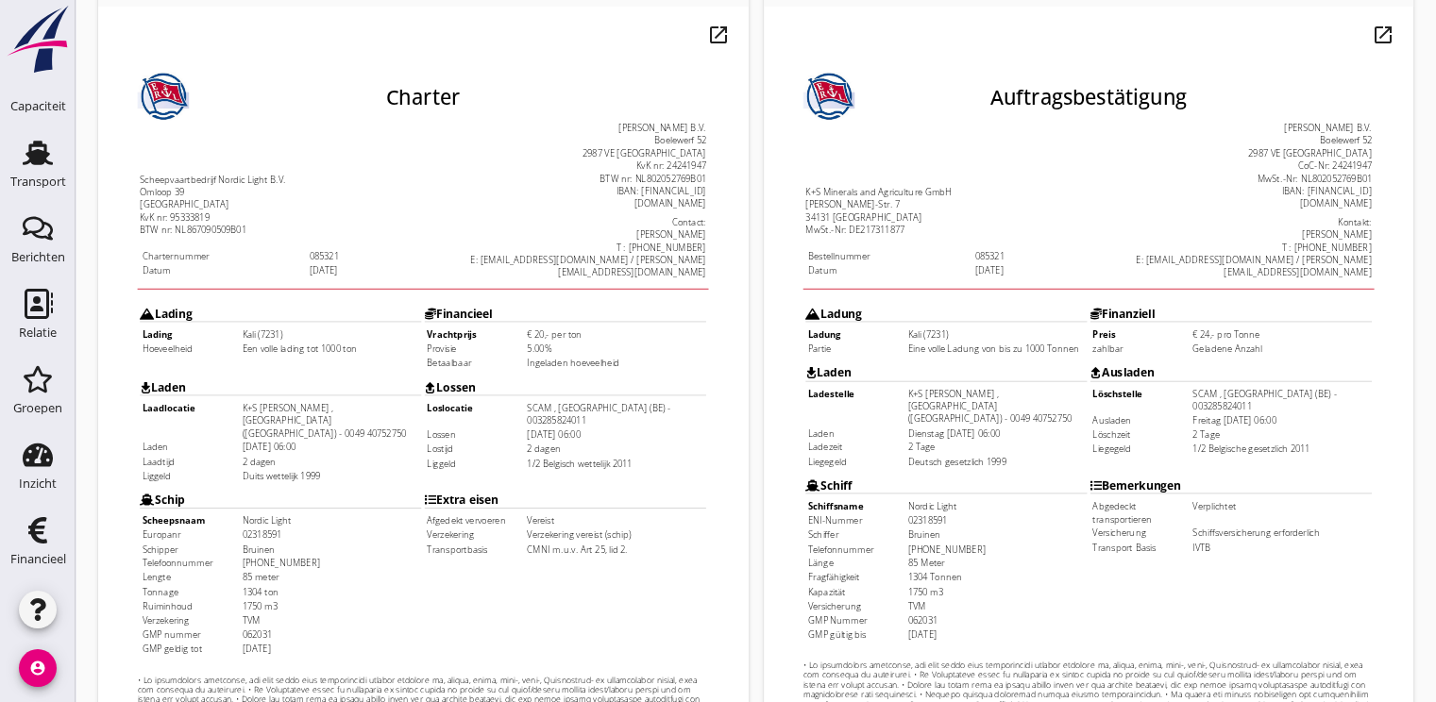
scroll to position [554, 0]
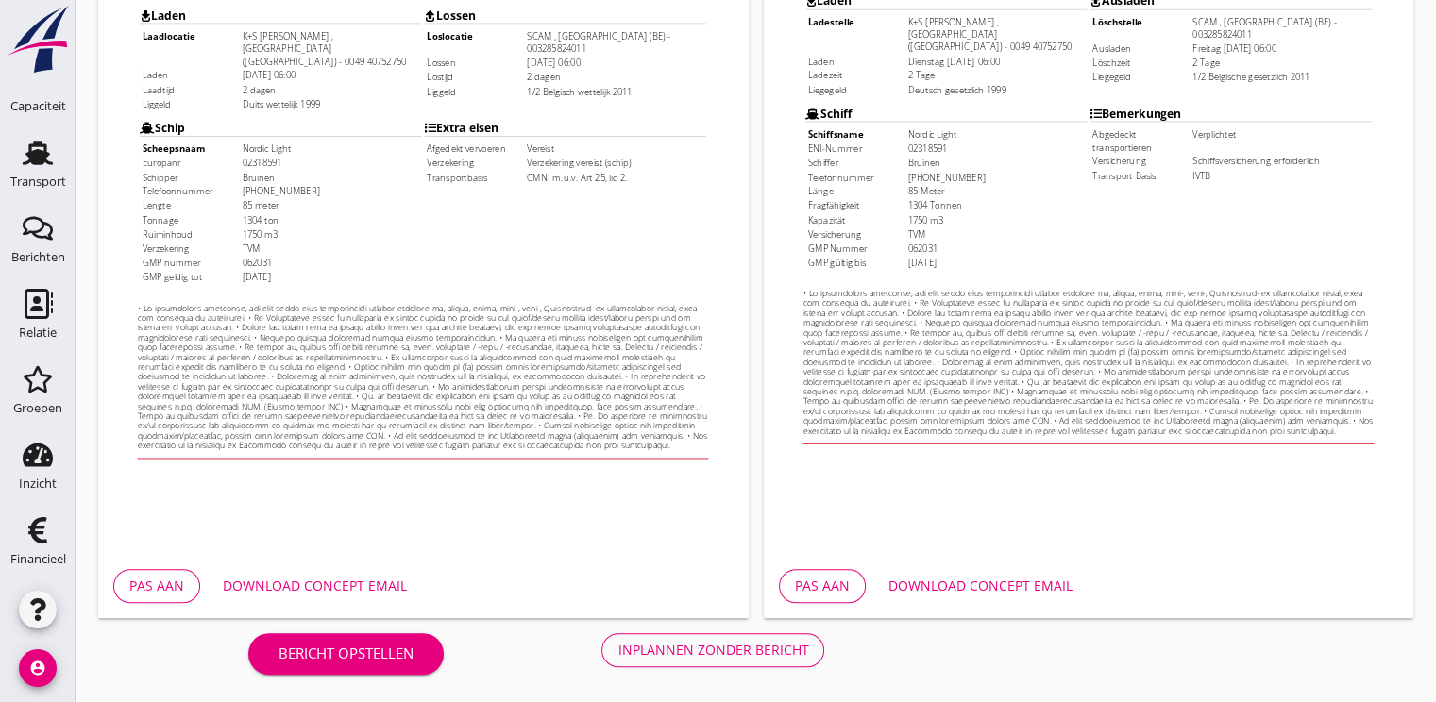
click at [693, 647] on div "Inplannen zonder bericht" at bounding box center [712, 650] width 191 height 20
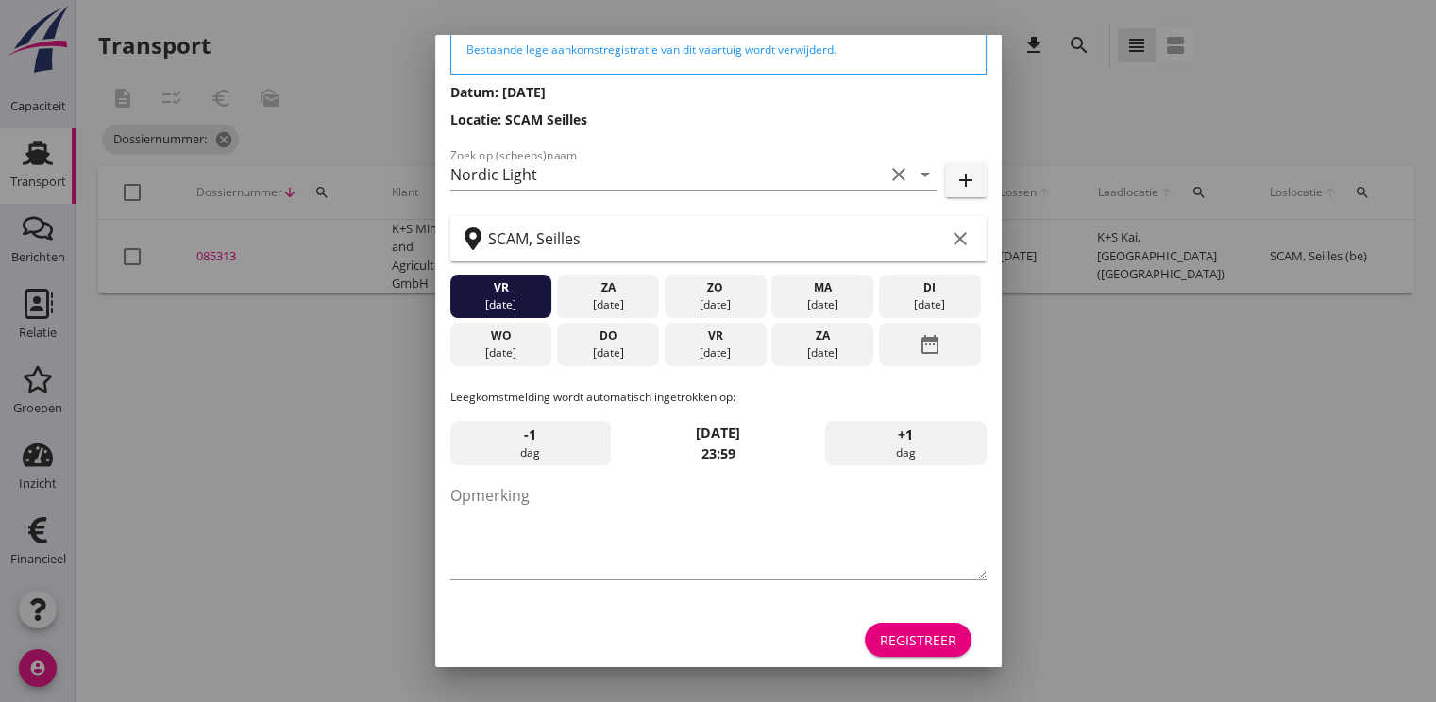
scroll to position [98, 0]
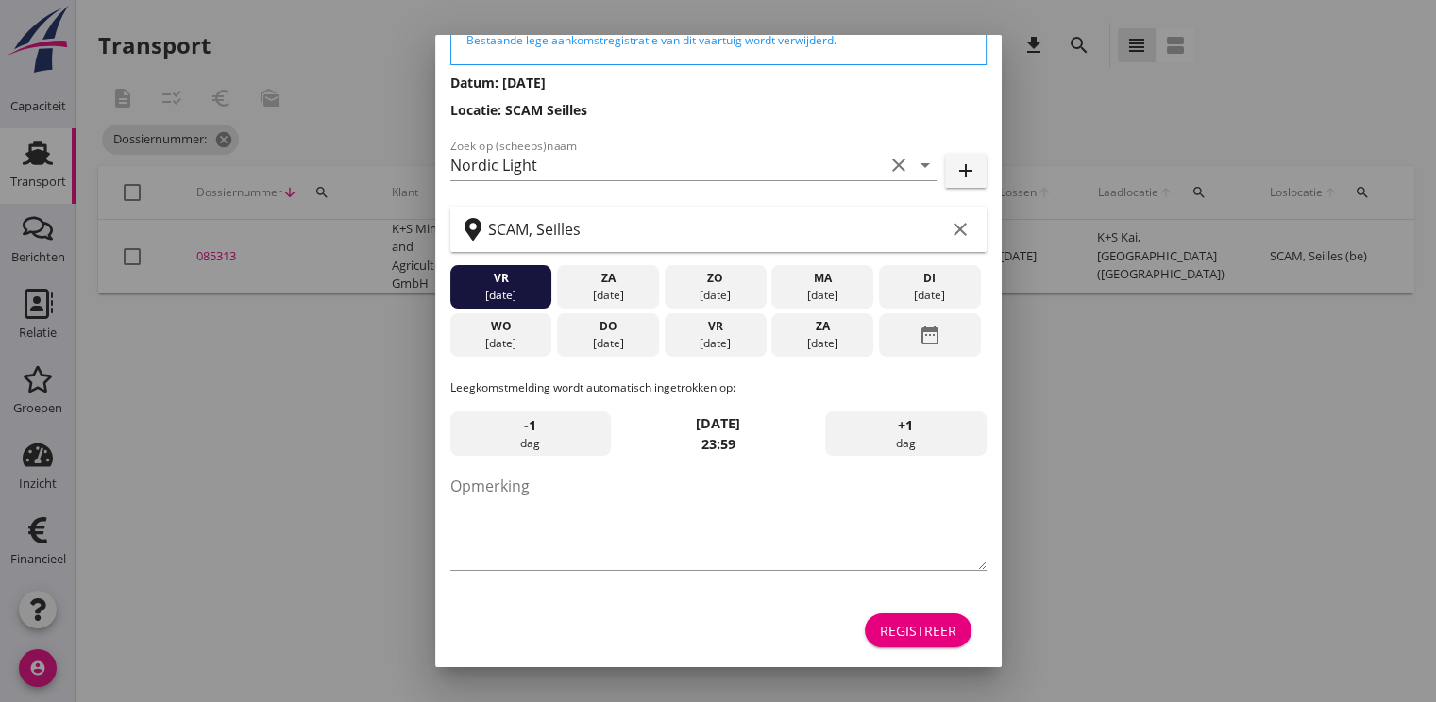
click at [930, 624] on div "Registreer" at bounding box center [918, 631] width 76 height 20
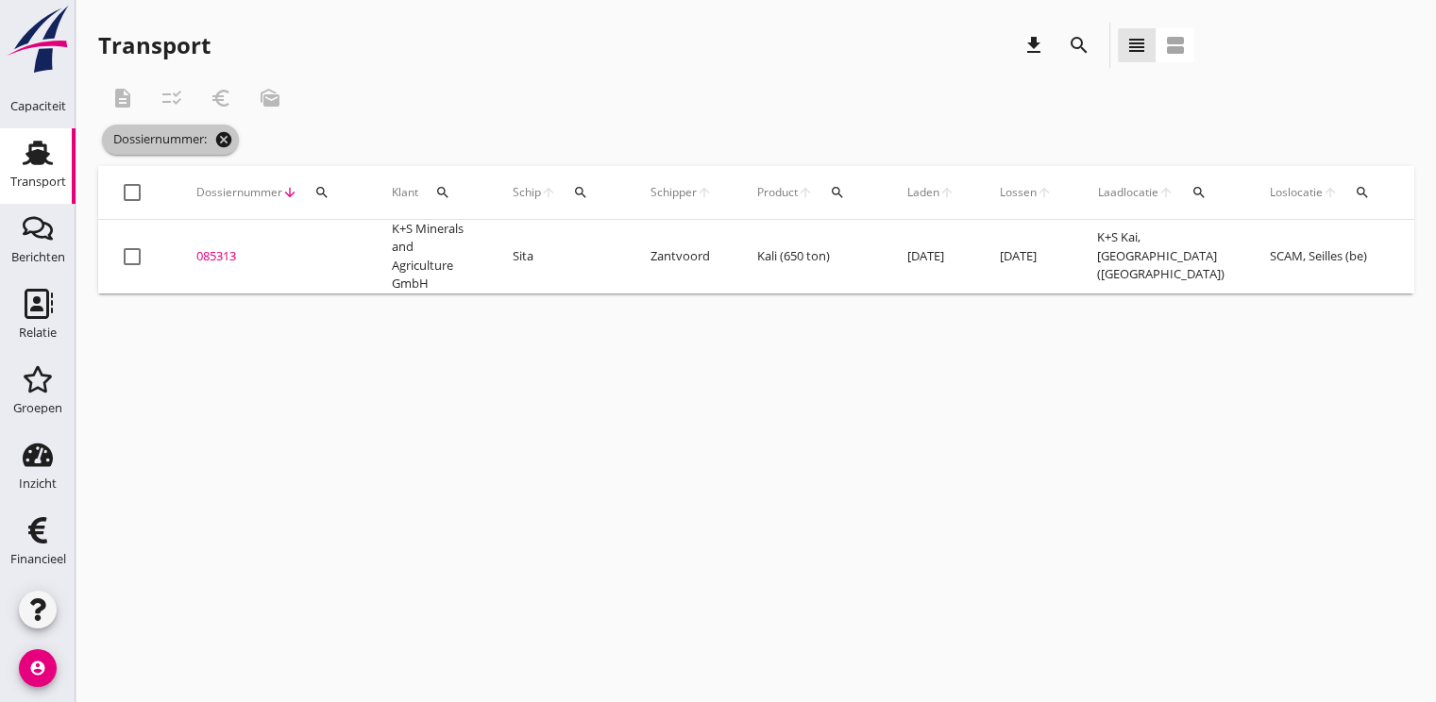
click at [232, 141] on icon "cancel" at bounding box center [223, 139] width 19 height 19
